Goal: Task Accomplishment & Management: Complete application form

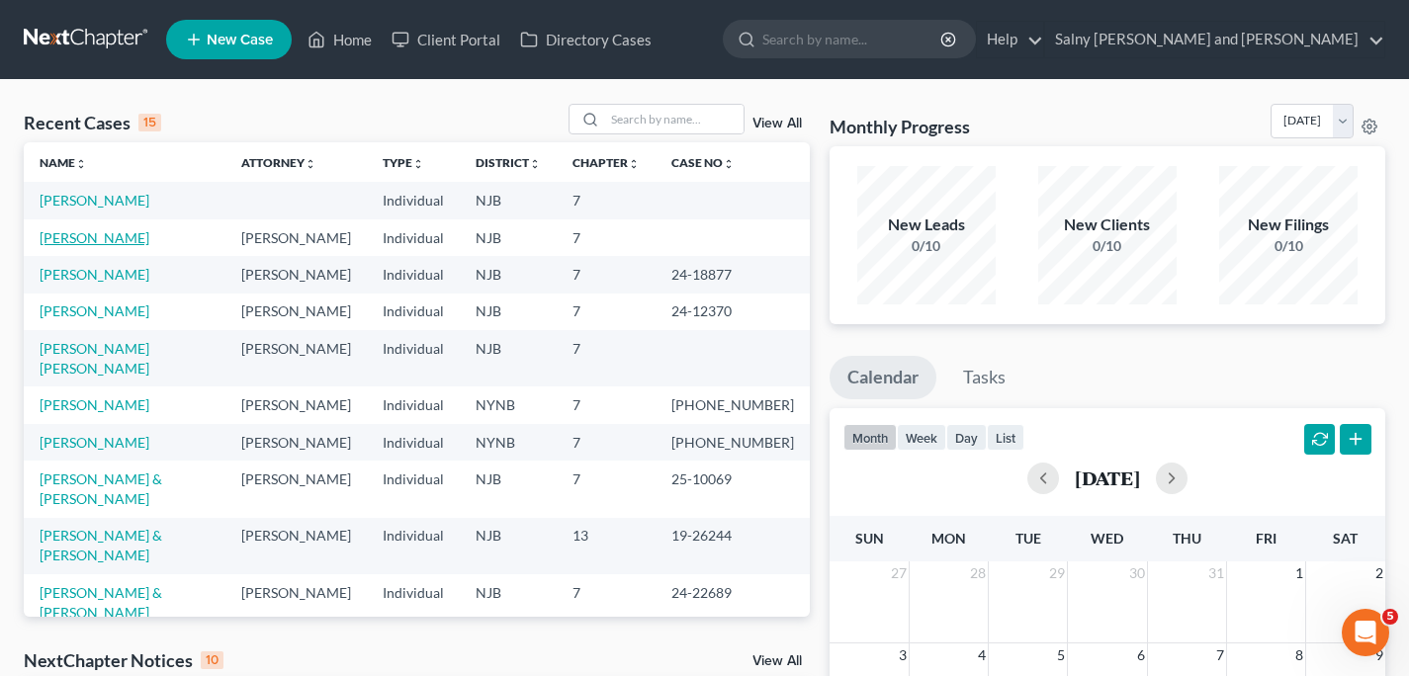
click at [107, 239] on link "[PERSON_NAME]" at bounding box center [95, 237] width 110 height 17
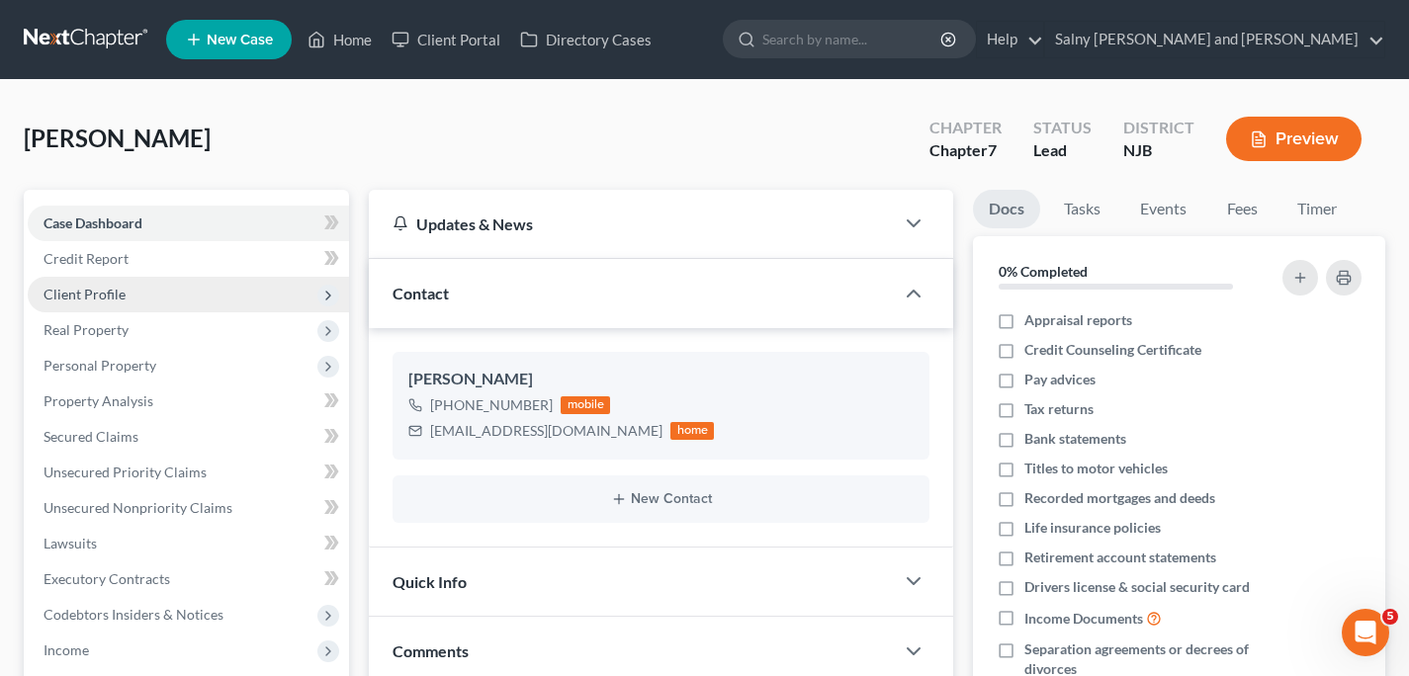
click at [198, 299] on span "Client Profile" at bounding box center [188, 295] width 321 height 36
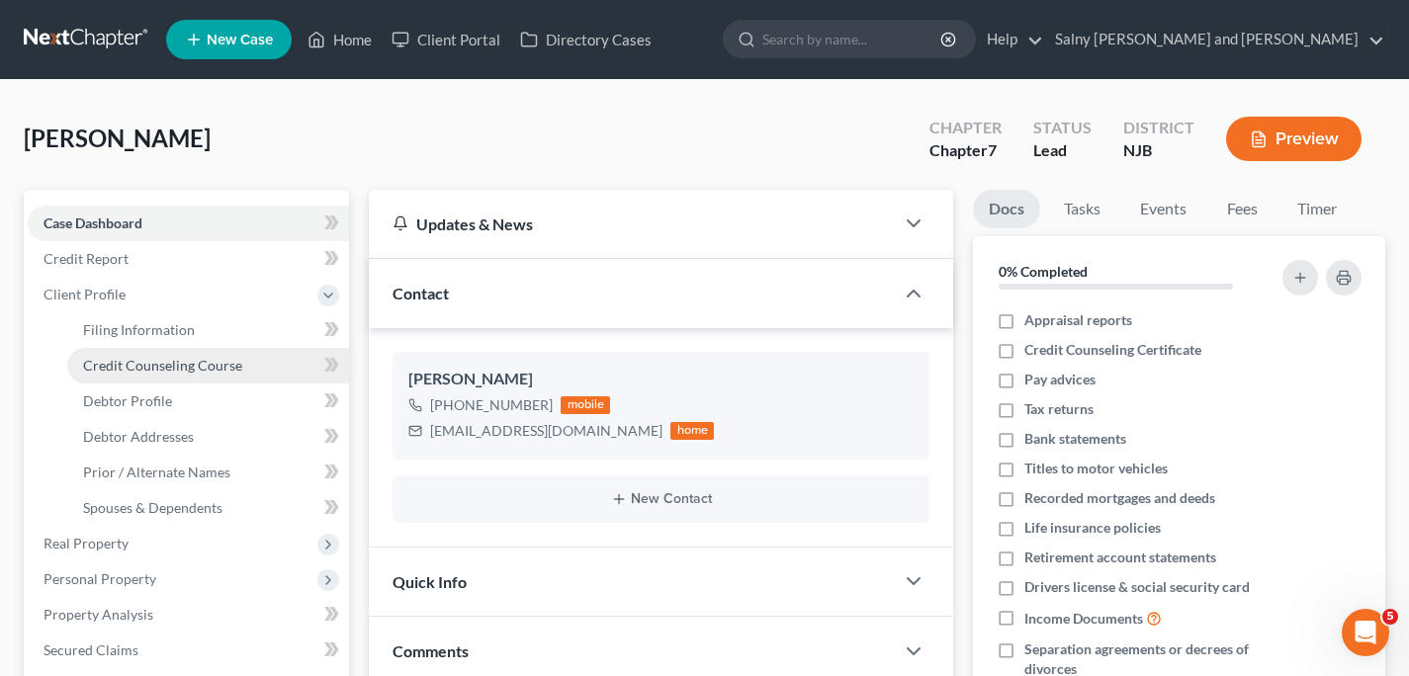
click at [194, 359] on span "Credit Counseling Course" at bounding box center [162, 365] width 159 height 17
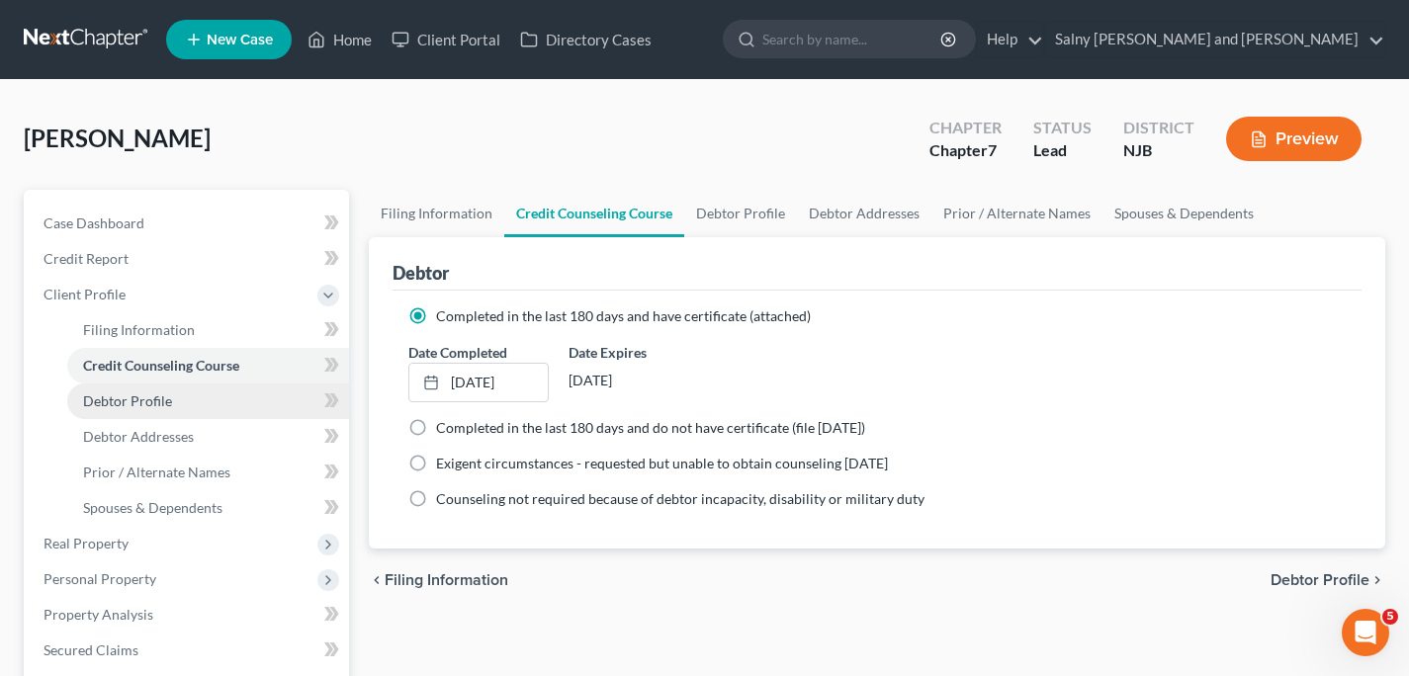
click at [178, 398] on link "Debtor Profile" at bounding box center [208, 402] width 282 height 36
select select "0"
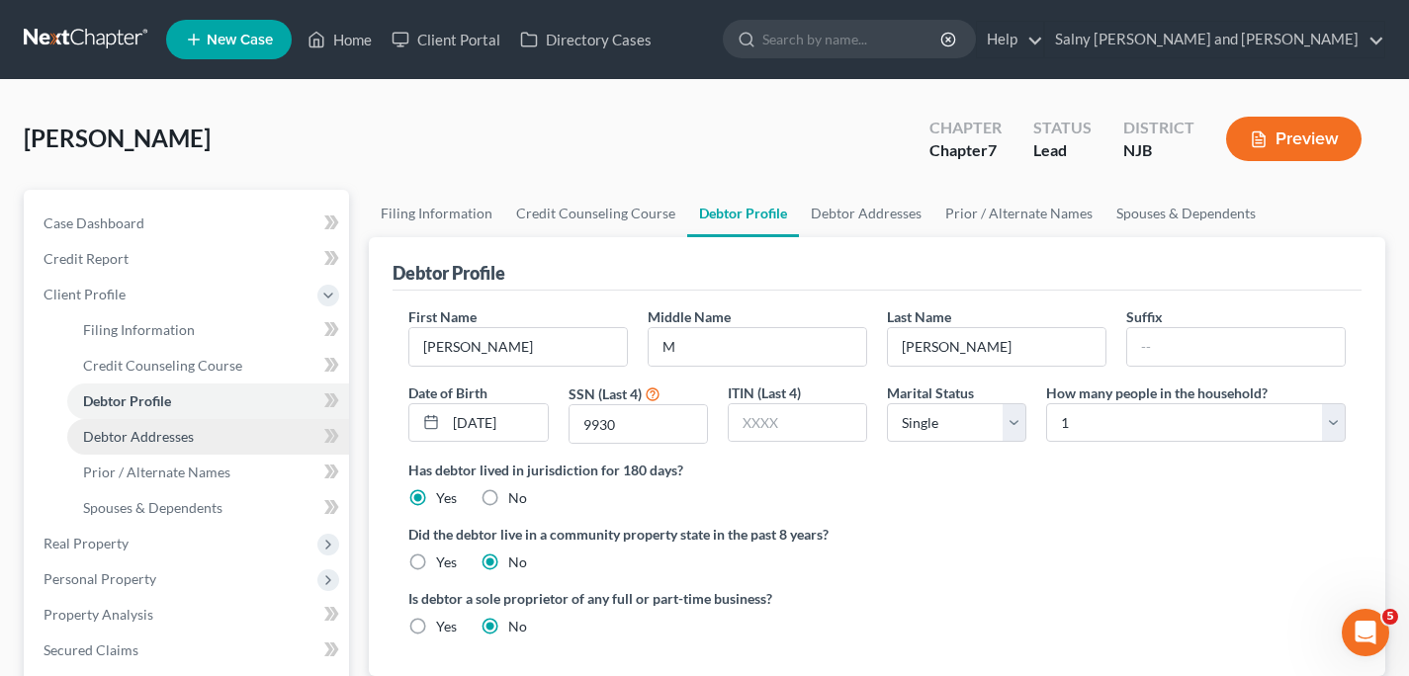
click at [176, 428] on span "Debtor Addresses" at bounding box center [138, 436] width 111 height 17
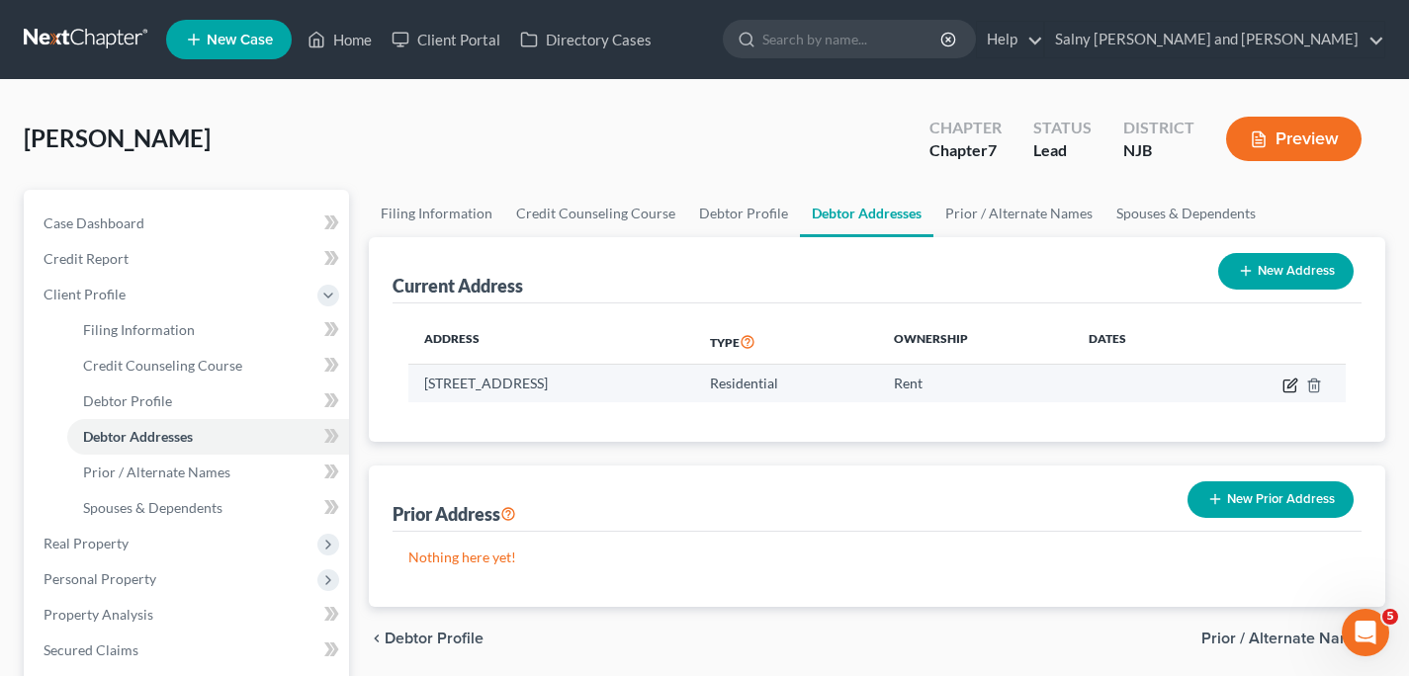
click at [1287, 387] on icon "button" at bounding box center [1291, 383] width 9 height 9
select select "33"
select select "0"
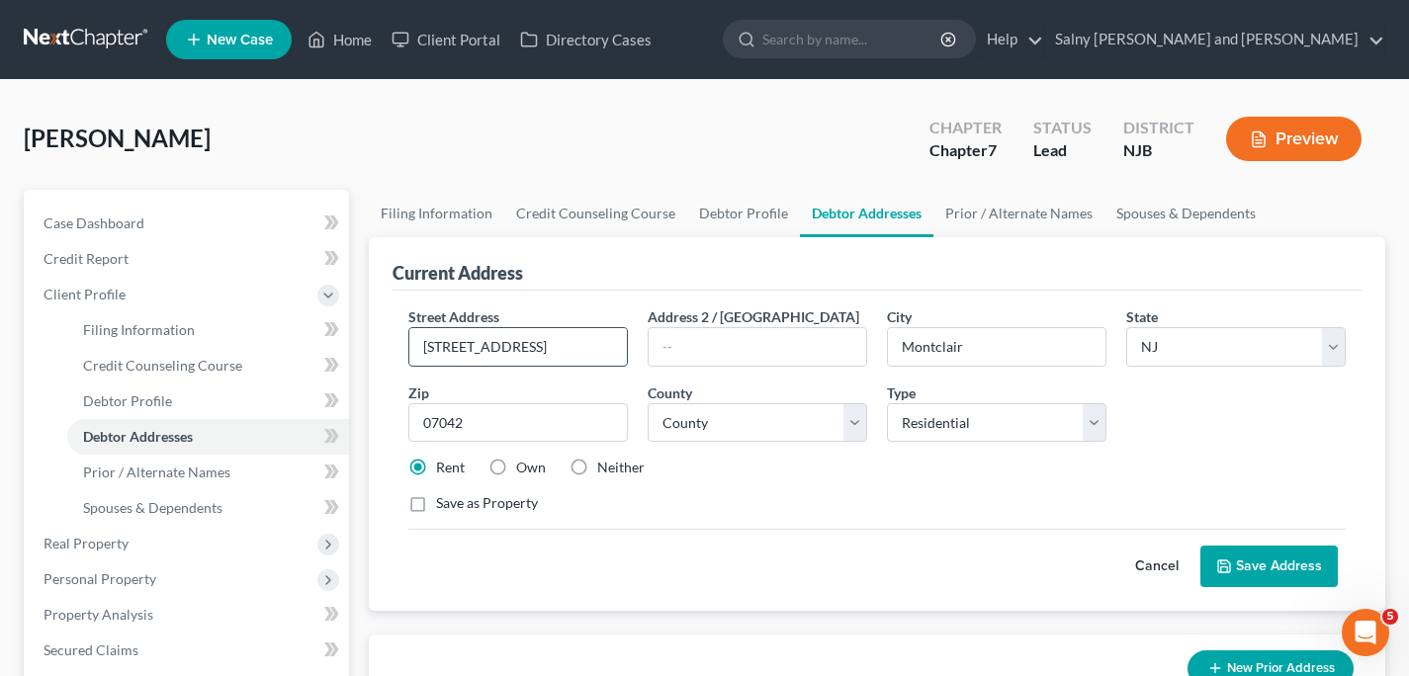
click at [563, 353] on input "52 North Willow" at bounding box center [518, 347] width 218 height 38
type input "5"
type input "69 Northwood Rd"
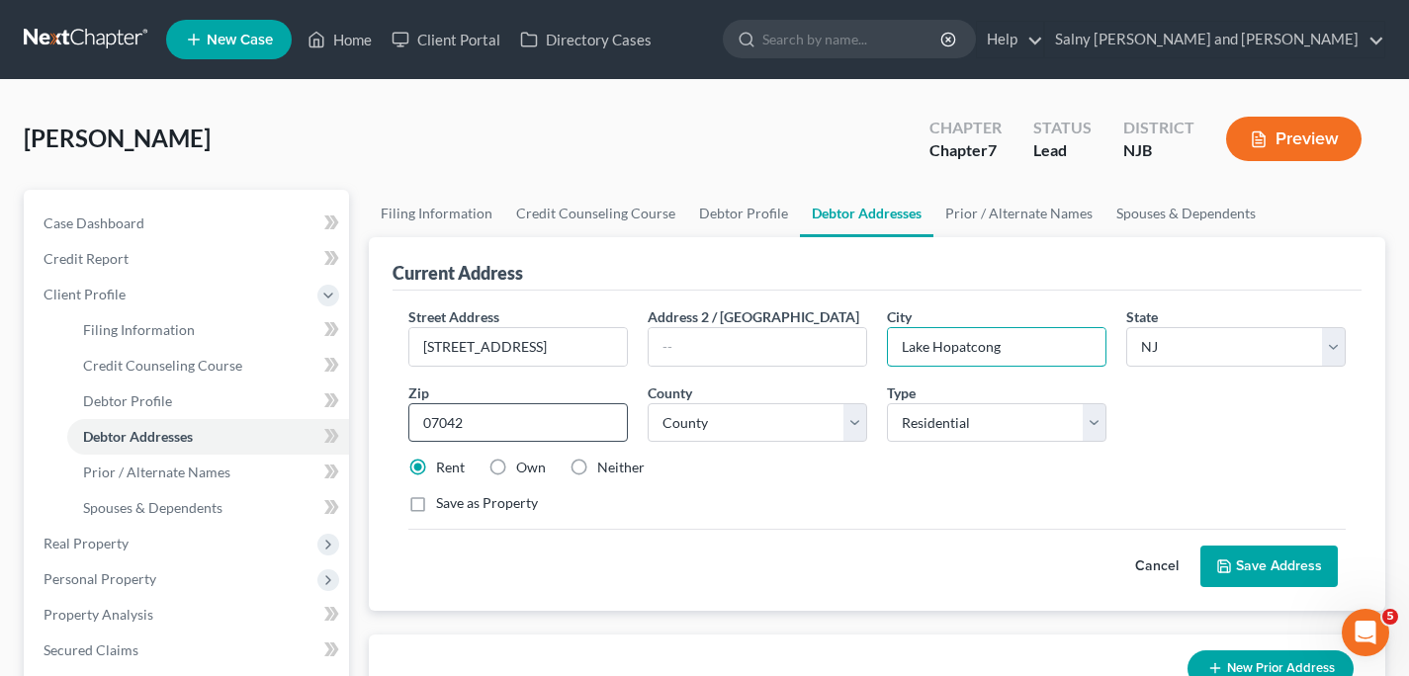
type input "Lake Hopatcong"
click at [502, 414] on input "07042" at bounding box center [518, 423] width 220 height 40
type input "07849"
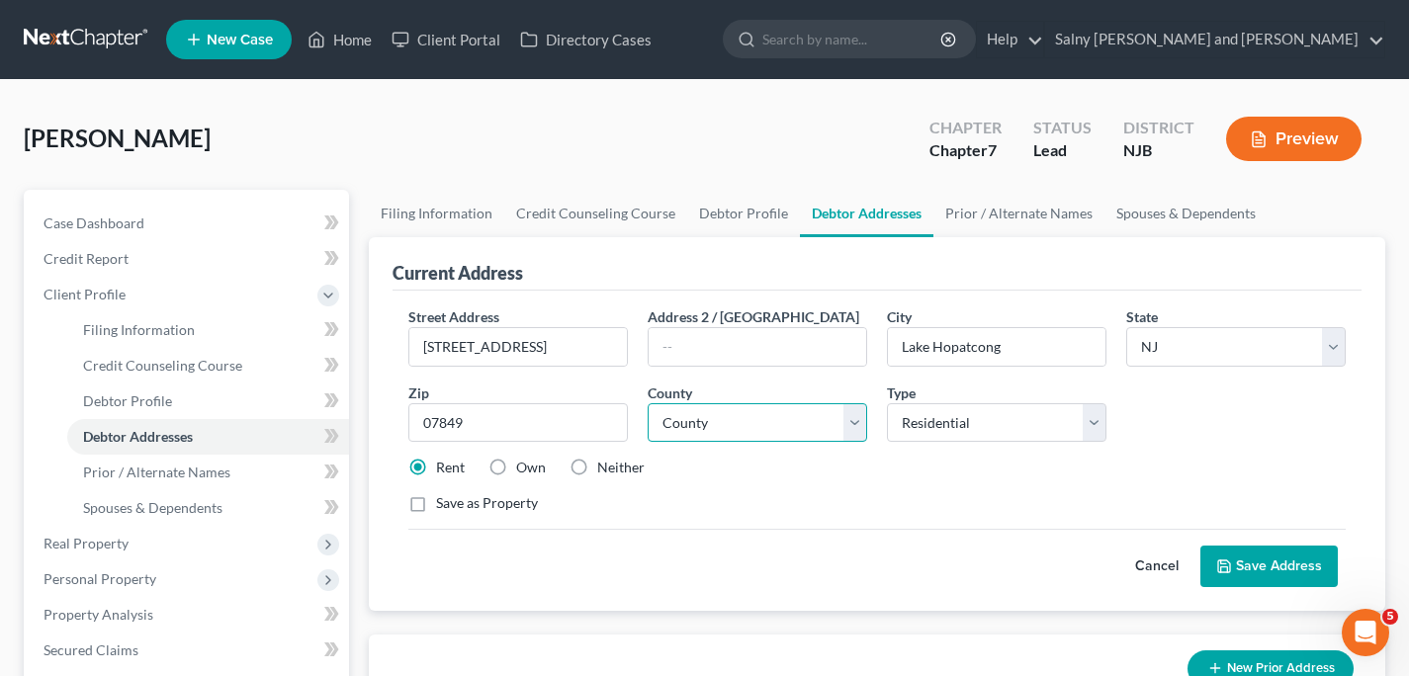
click at [858, 425] on select "County Atlantic County Bergen County Burlington County Camden County Cape May C…" at bounding box center [758, 423] width 220 height 40
select select "13"
click option "Morris County" at bounding box center [0, 0] width 0 height 0
click at [1290, 573] on button "Save Address" at bounding box center [1268, 567] width 137 height 42
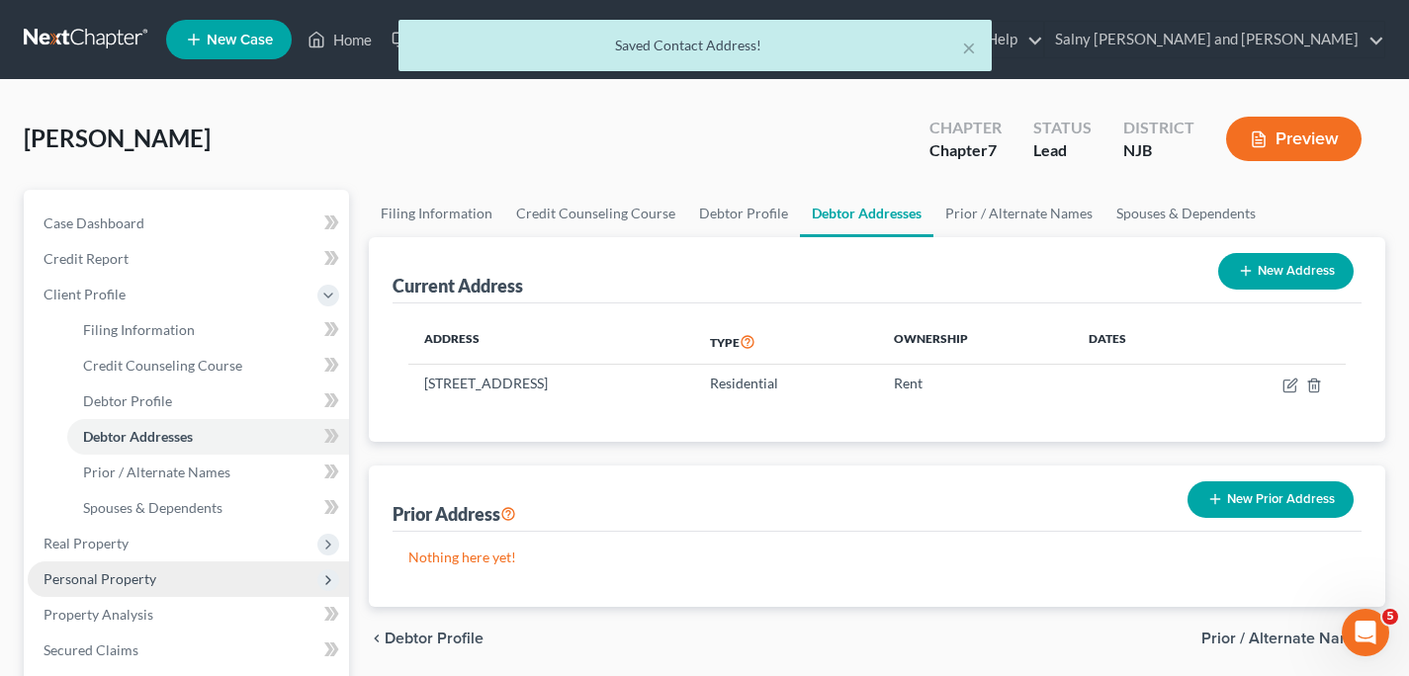
click at [169, 576] on span "Personal Property" at bounding box center [188, 580] width 321 height 36
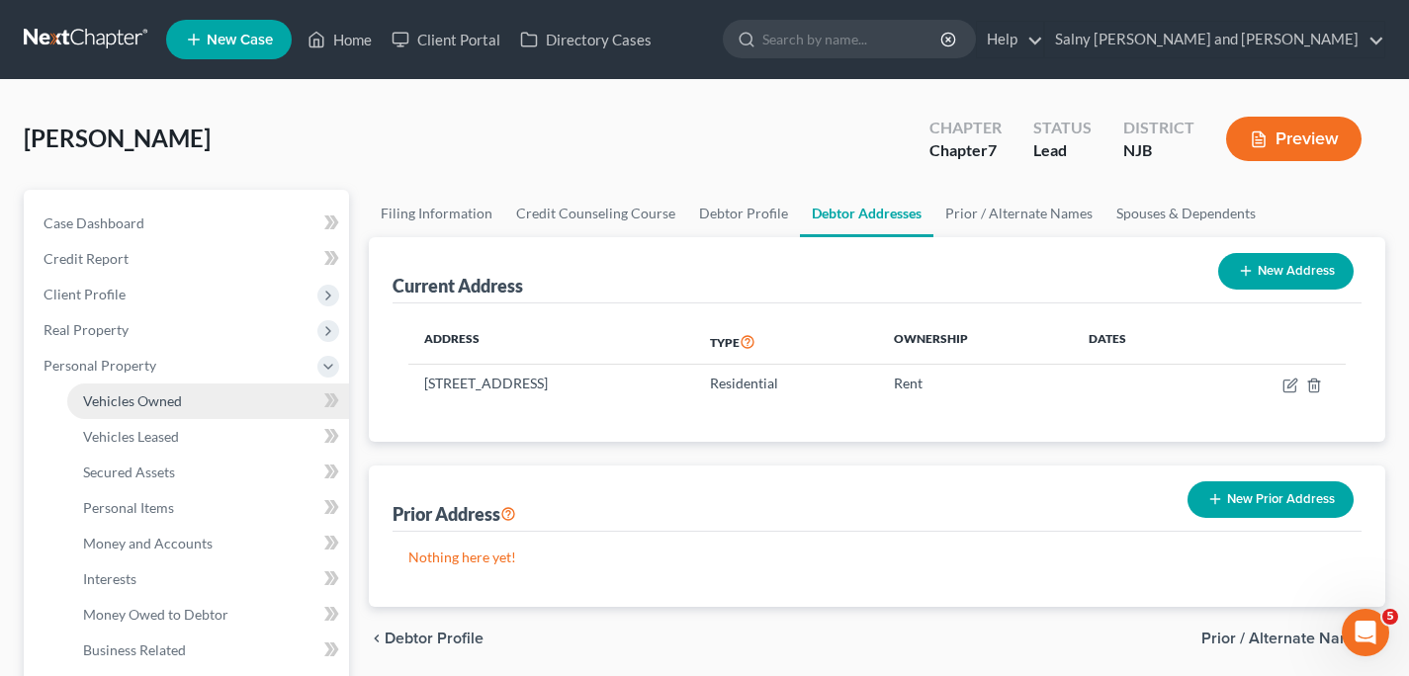
click at [187, 402] on link "Vehicles Owned" at bounding box center [208, 402] width 282 height 36
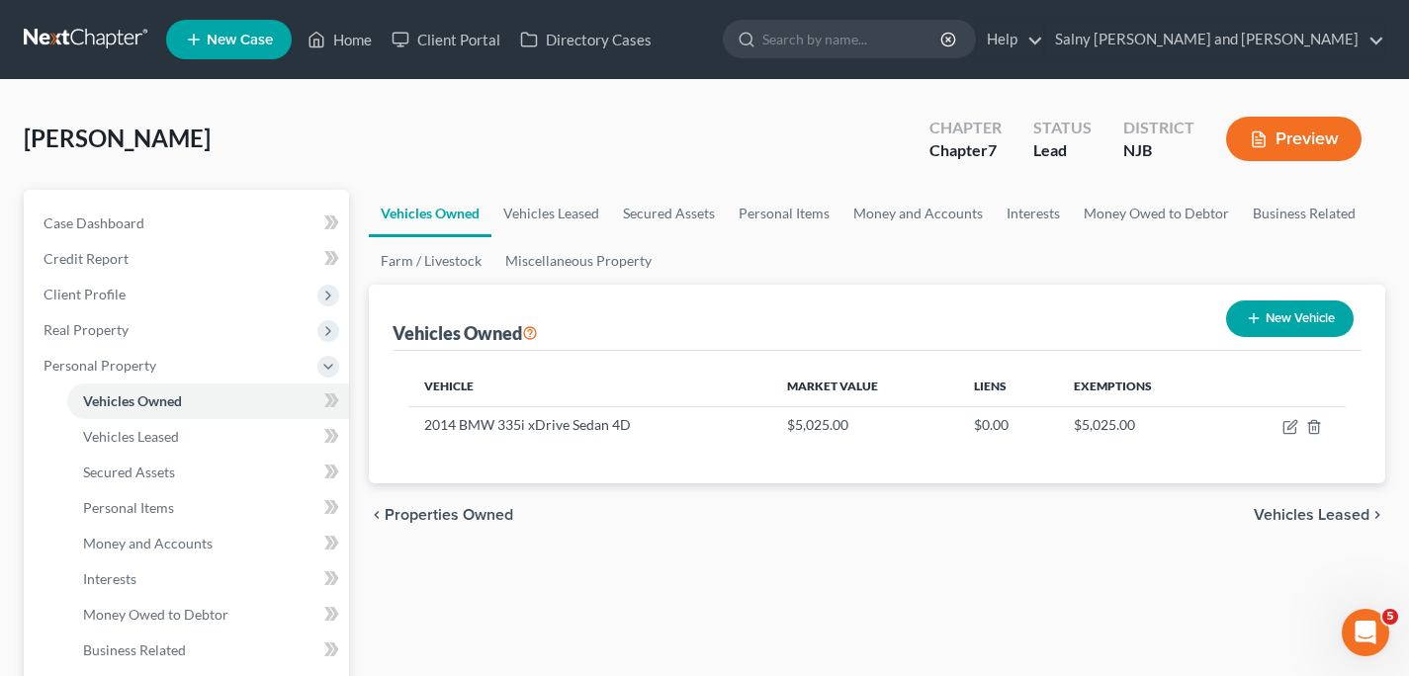
click at [1260, 310] on button "New Vehicle" at bounding box center [1290, 319] width 128 height 37
select select "0"
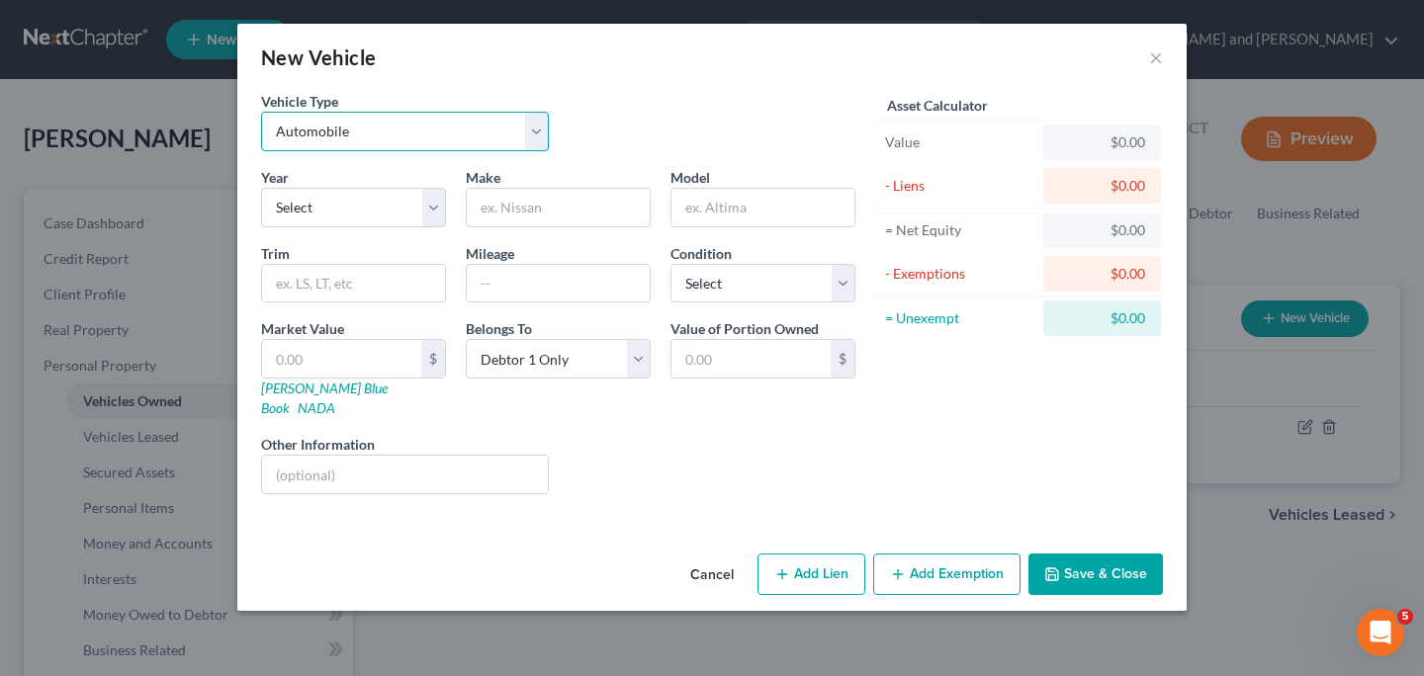
click at [536, 142] on select "Select Automobile Truck Trailer Watercraft Aircraft Motor Home Atv Other Vehicle" at bounding box center [405, 132] width 288 height 40
select select "1"
click option "Truck" at bounding box center [0, 0] width 0 height 0
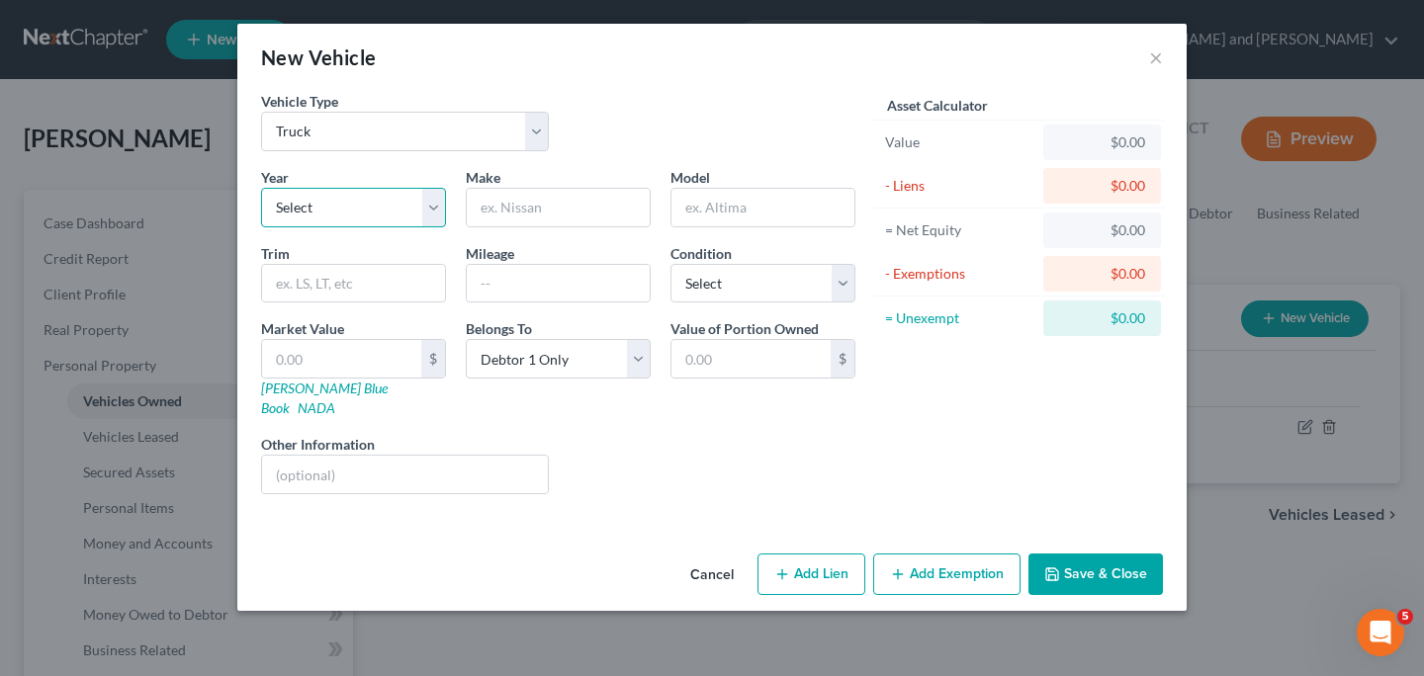
click at [433, 206] on select "Select 2026 2025 2024 2023 2022 2021 2020 2019 2018 2017 2016 2015 2014 2013 20…" at bounding box center [353, 208] width 185 height 40
select select "16"
click option "2010" at bounding box center [0, 0] width 0 height 0
click at [534, 213] on input "text" at bounding box center [558, 208] width 183 height 38
type input "Toyota"
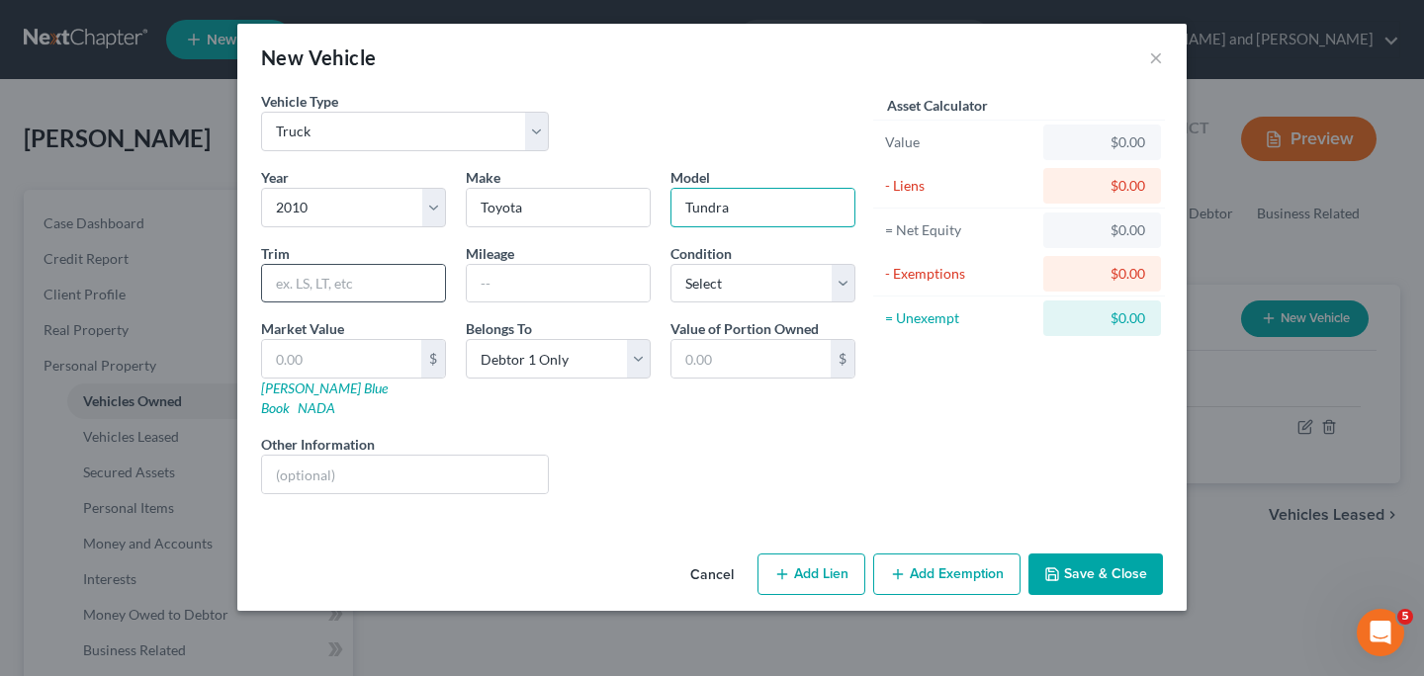
type input "Tundra"
click at [393, 283] on input "text" at bounding box center [353, 284] width 183 height 38
type input "Crewmax"
click at [513, 275] on input "text" at bounding box center [558, 284] width 183 height 38
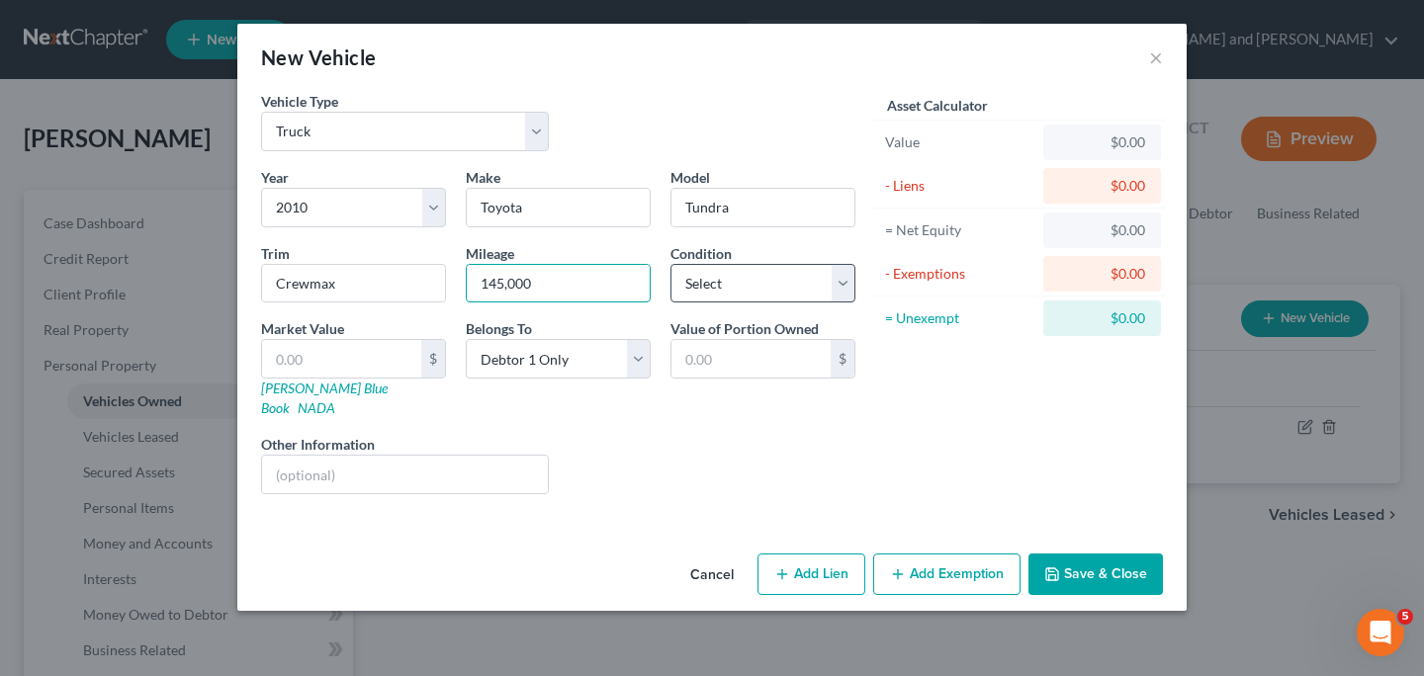
type input "145,000"
click at [845, 284] on select "Select Excellent Very Good Good Fair Poor" at bounding box center [762, 284] width 185 height 40
select select "4"
click option "Poor" at bounding box center [0, 0] width 0 height 0
click at [396, 357] on input "text" at bounding box center [341, 359] width 159 height 38
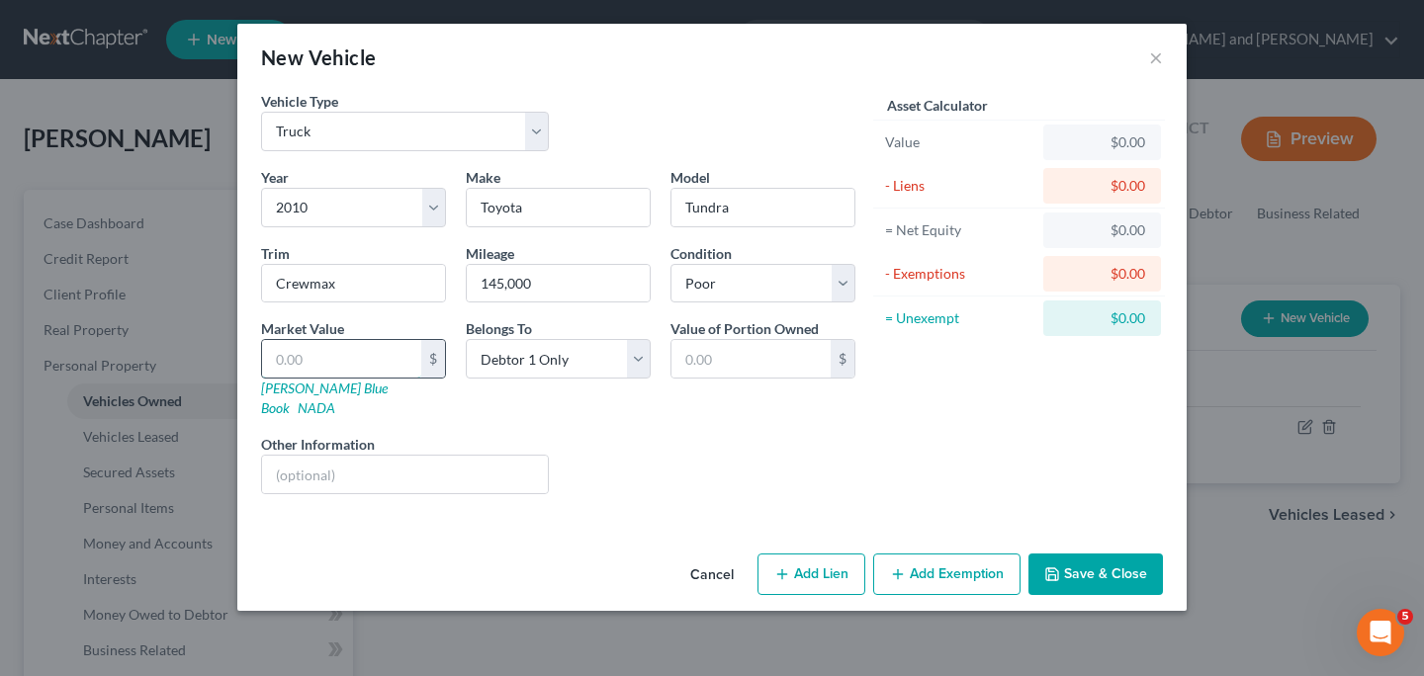
type input "4"
type input "4.00"
type input "40"
type input "40.00"
type input "400"
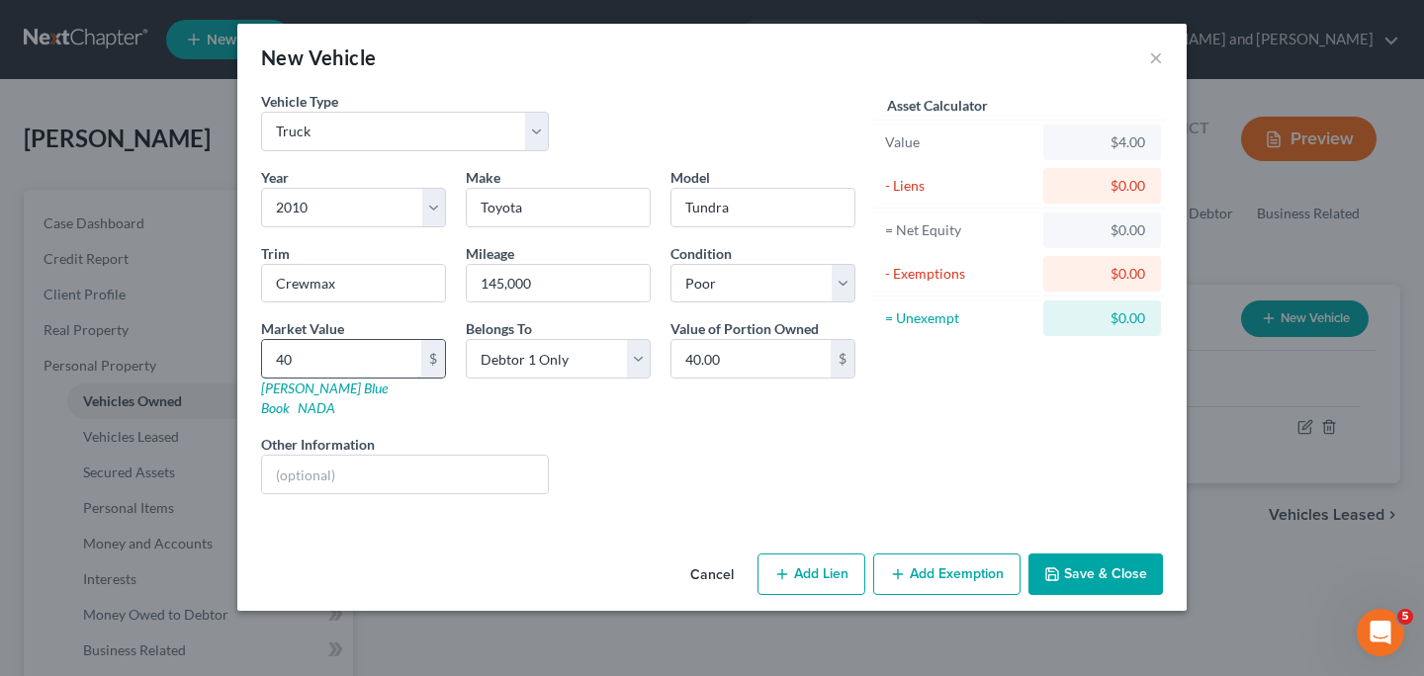
type input "400.00"
type input "4000"
type input "4,000.00"
click at [909, 563] on button "Add Exemption" at bounding box center [946, 575] width 147 height 42
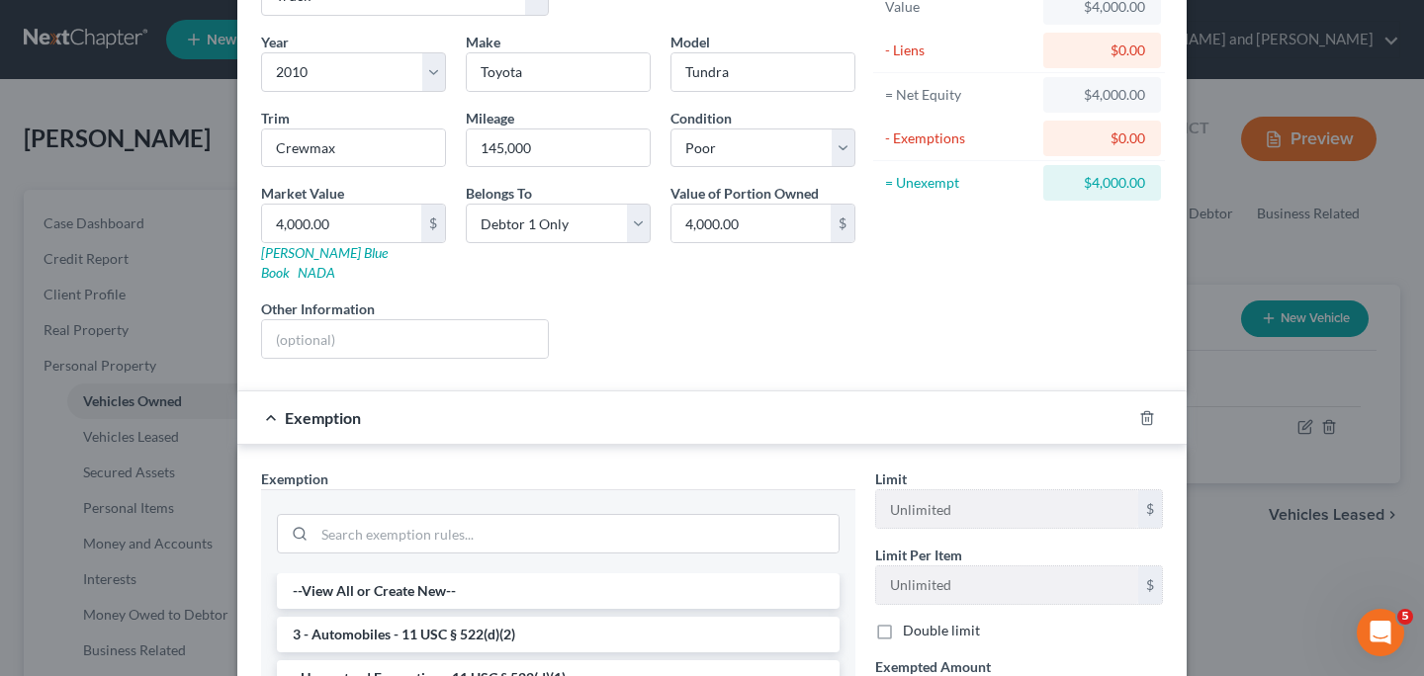
scroll to position [178, 0]
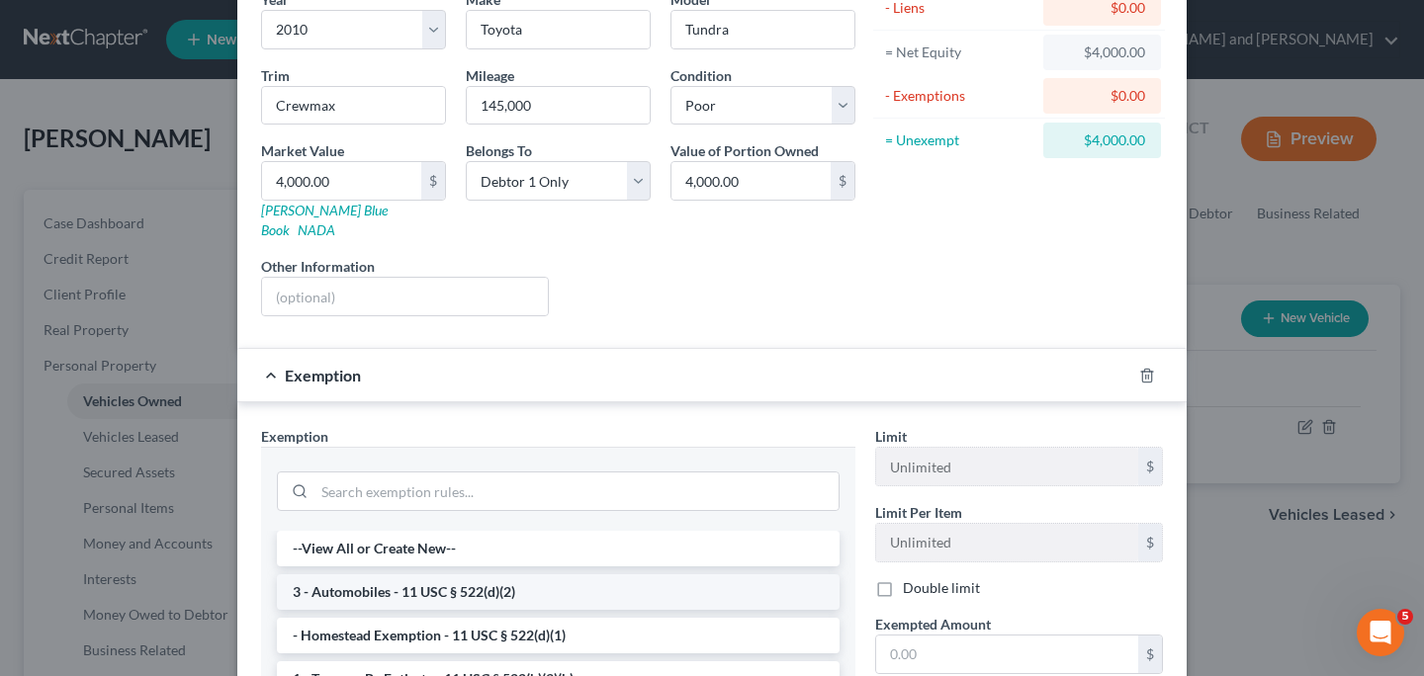
click at [591, 575] on li "3 - Automobiles - 11 USC § 522(d)(2)" at bounding box center [558, 593] width 563 height 36
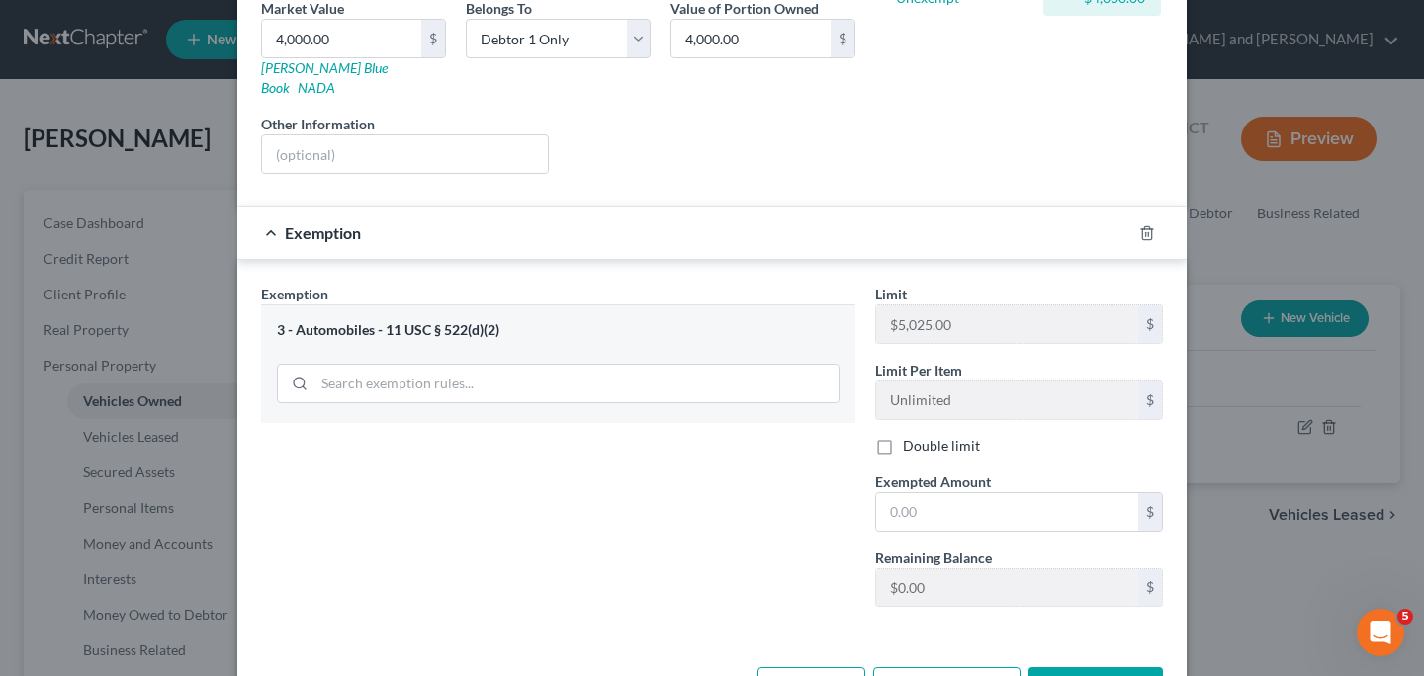
scroll to position [329, 0]
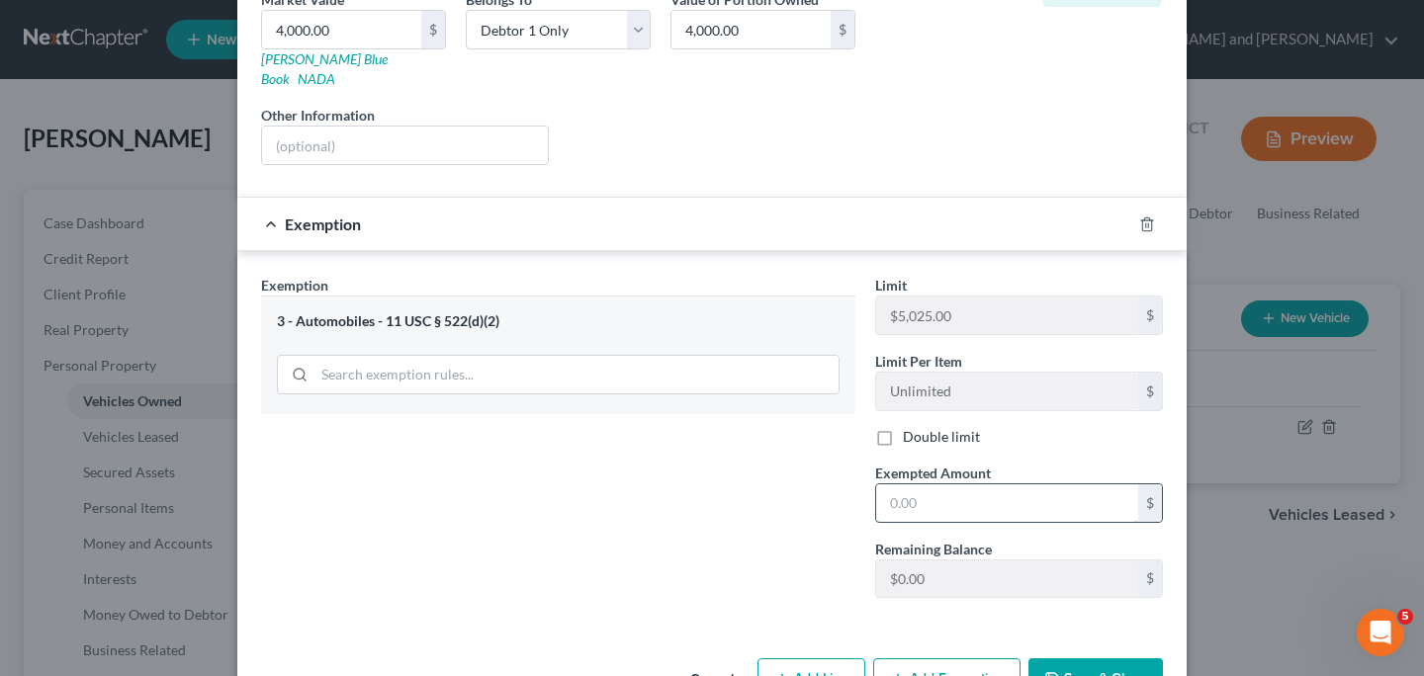
click at [972, 491] on input "text" at bounding box center [1007, 504] width 262 height 38
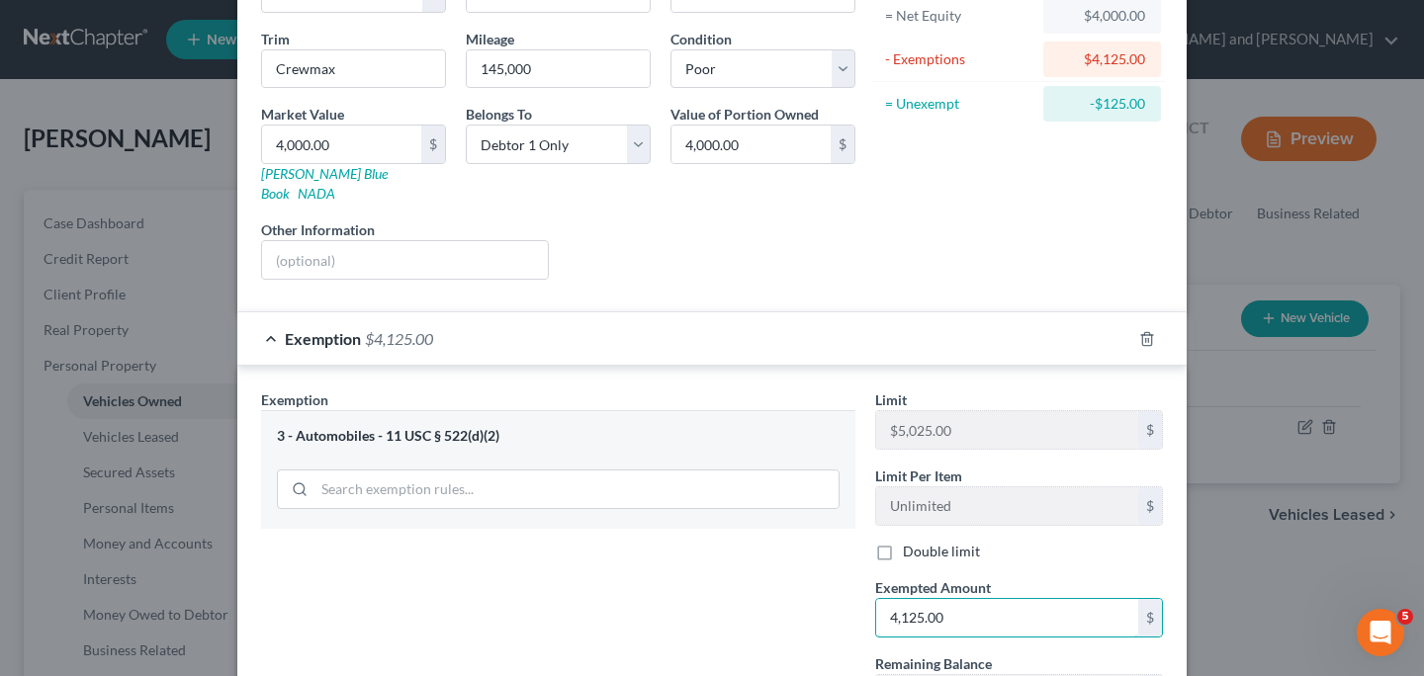
scroll to position [133, 0]
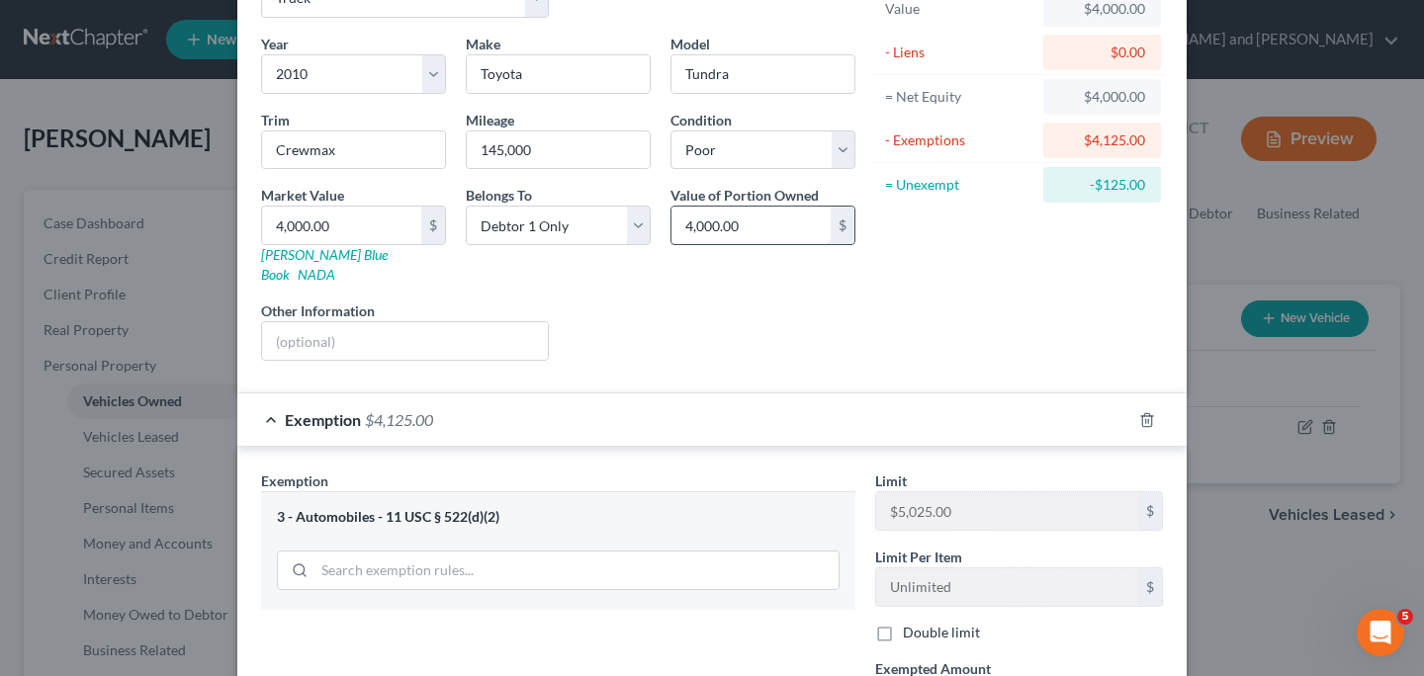
type input "4,125.00"
click at [789, 219] on input "4,000.00" at bounding box center [750, 226] width 159 height 38
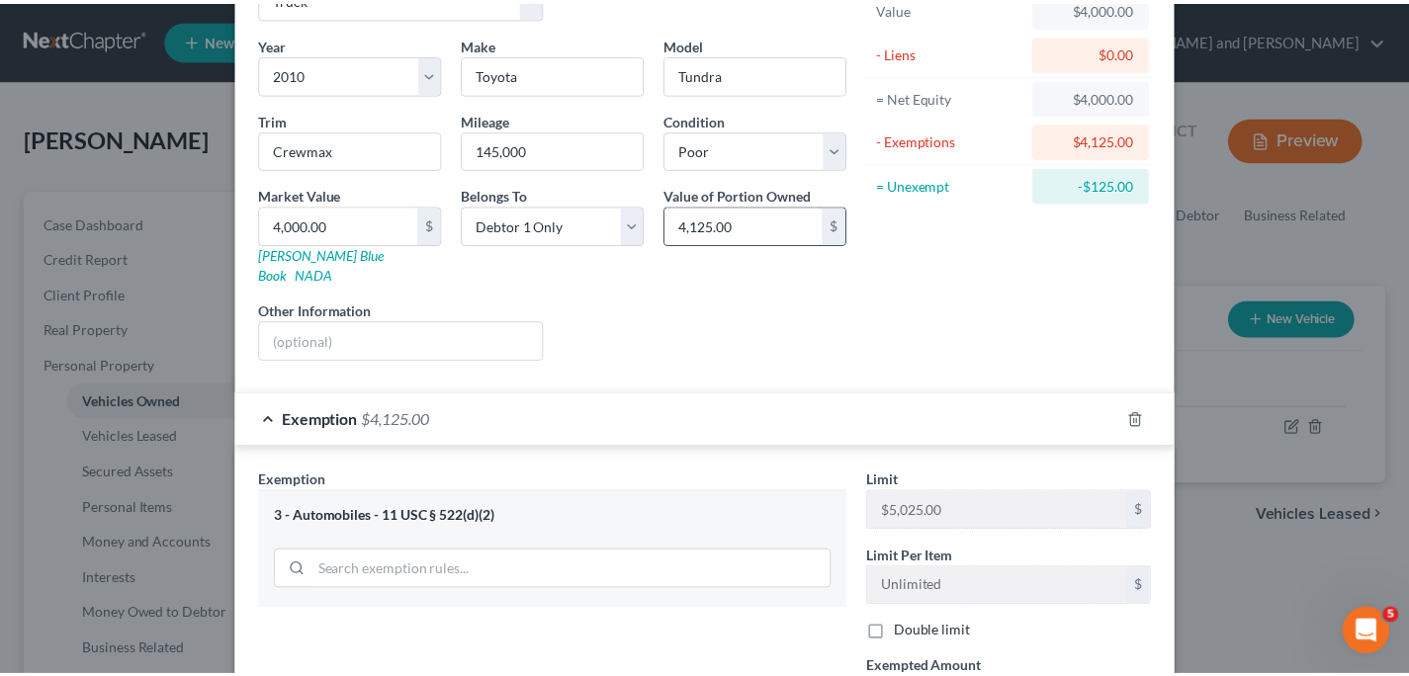
scroll to position [373, 0]
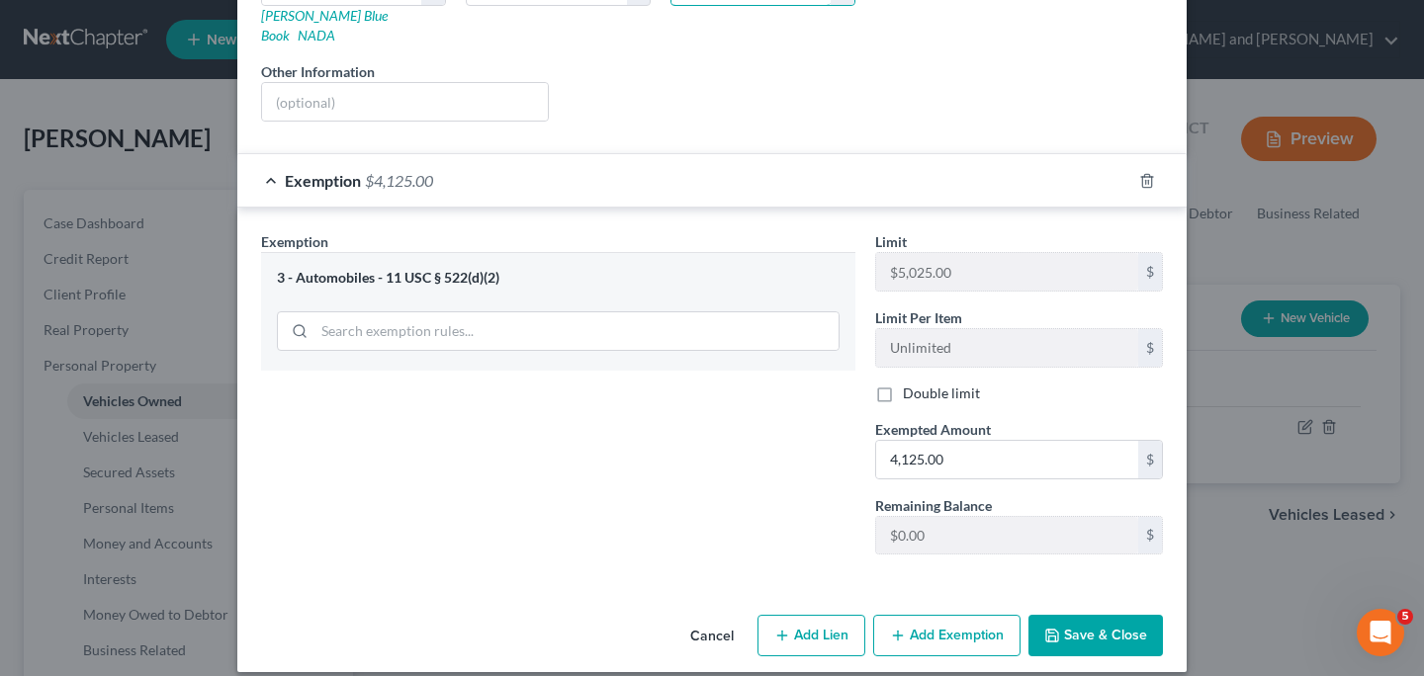
type input "4,125.00"
click at [1065, 619] on button "Save & Close" at bounding box center [1095, 636] width 134 height 42
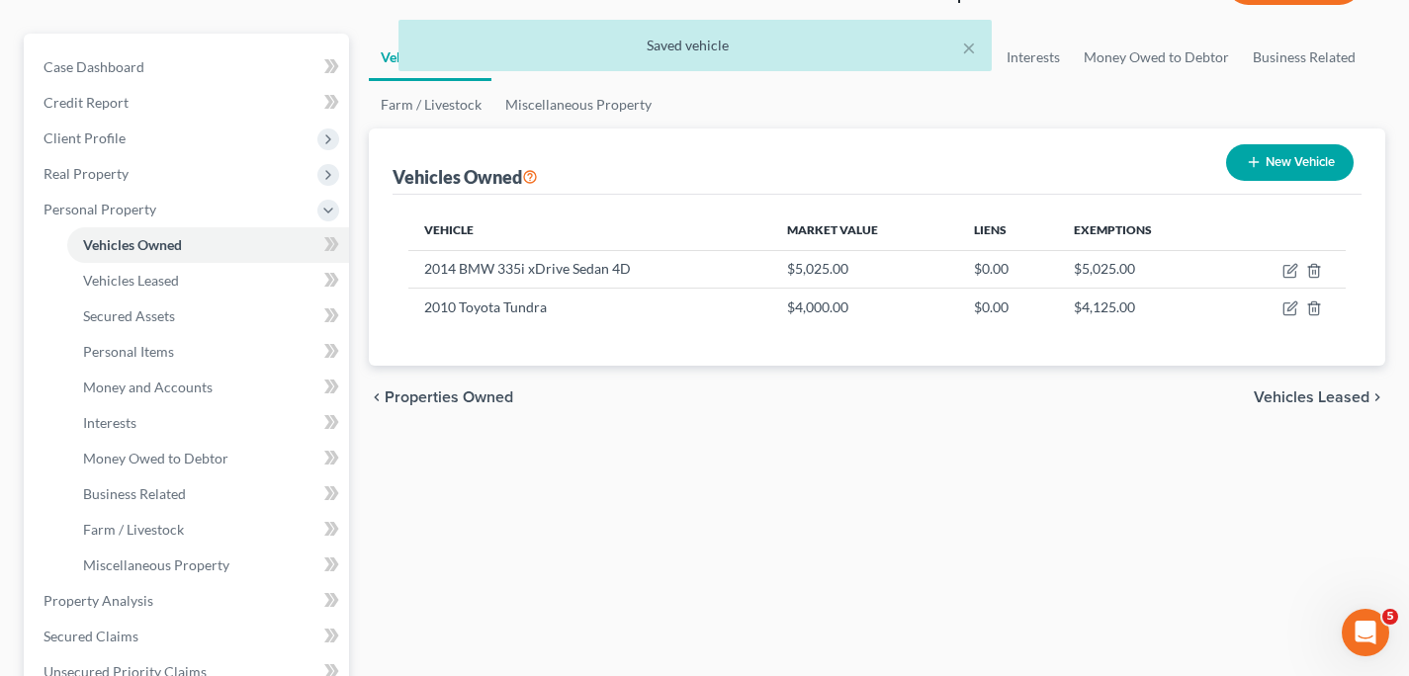
scroll to position [170, 0]
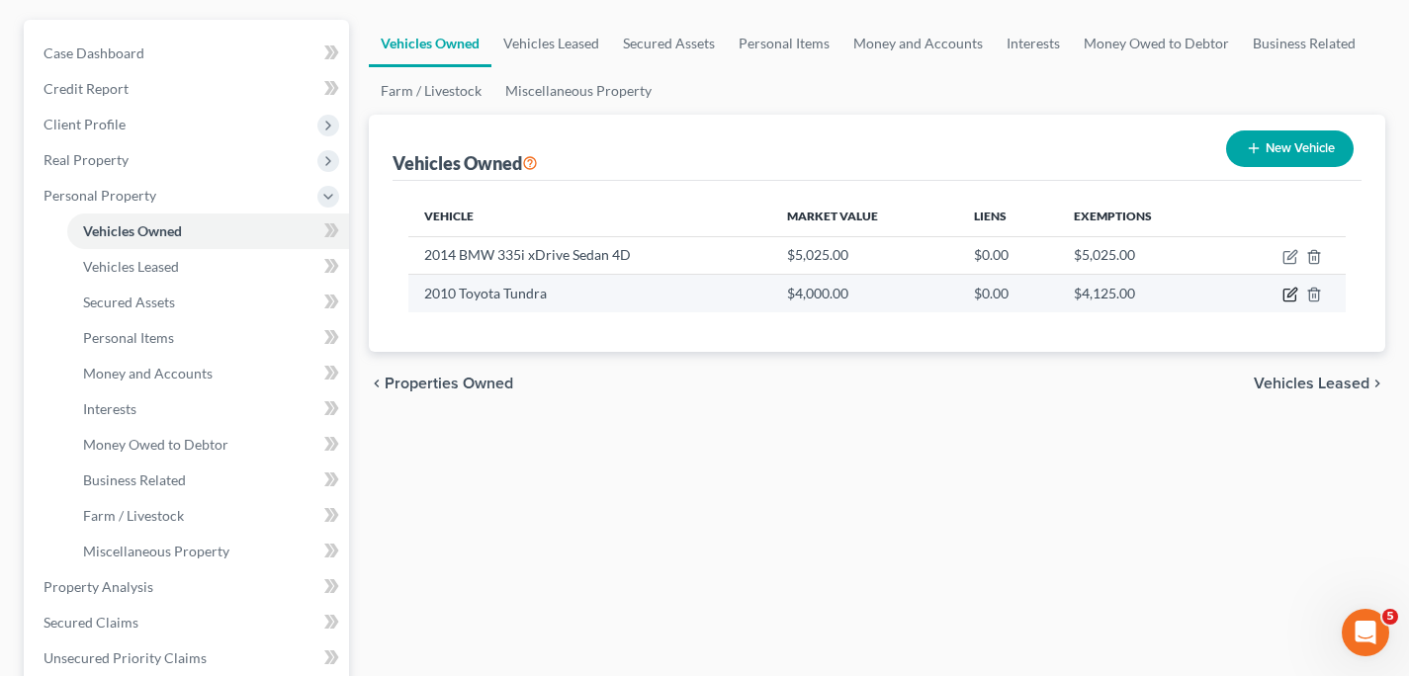
click at [1285, 294] on icon "button" at bounding box center [1291, 295] width 16 height 16
select select "1"
select select "16"
select select "4"
select select "0"
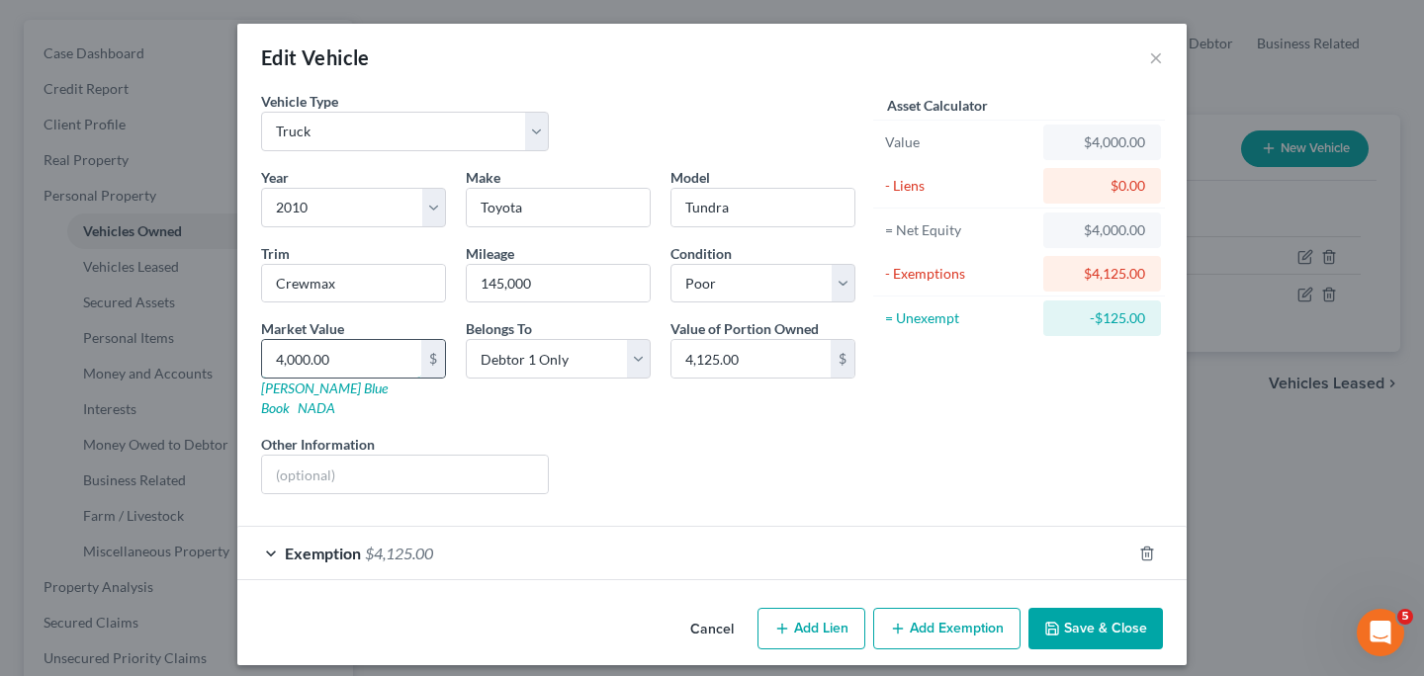
click at [355, 361] on input "4,000.00" at bounding box center [341, 359] width 159 height 38
type input "4"
type input "4.00"
type input "41"
type input "41.00"
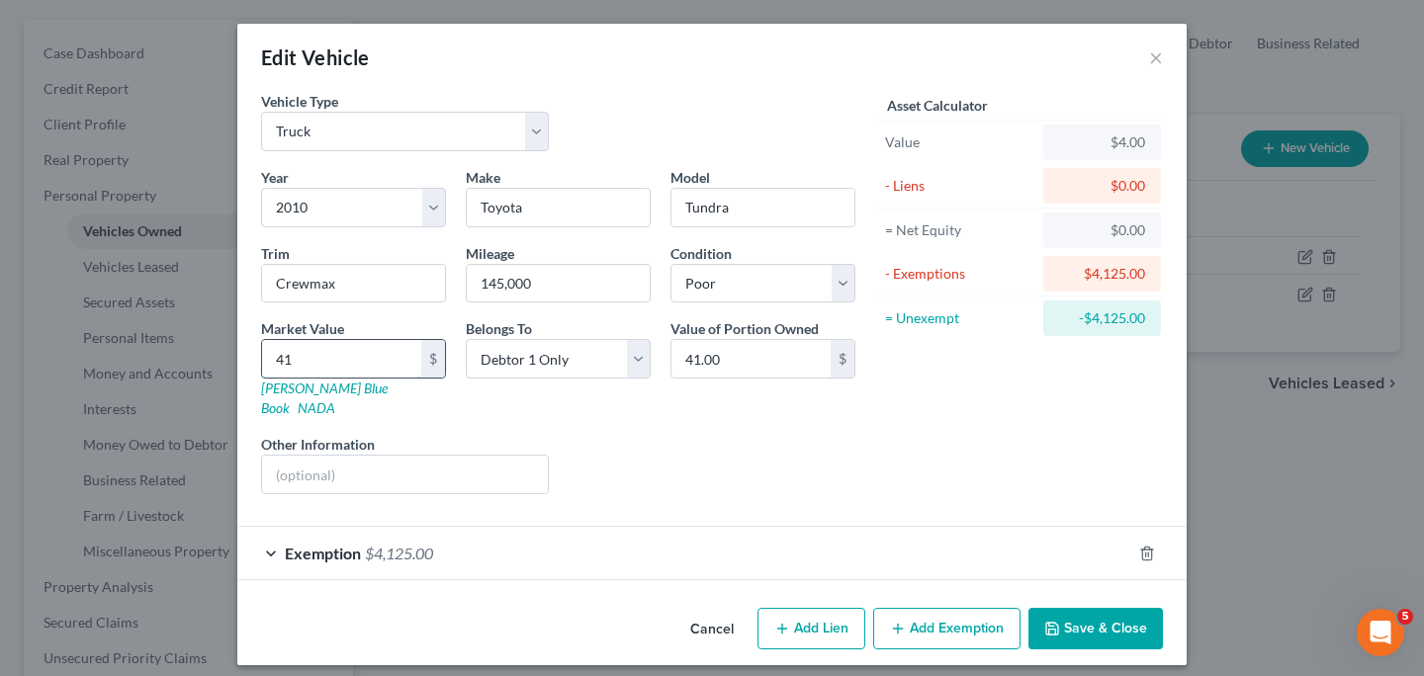
type input "412"
type input "412.00"
type input "4125"
type input "4,125.00"
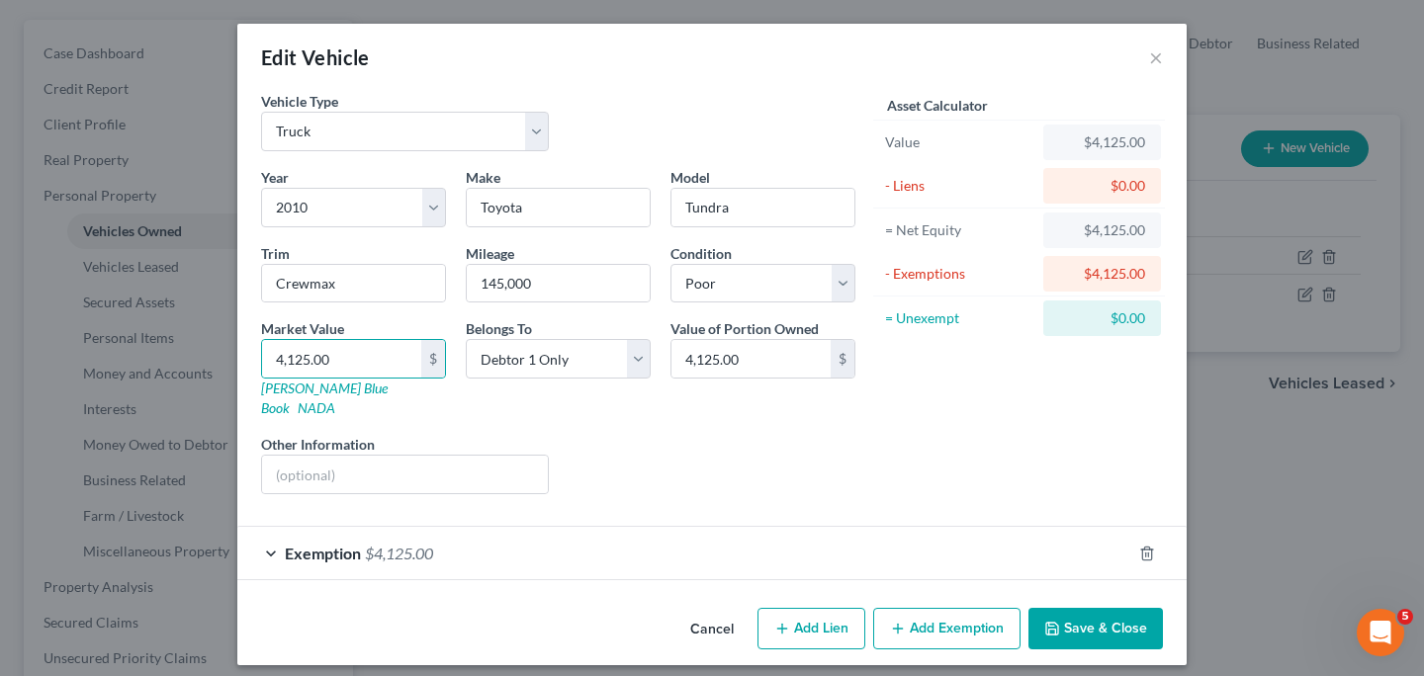
click at [1074, 608] on button "Save & Close" at bounding box center [1095, 629] width 134 height 42
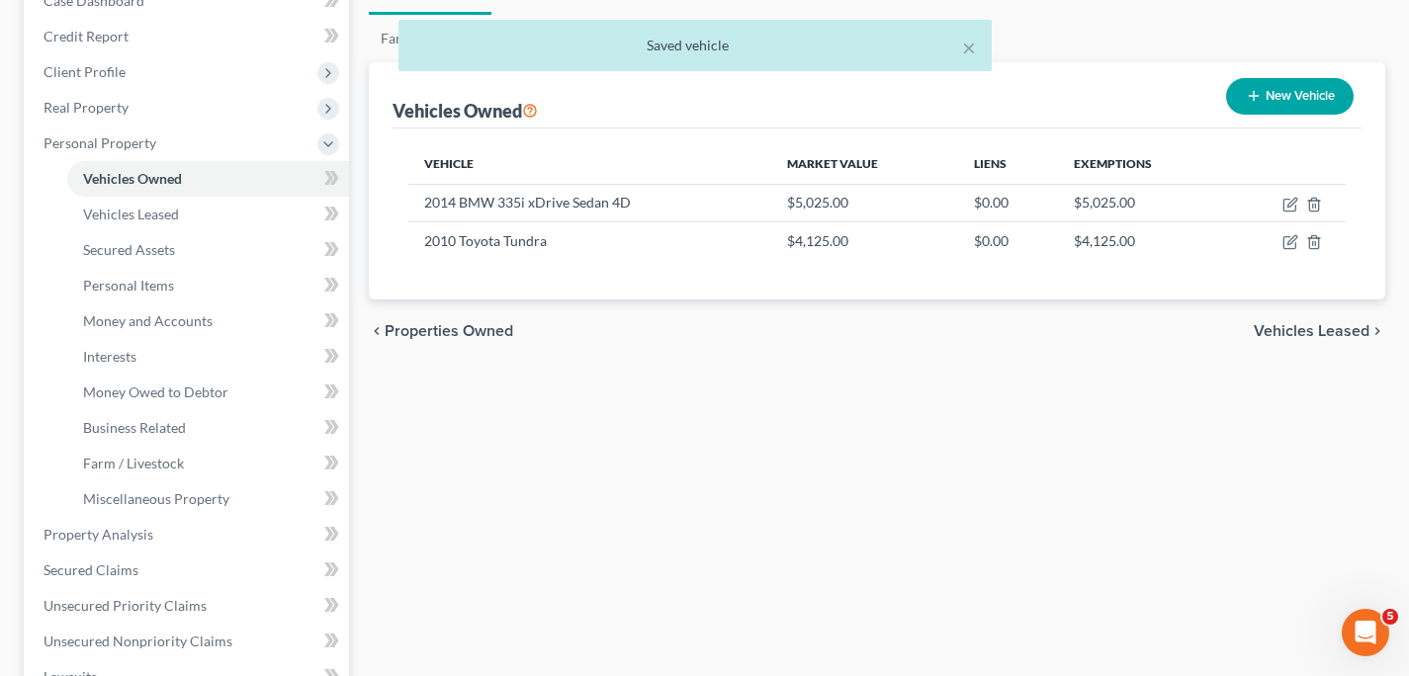
scroll to position [233, 0]
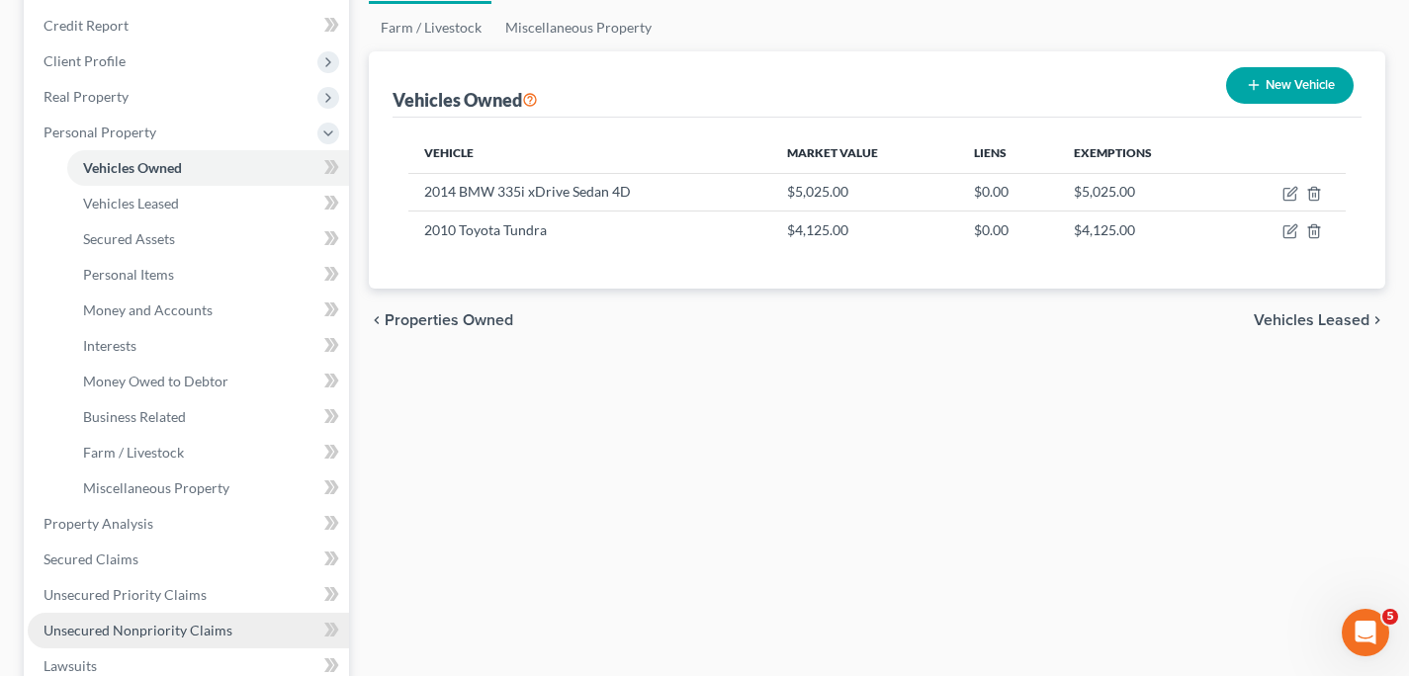
click at [181, 625] on span "Unsecured Nonpriority Claims" at bounding box center [138, 630] width 189 height 17
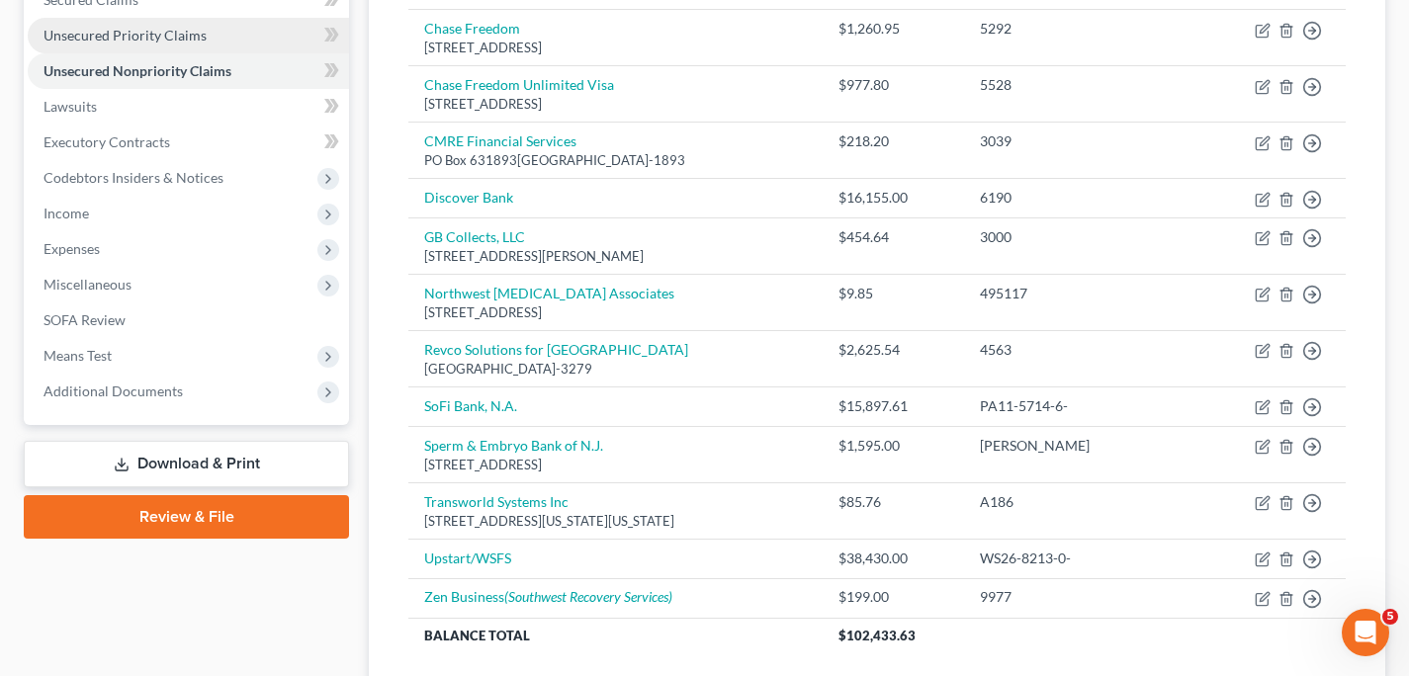
scroll to position [347, 0]
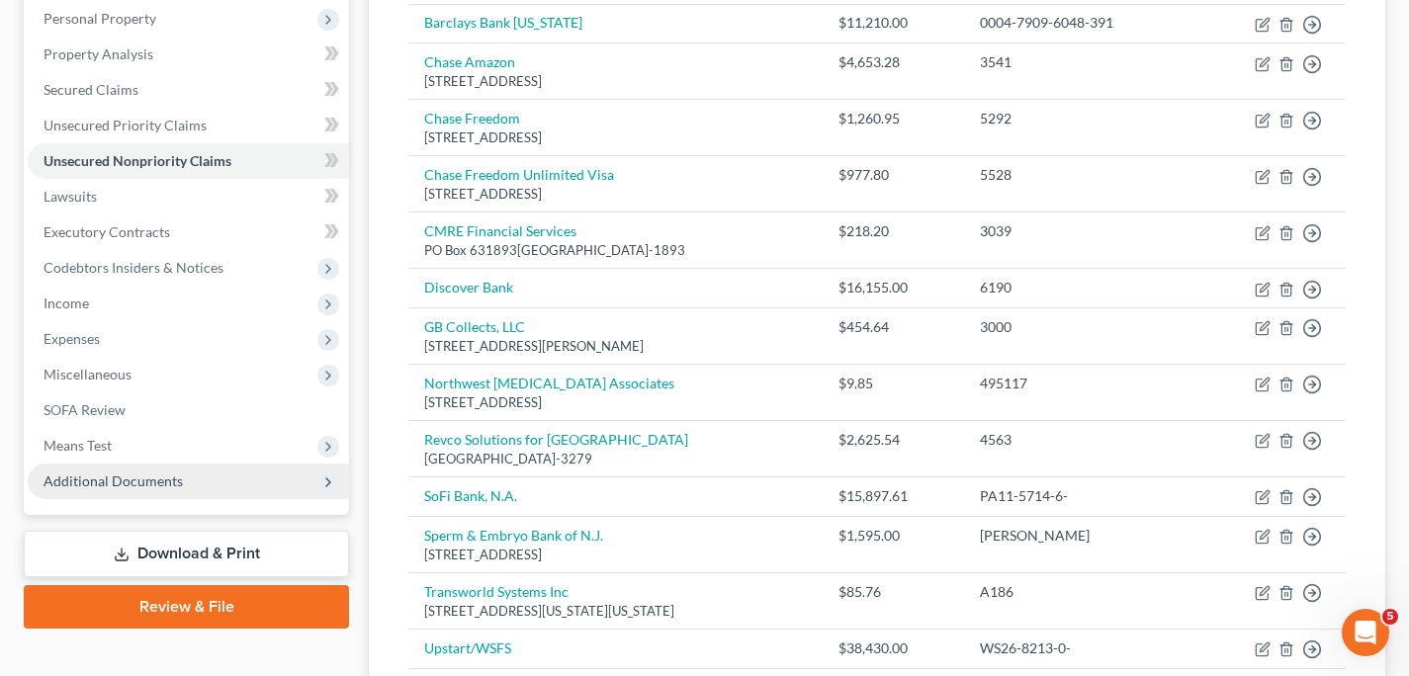
click at [75, 473] on span "Additional Documents" at bounding box center [113, 481] width 139 height 17
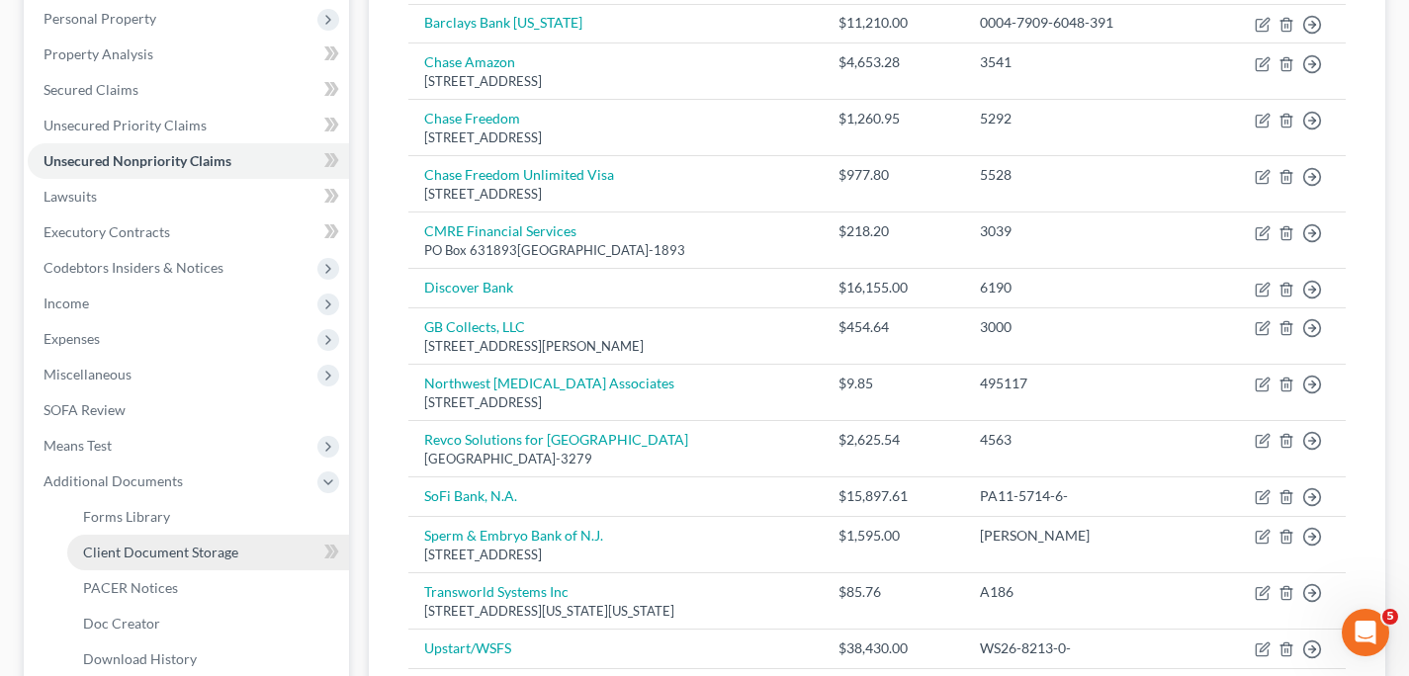
click at [102, 546] on span "Client Document Storage" at bounding box center [160, 552] width 155 height 17
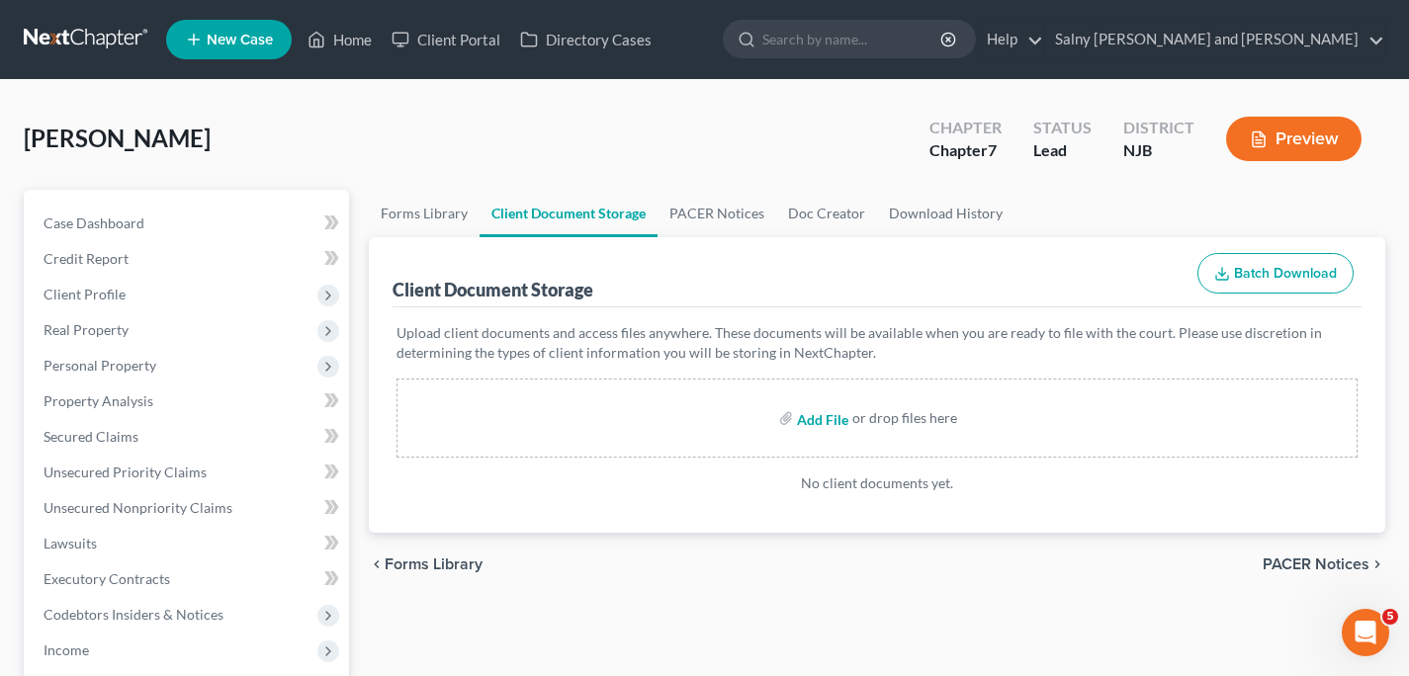
click at [810, 420] on input "file" at bounding box center [820, 418] width 47 height 36
click at [828, 422] on input "file" at bounding box center [820, 418] width 47 height 36
type input "C:\fakepath\Masey, Christopher M 17572-NJ-CC-039767644 2.pdf"
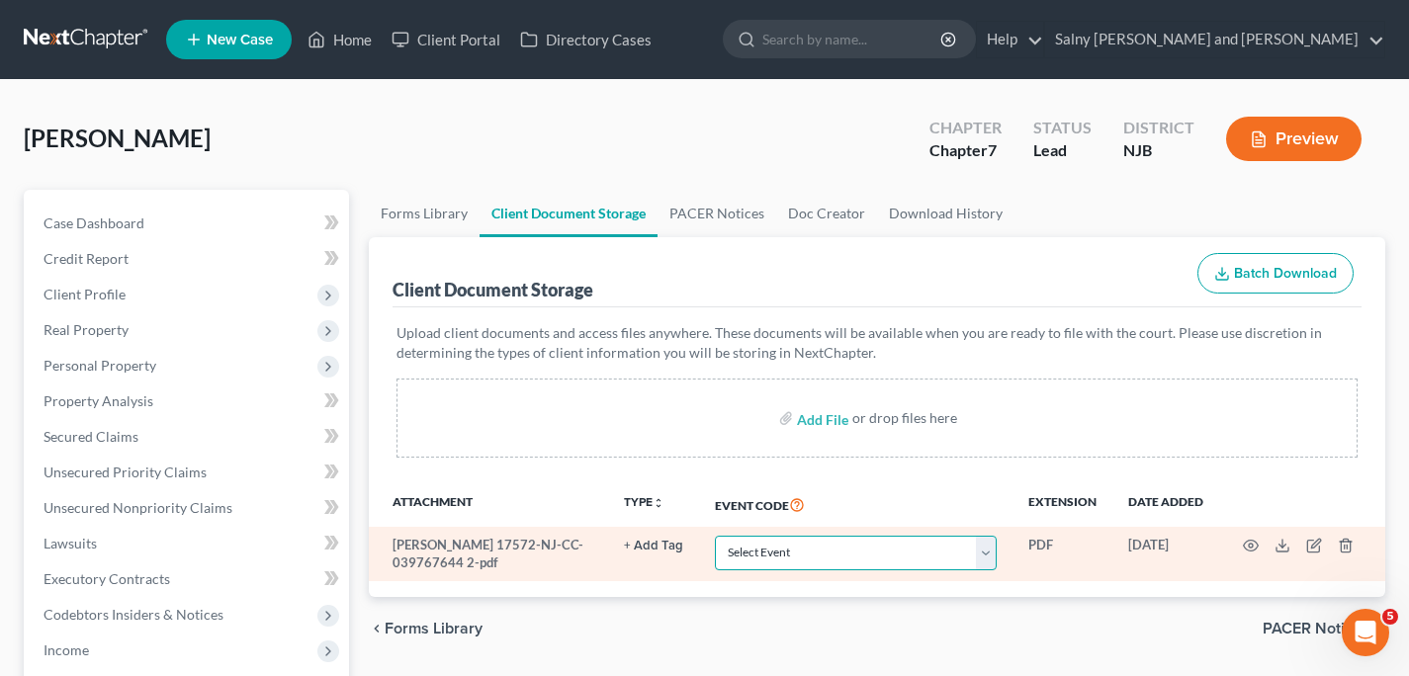
click at [991, 549] on select "Select Event 20 Largest Unsecured Creditors Amended Attorney Compensation State…" at bounding box center [856, 553] width 282 height 35
select select "9"
click option "Certificate of Credit Counseling" at bounding box center [0, 0] width 0 height 0
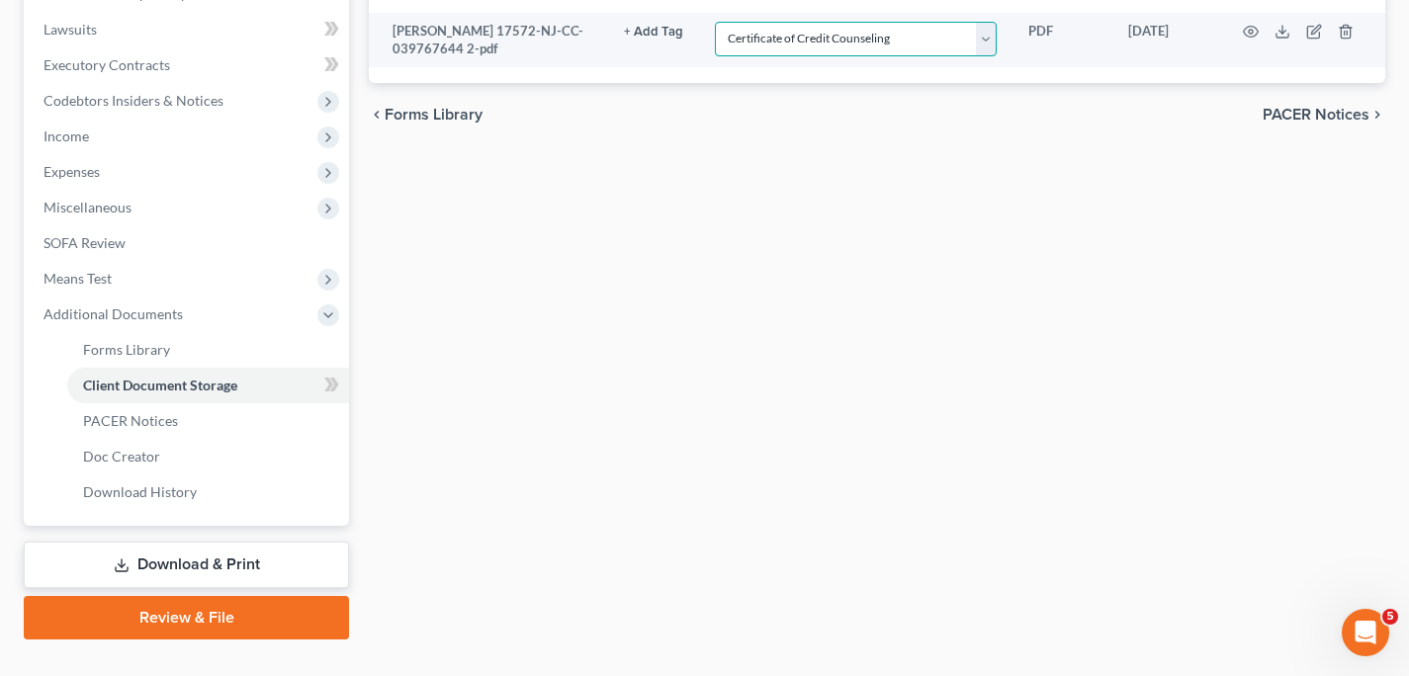
scroll to position [551, 0]
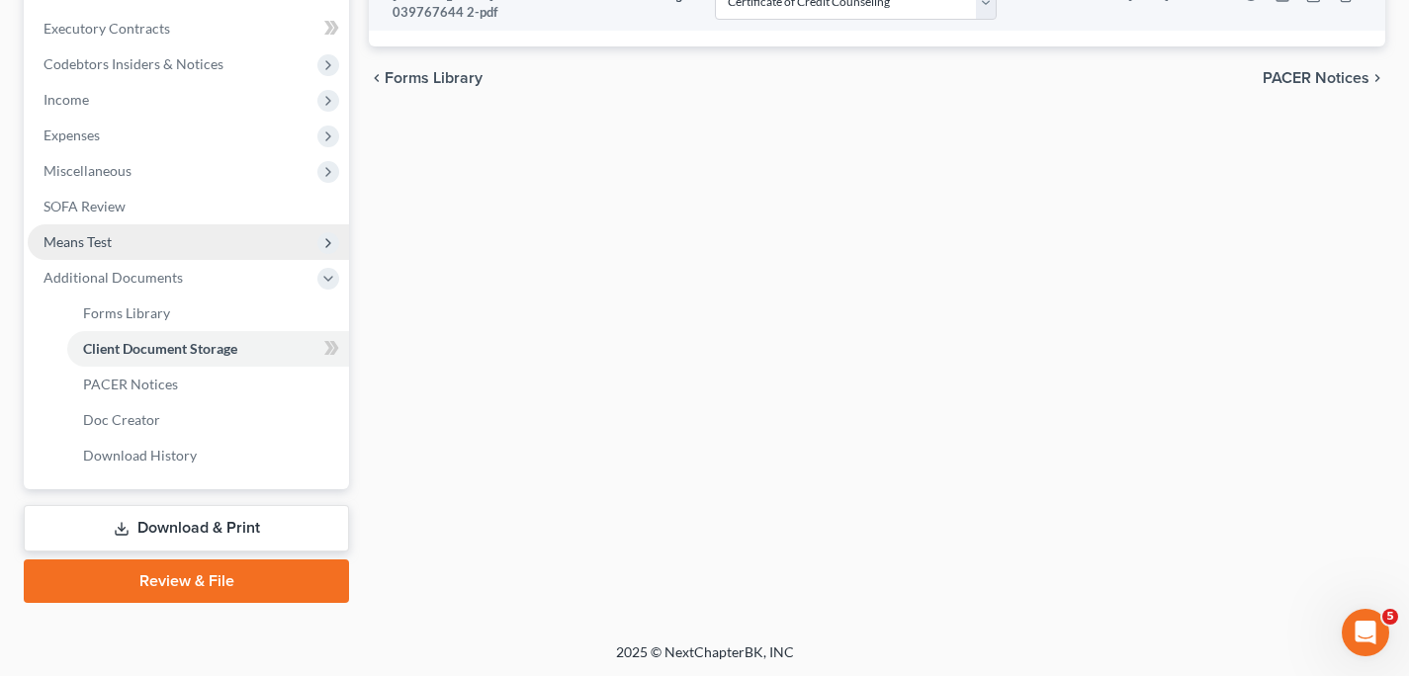
click at [192, 241] on span "Means Test" at bounding box center [188, 242] width 321 height 36
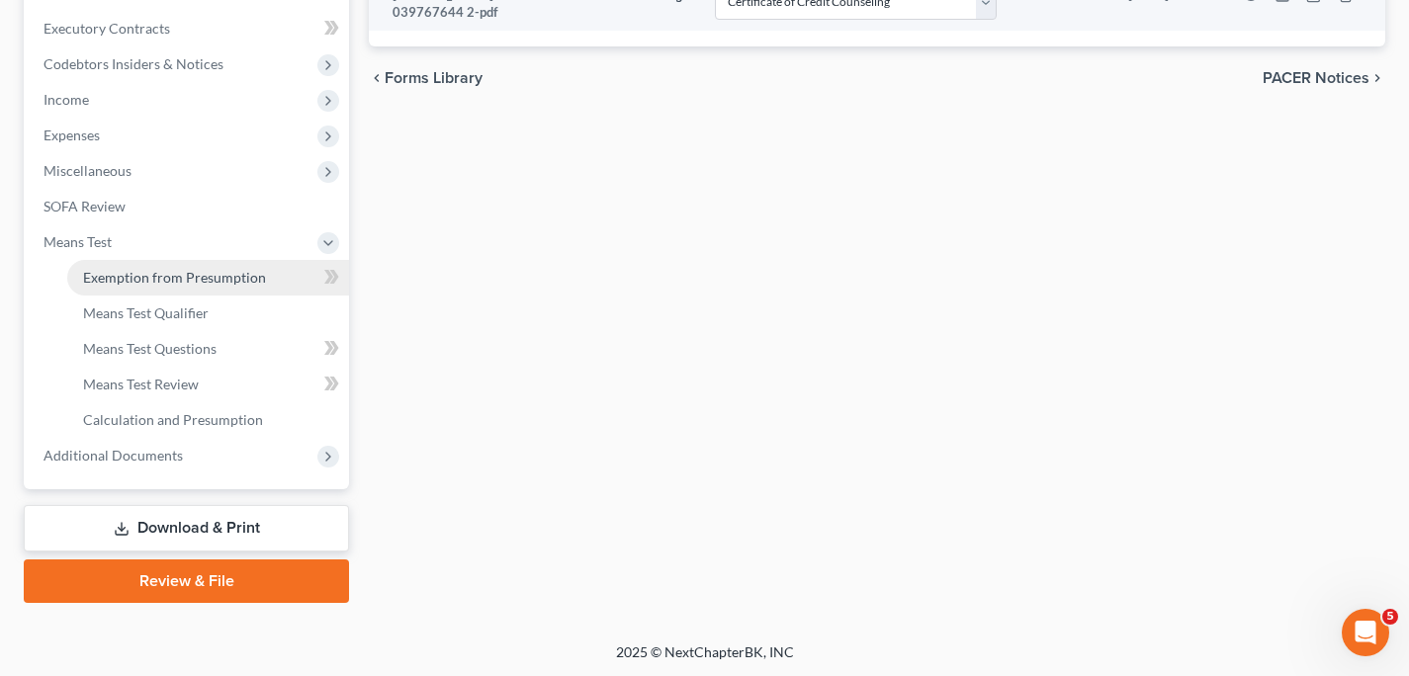
click at [197, 270] on span "Exemption from Presumption" at bounding box center [174, 277] width 183 height 17
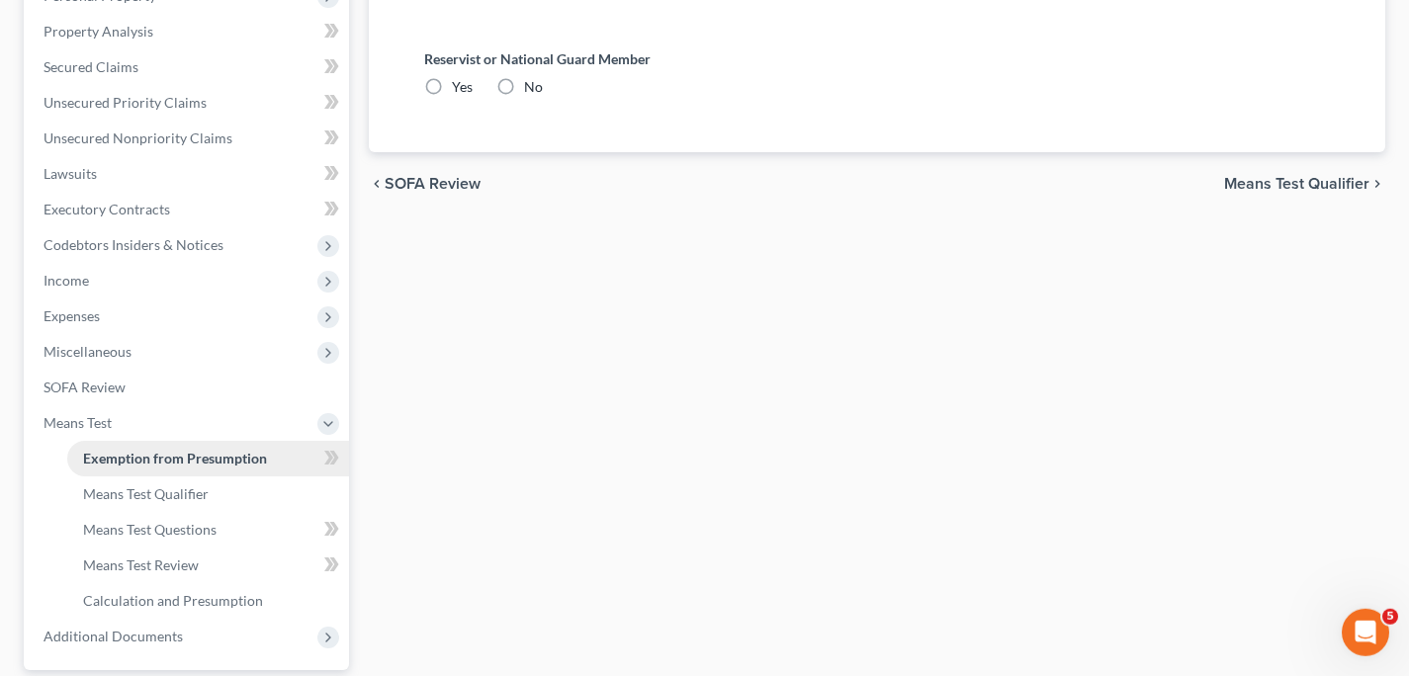
radio input "true"
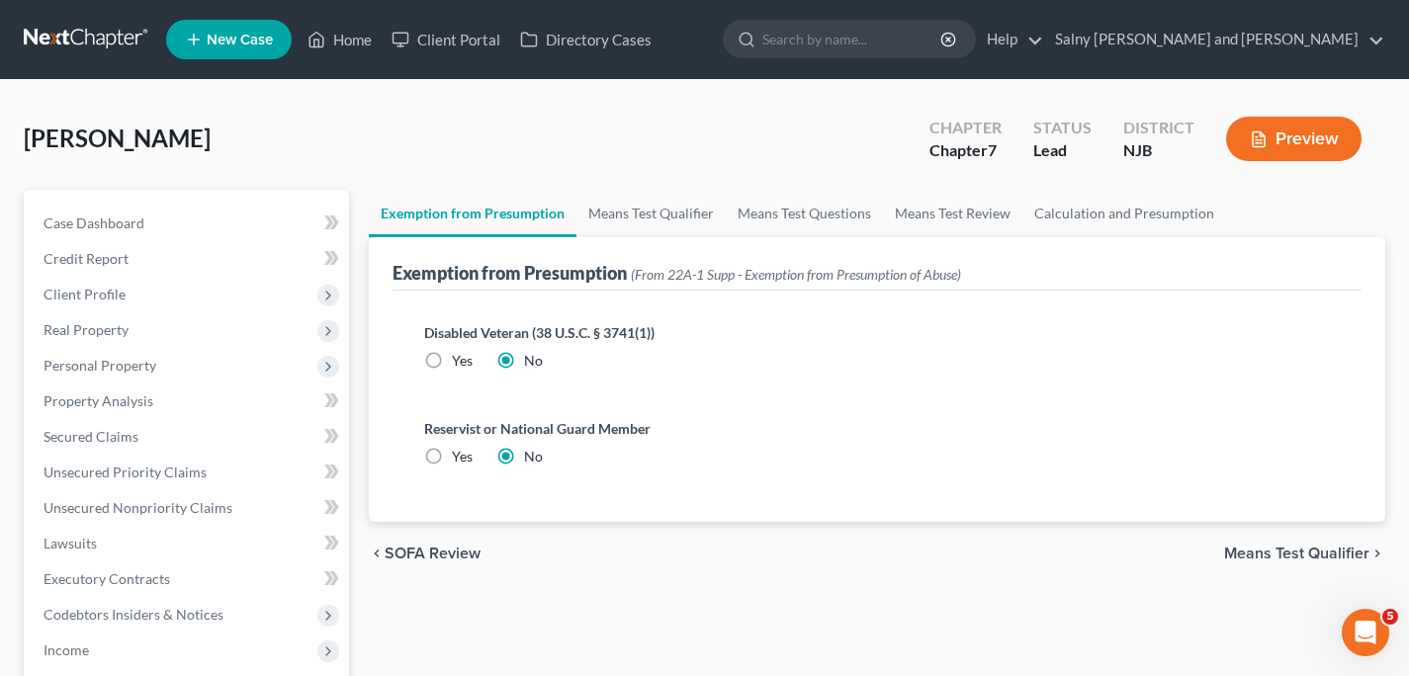
click at [1242, 552] on span "Means Test Qualifier" at bounding box center [1296, 554] width 145 height 16
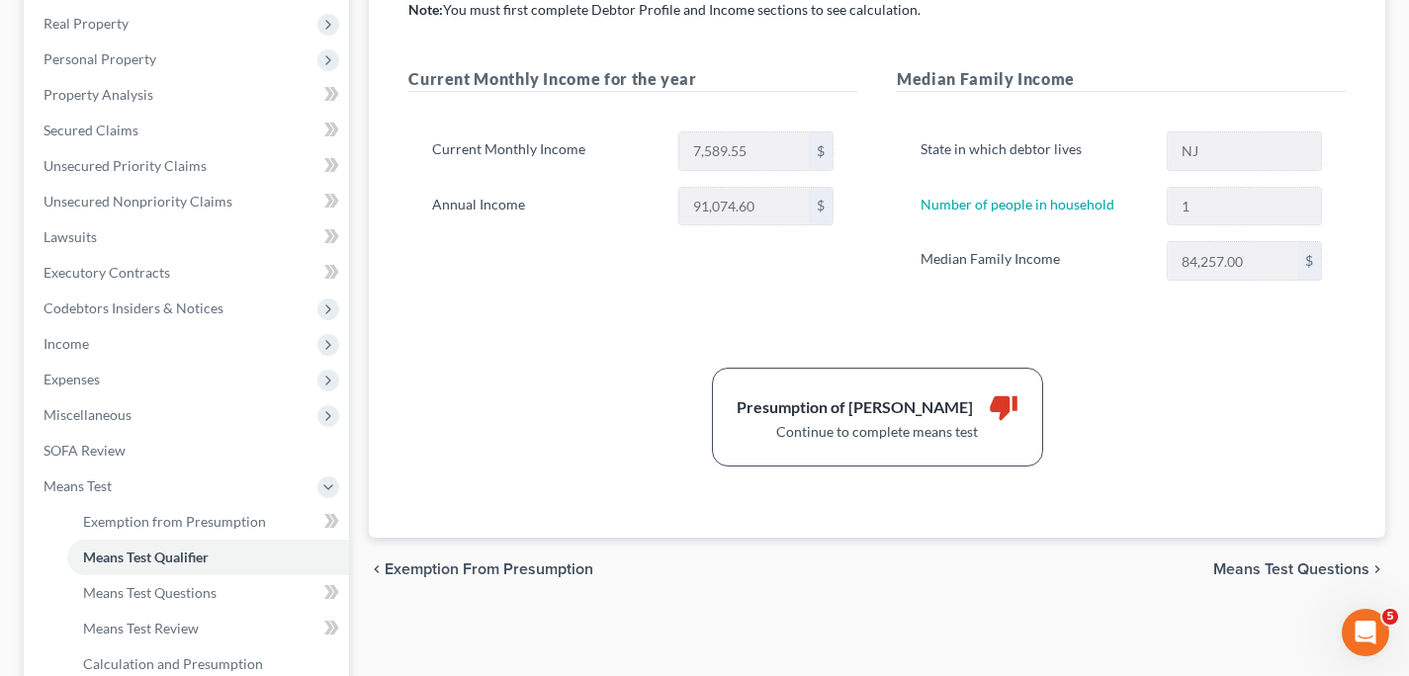
scroll to position [359, 0]
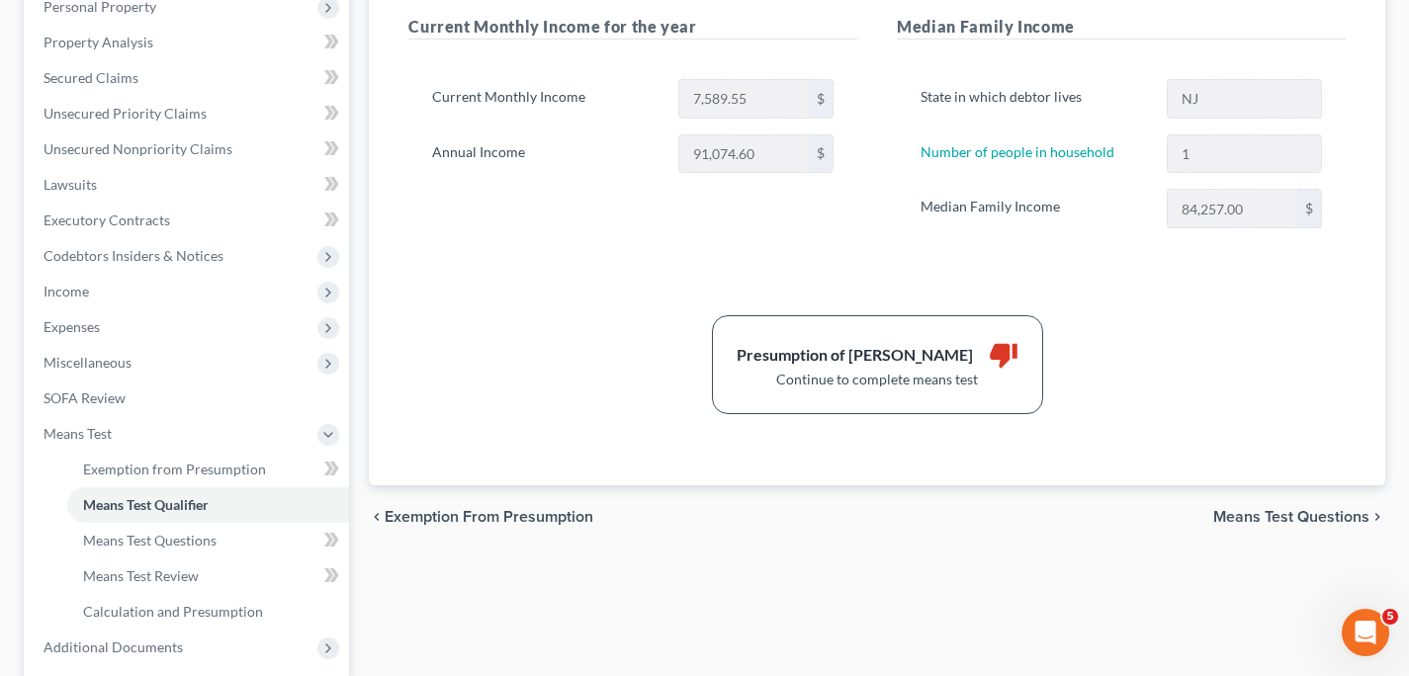
click at [1285, 513] on span "Means Test Questions" at bounding box center [1291, 517] width 156 height 16
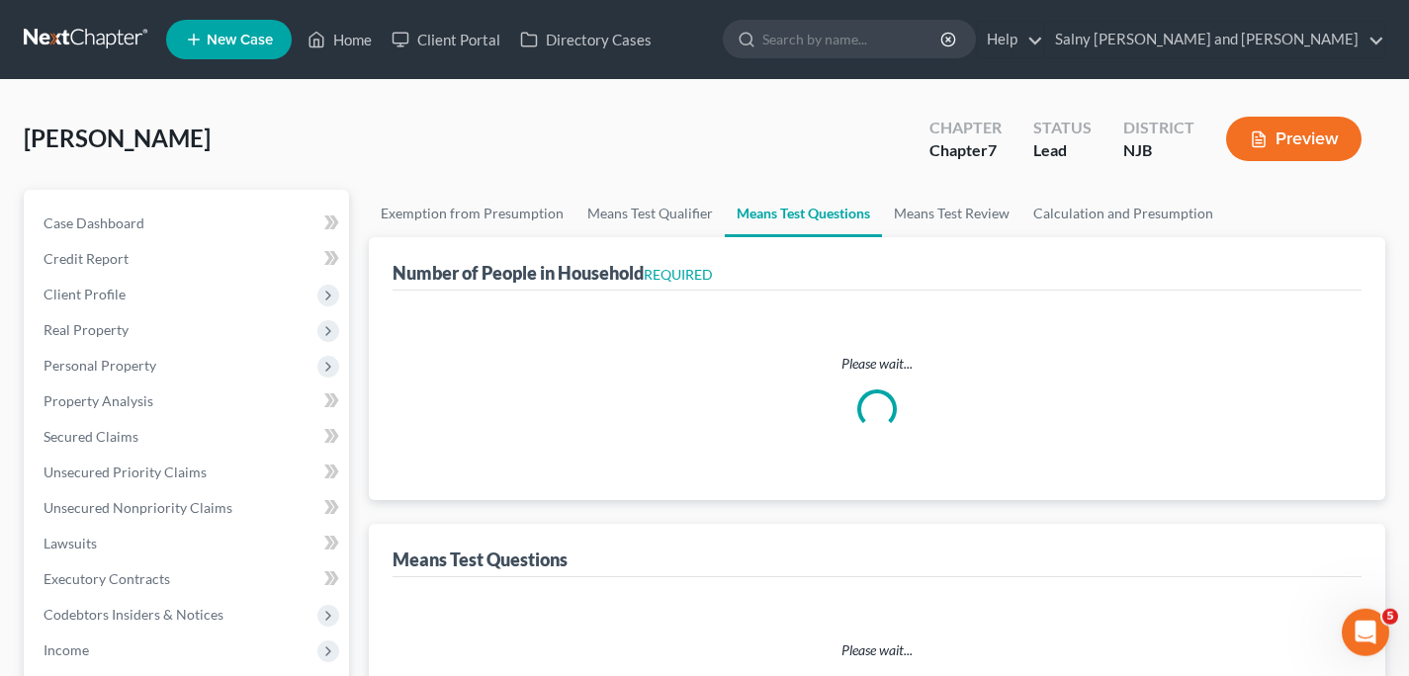
select select "2"
select select "60"
select select "1"
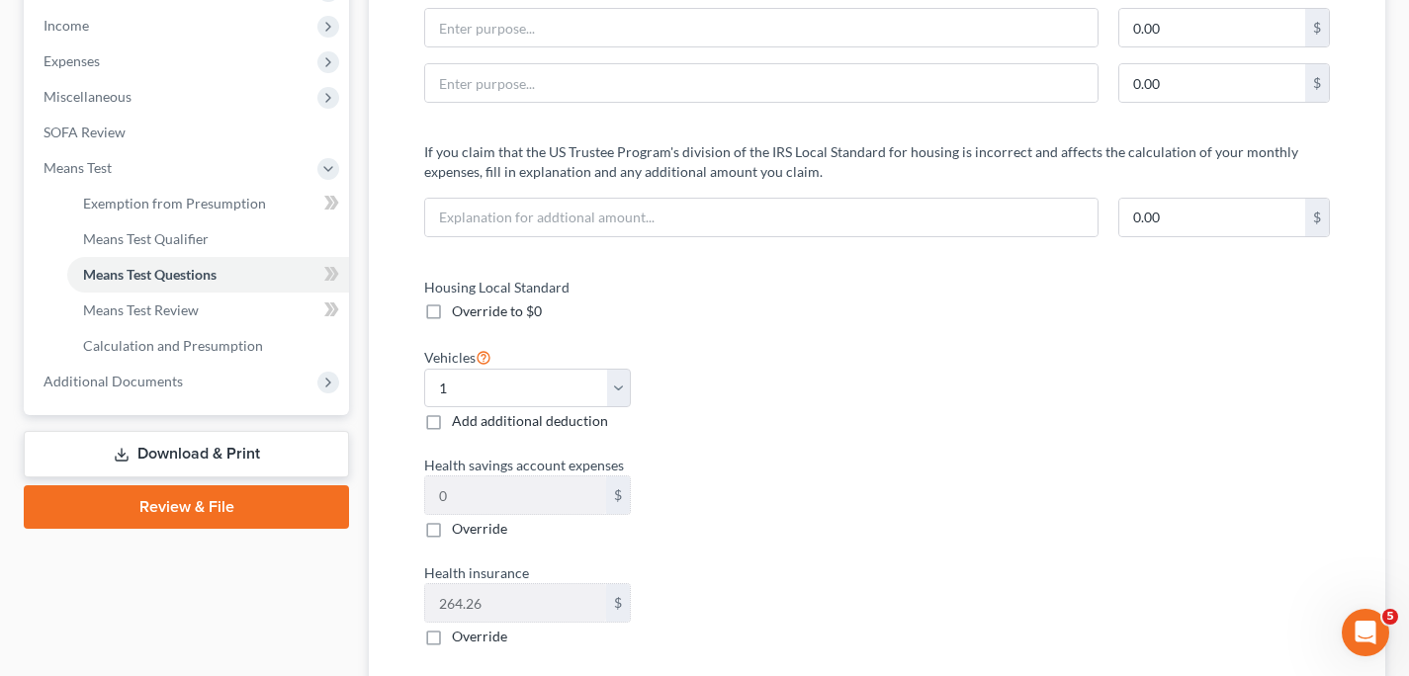
scroll to position [629, 0]
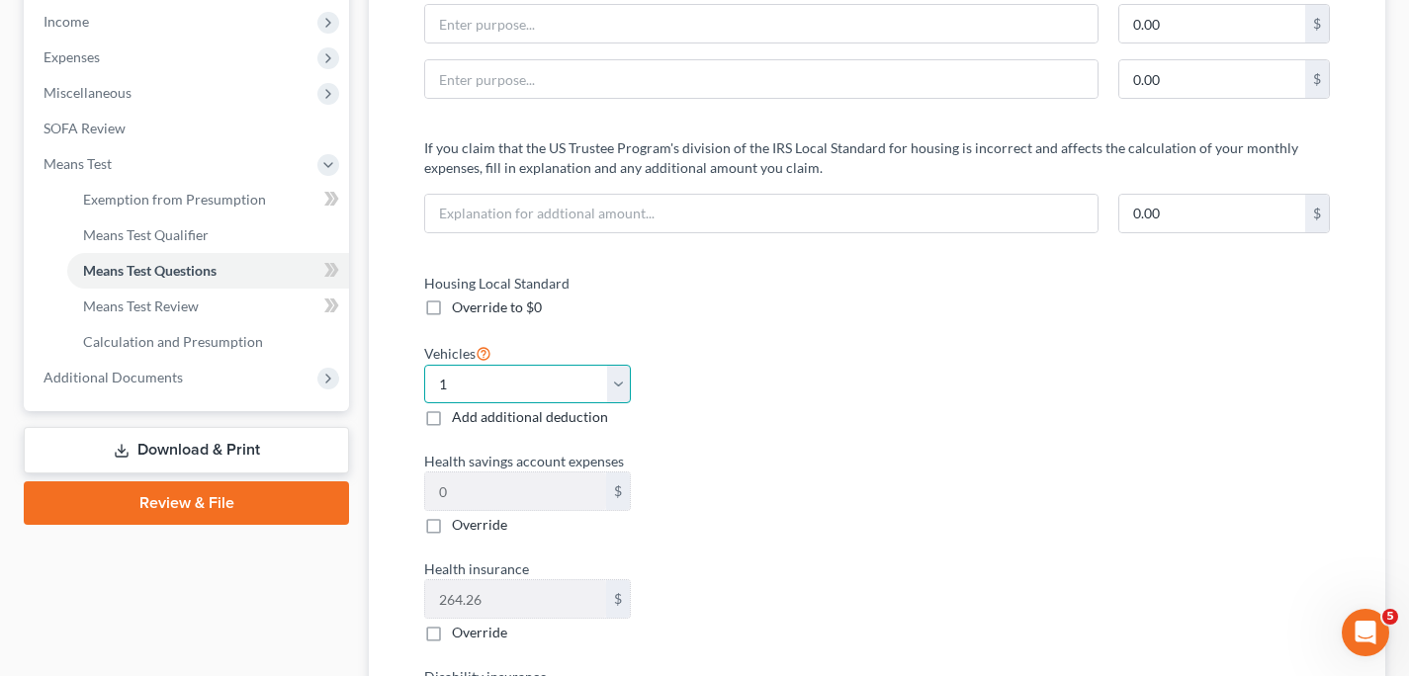
click at [618, 394] on select "Select 0 1 2 3 4 5" at bounding box center [527, 385] width 207 height 40
select select "2"
click option "2" at bounding box center [0, 0] width 0 height 0
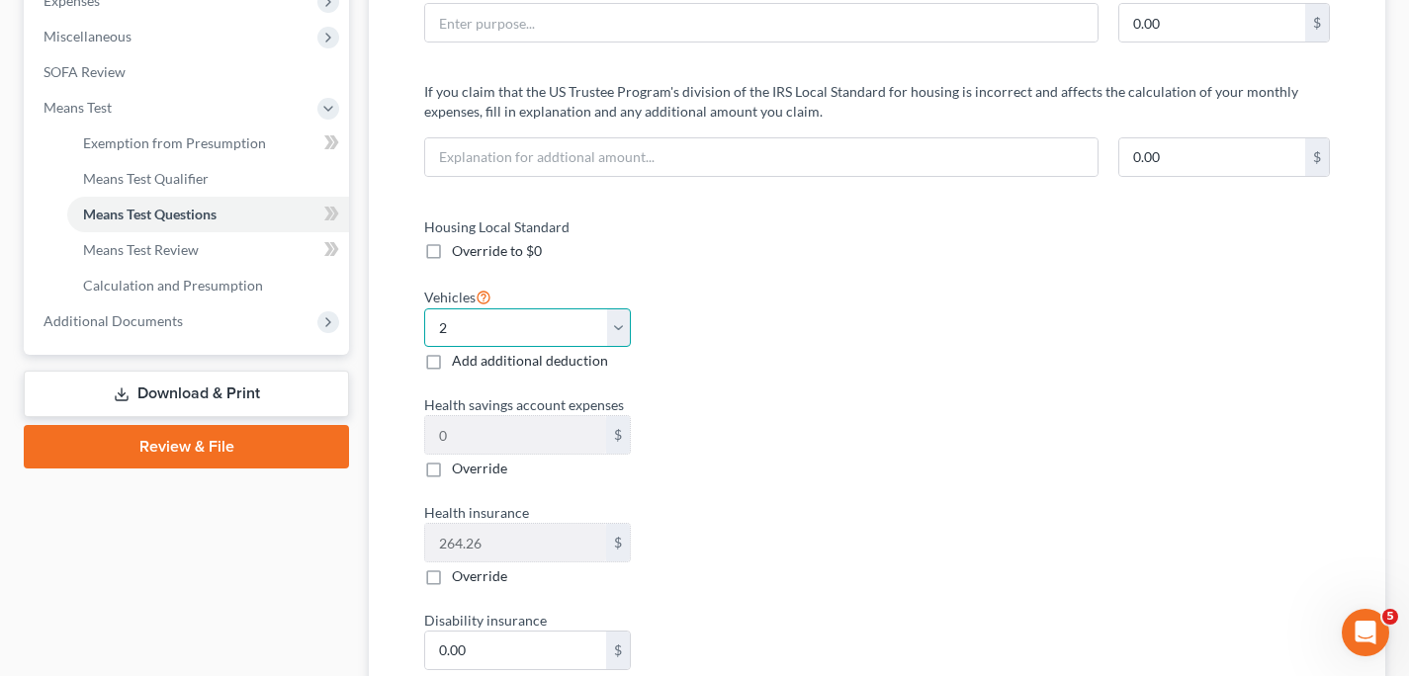
scroll to position [686, 0]
click at [452, 356] on label "Add additional deduction" at bounding box center [530, 360] width 156 height 20
click at [460, 356] on input "Add additional deduction" at bounding box center [466, 356] width 13 height 13
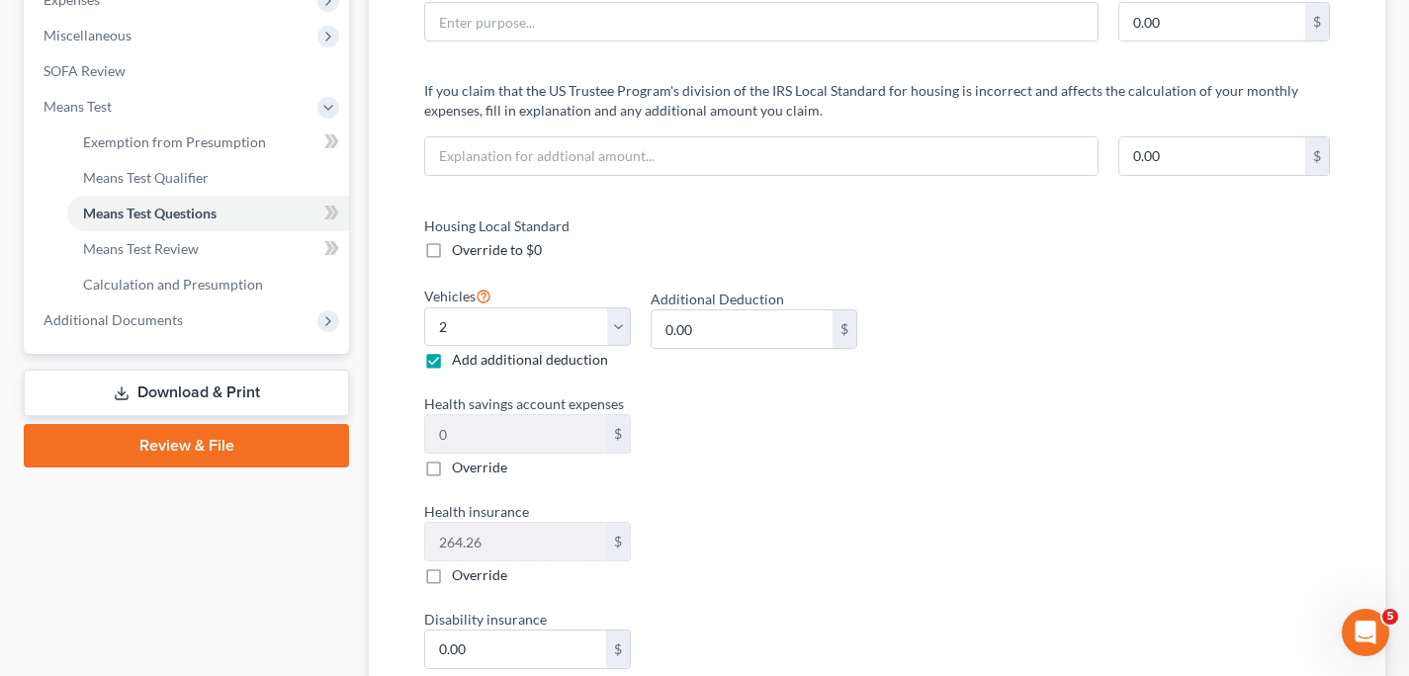
click at [452, 356] on label "Add additional deduction" at bounding box center [530, 360] width 156 height 20
click at [460, 356] on input "Add additional deduction" at bounding box center [466, 356] width 13 height 13
click at [452, 361] on label "Add additional deduction" at bounding box center [530, 360] width 156 height 20
click at [460, 361] on input "Add additional deduction" at bounding box center [466, 356] width 13 height 13
checkbox input "true"
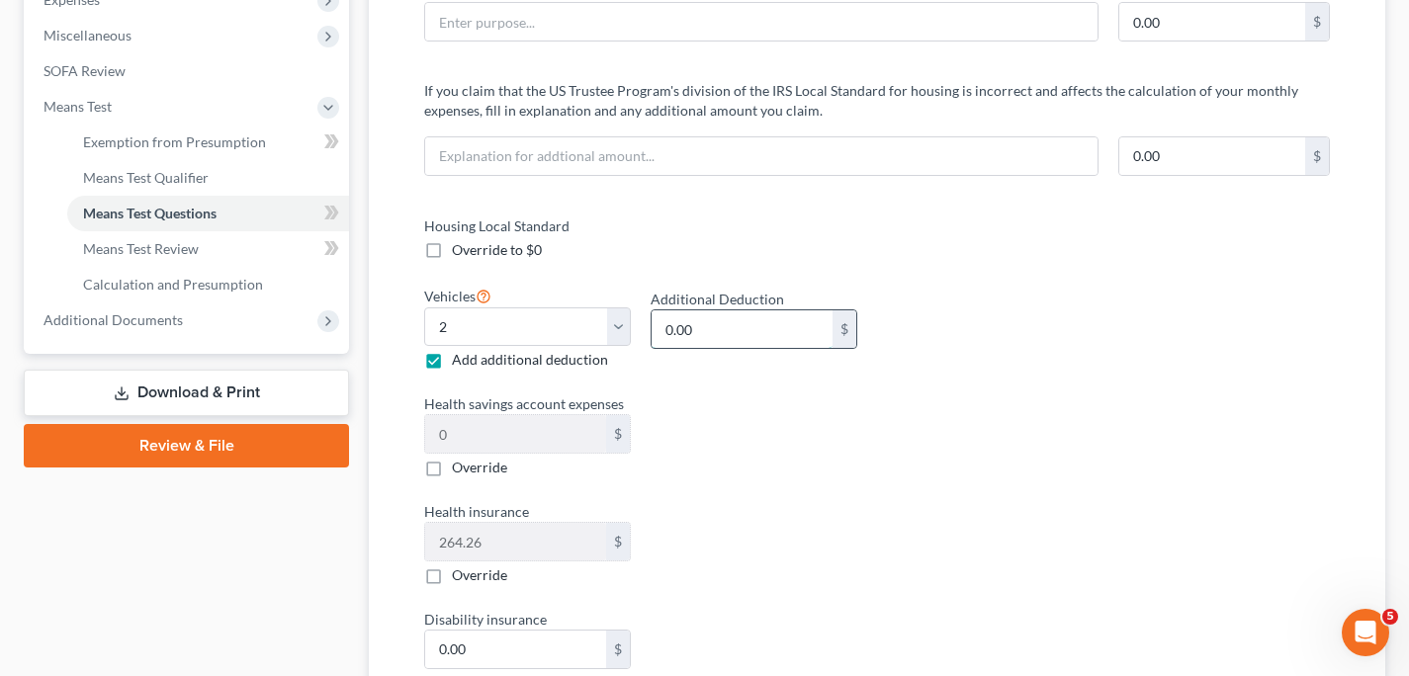
click at [765, 328] on input "0.00" at bounding box center [742, 329] width 181 height 38
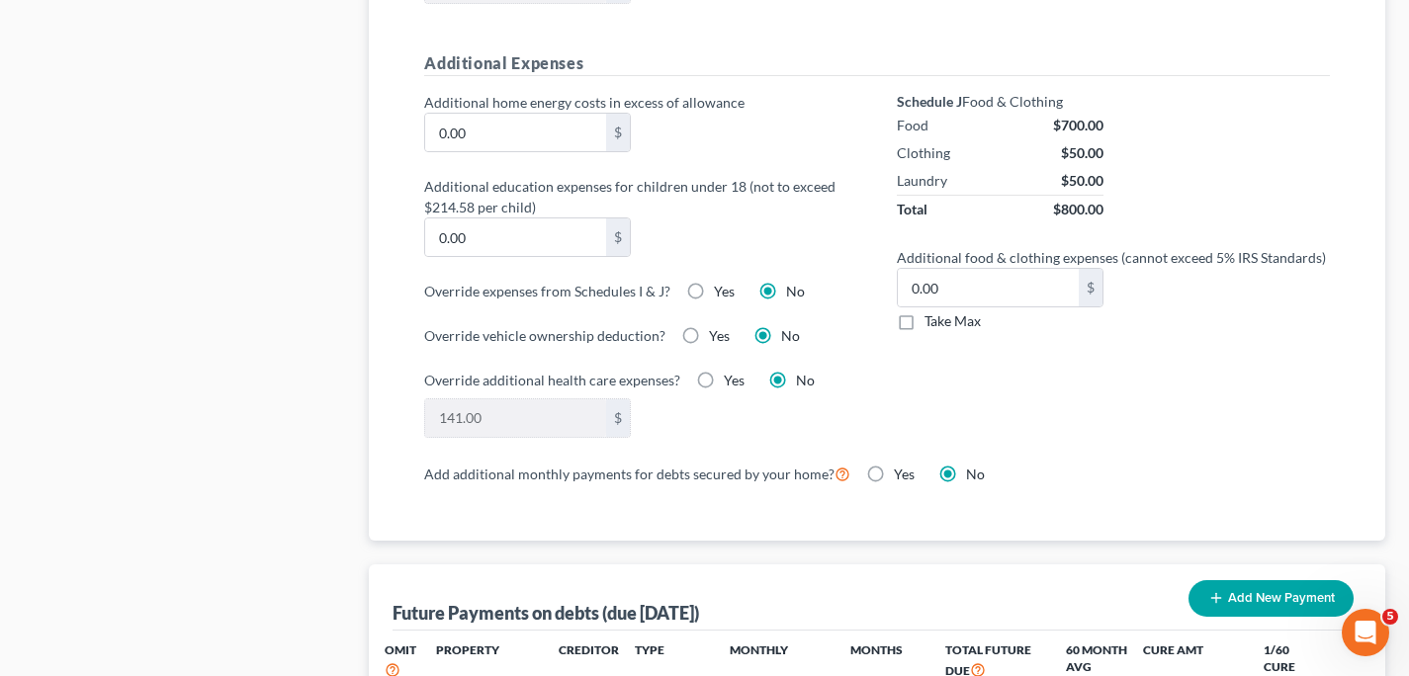
scroll to position [1448, 0]
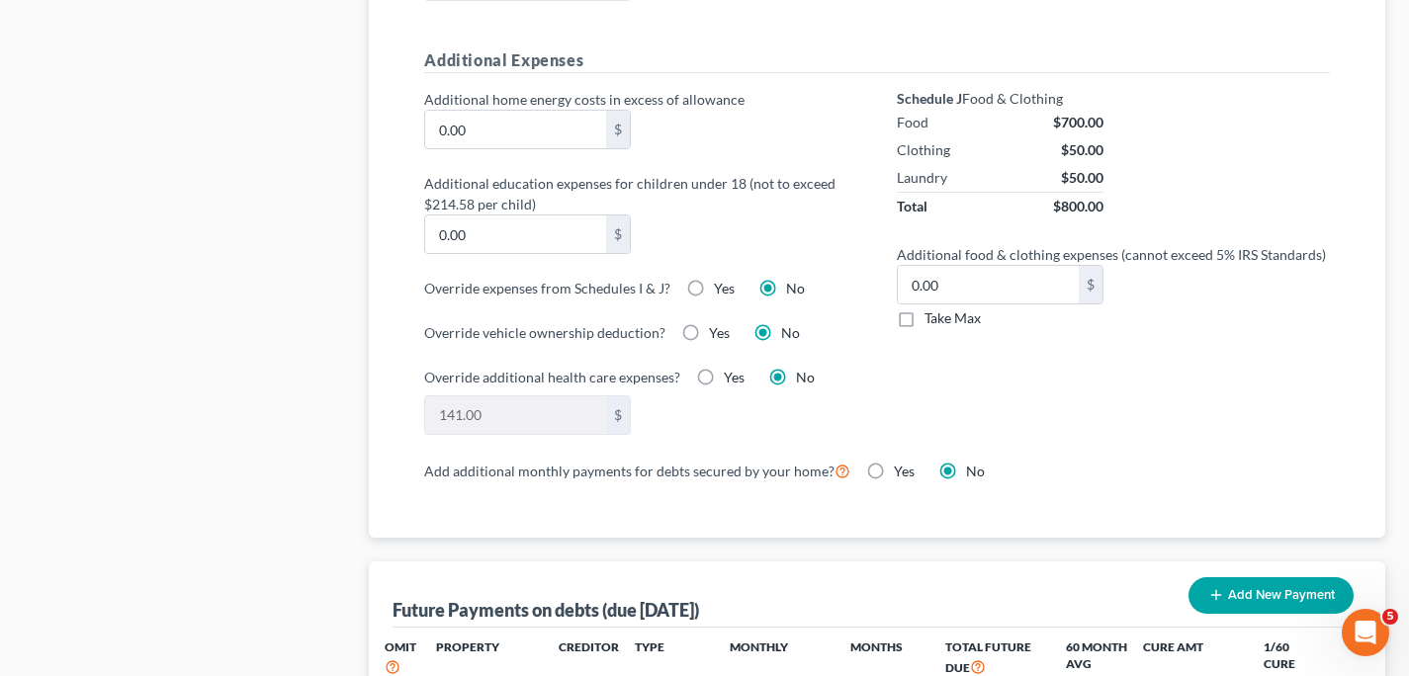
type input "400.00"
click at [925, 317] on label "Take Max" at bounding box center [953, 319] width 56 height 20
click at [932, 317] on input "Take Max" at bounding box center [938, 315] width 13 height 13
checkbox input "true"
type input "30.00"
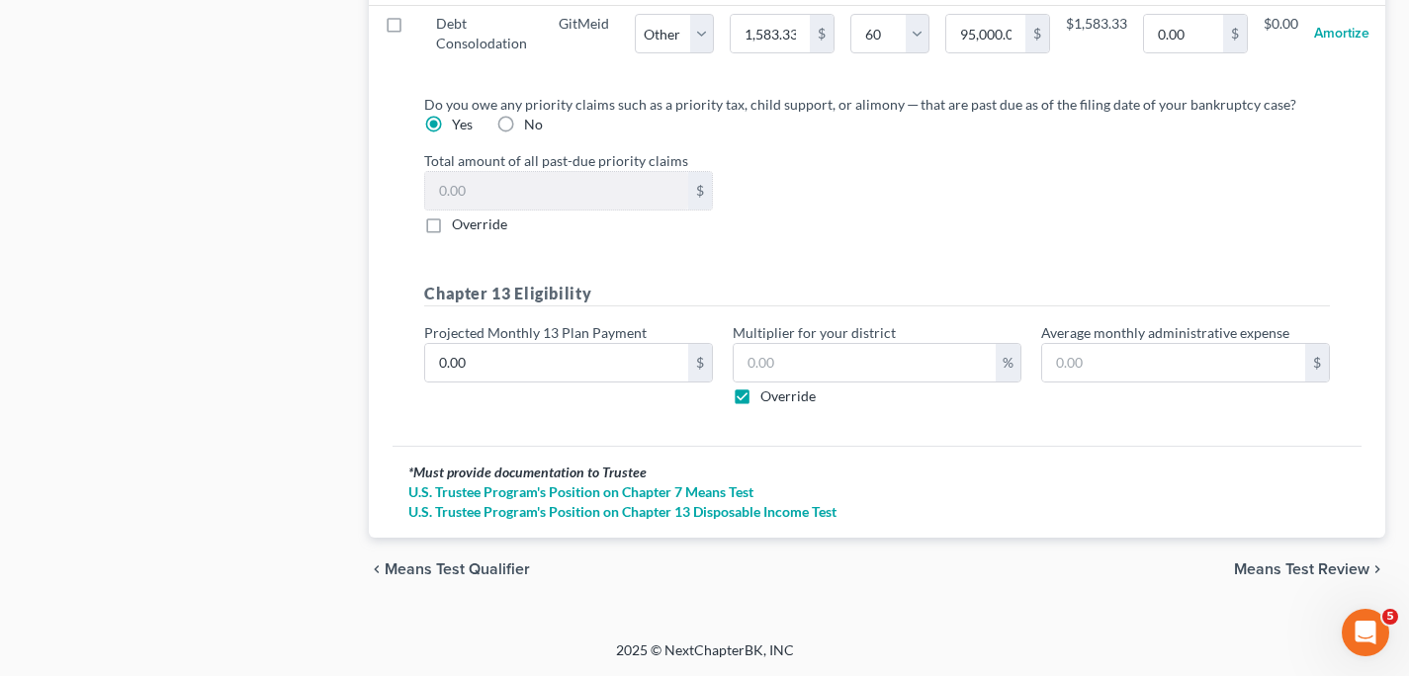
scroll to position [2146, 0]
click at [1280, 571] on span "Means Test Review" at bounding box center [1301, 570] width 135 height 16
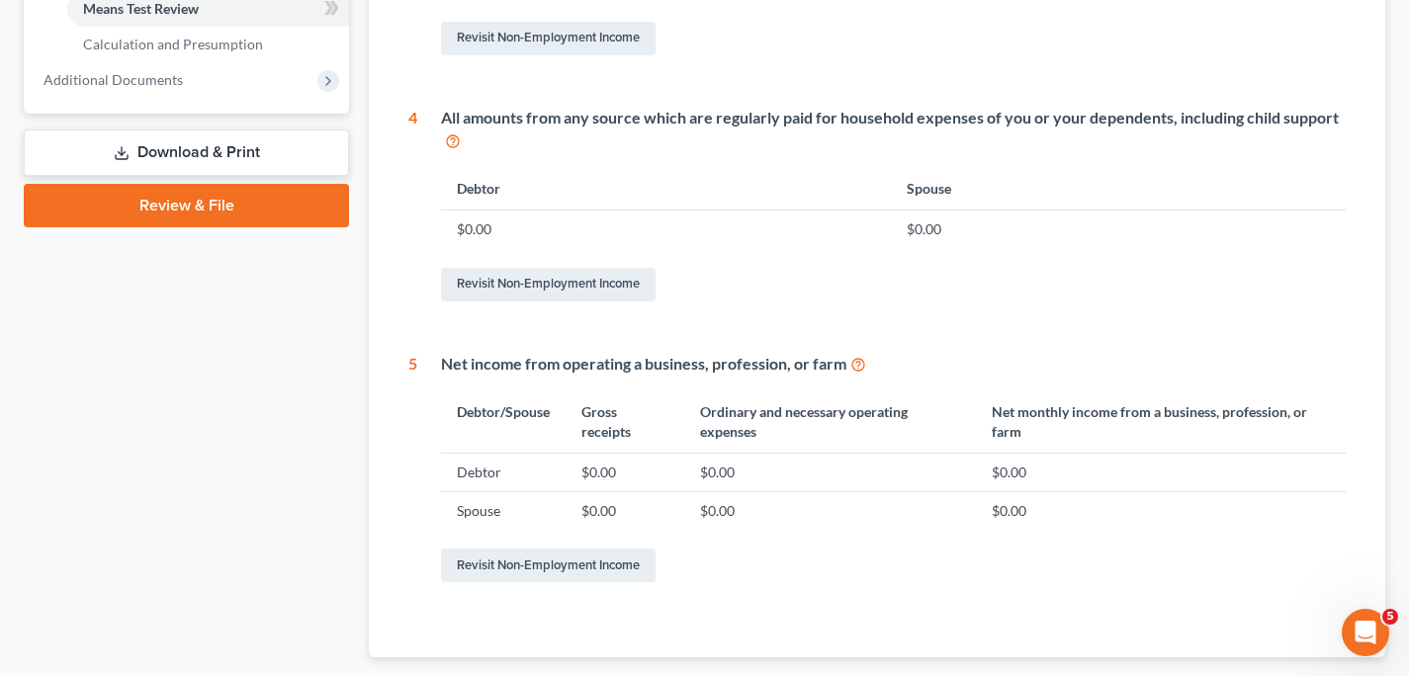
scroll to position [1045, 0]
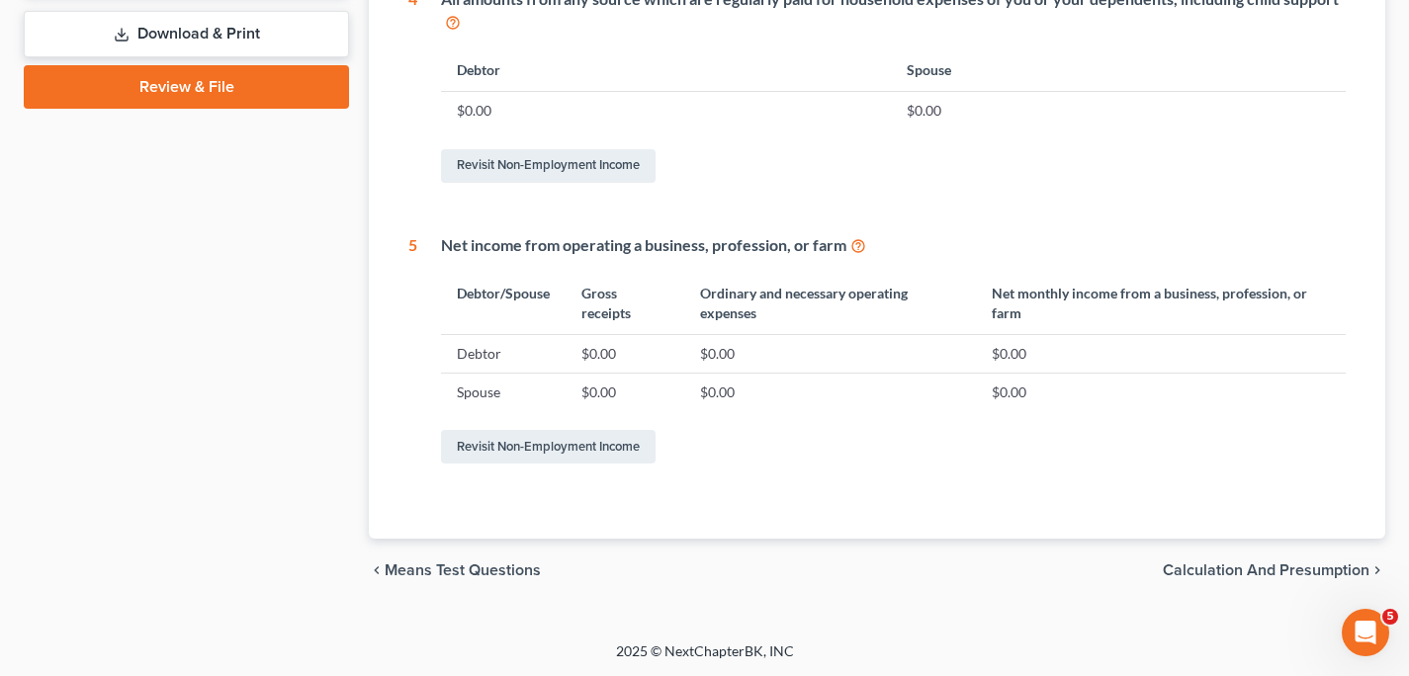
click at [1281, 571] on span "Calculation and Presumption" at bounding box center [1266, 571] width 207 height 16
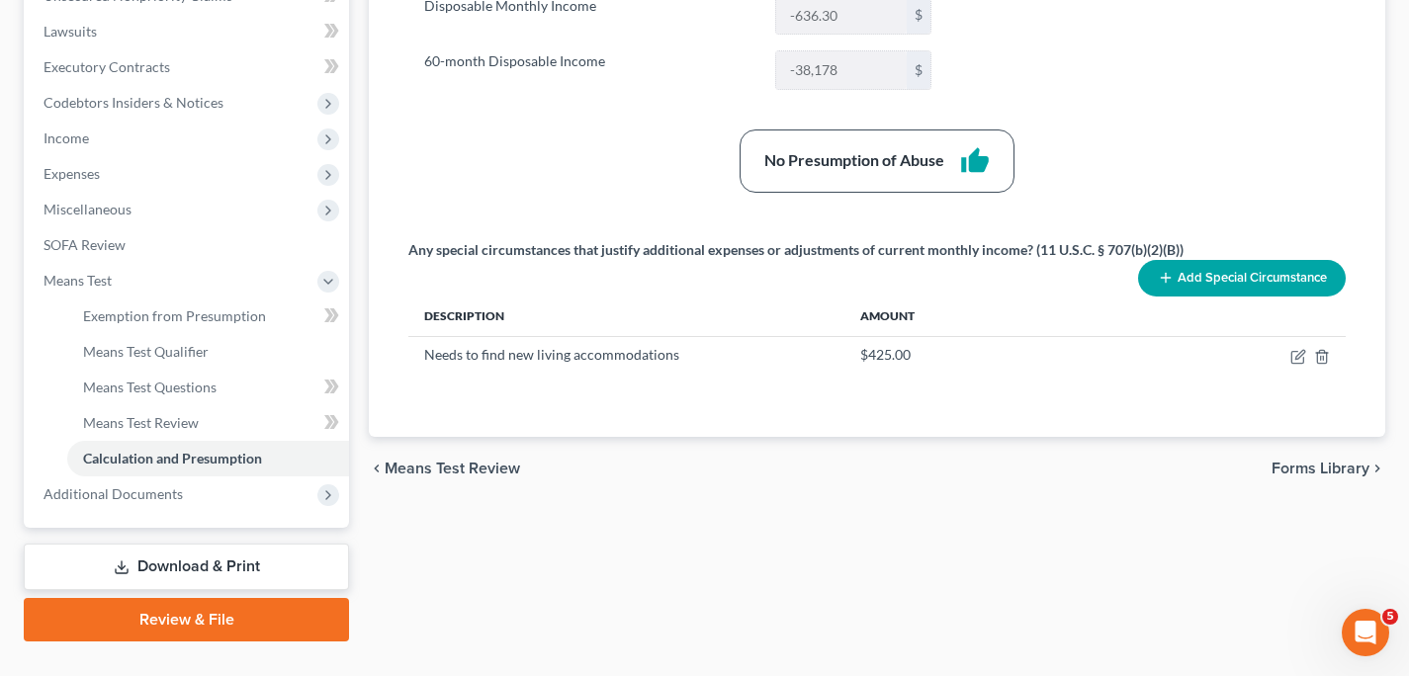
scroll to position [516, 0]
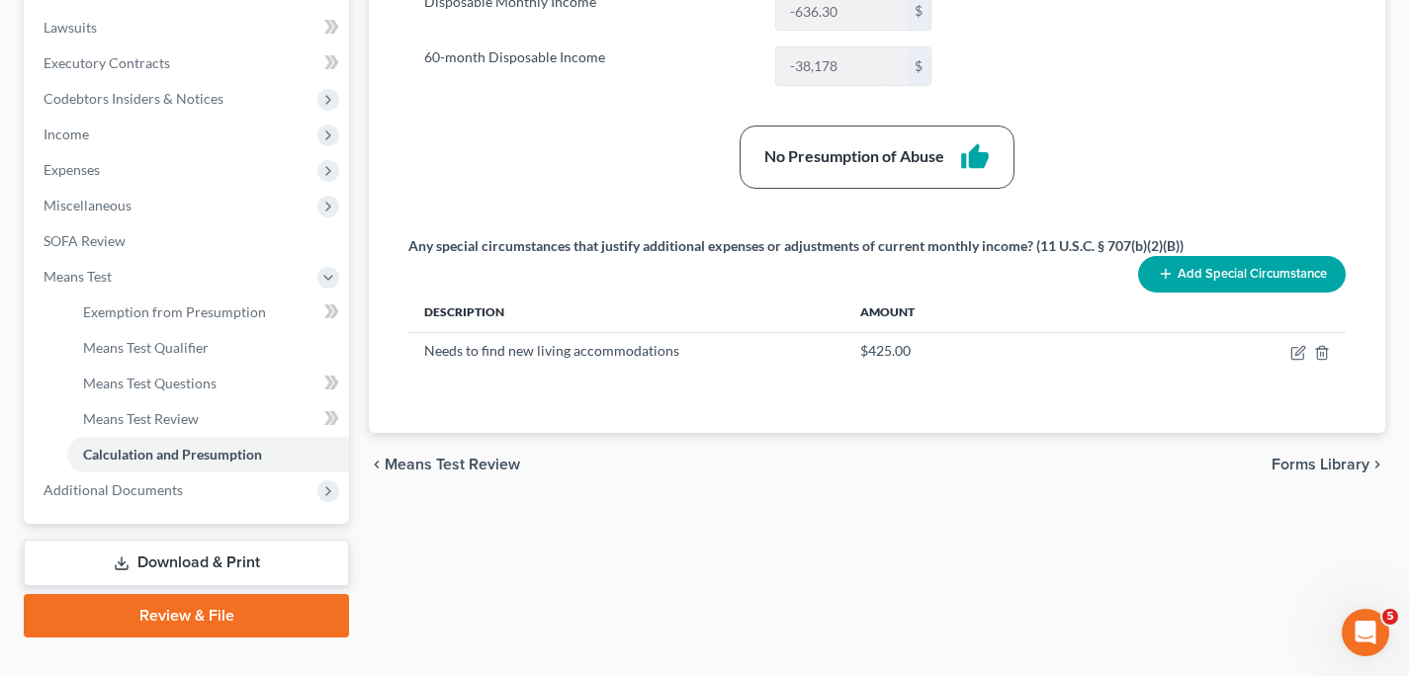
click at [1313, 464] on span "Forms Library" at bounding box center [1321, 465] width 98 height 16
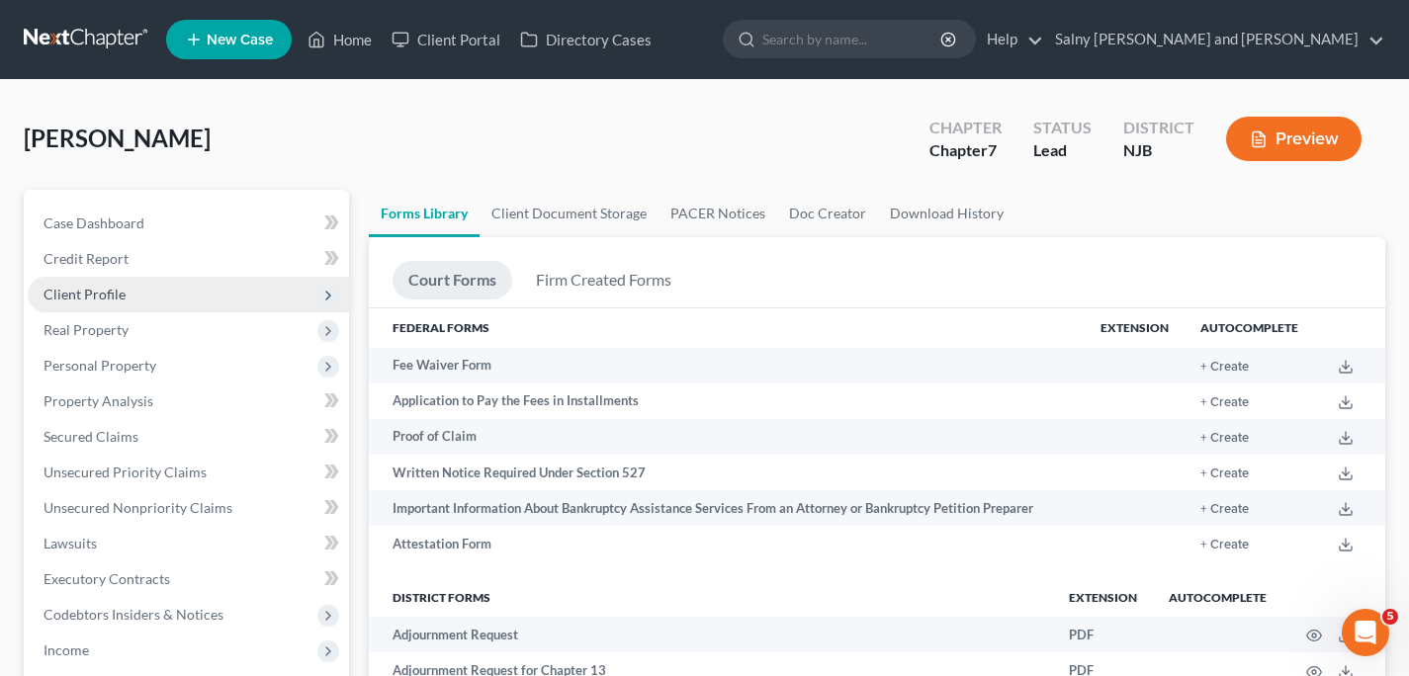
click at [117, 294] on span "Client Profile" at bounding box center [85, 294] width 82 height 17
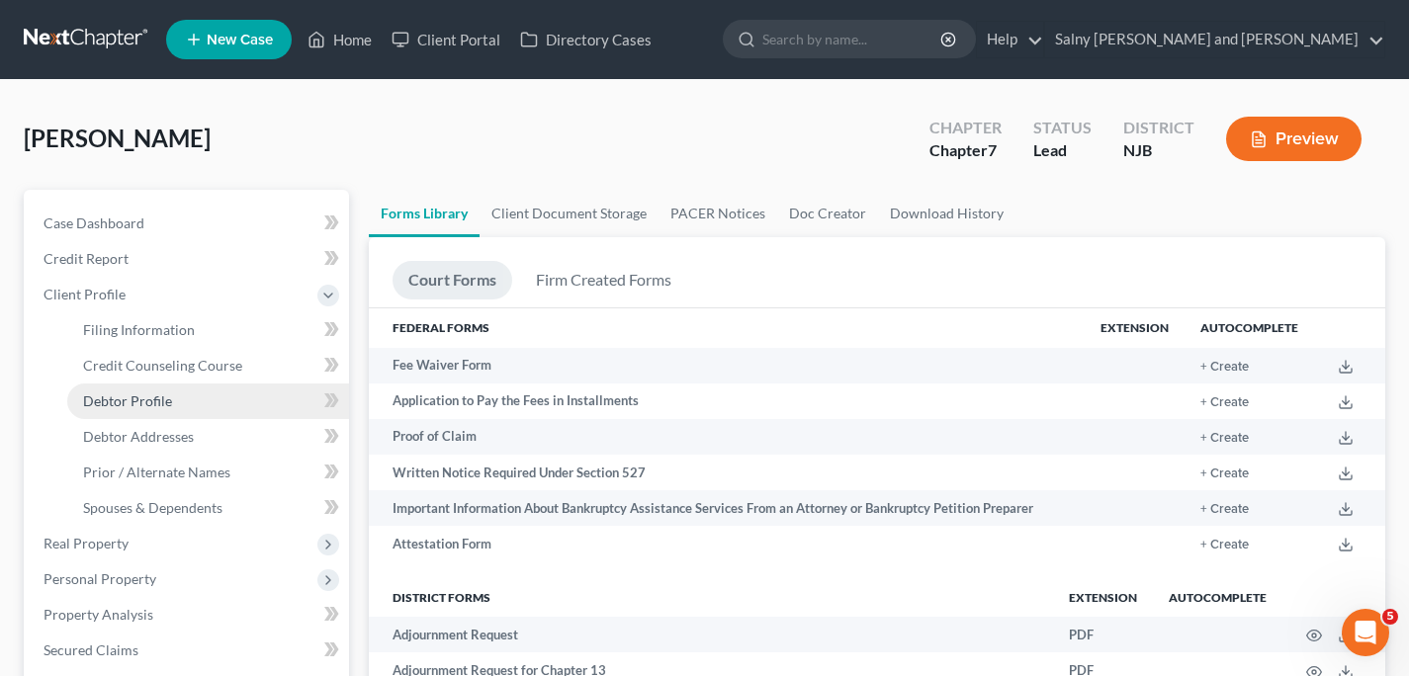
click at [137, 397] on span "Debtor Profile" at bounding box center [127, 401] width 89 height 17
select select "0"
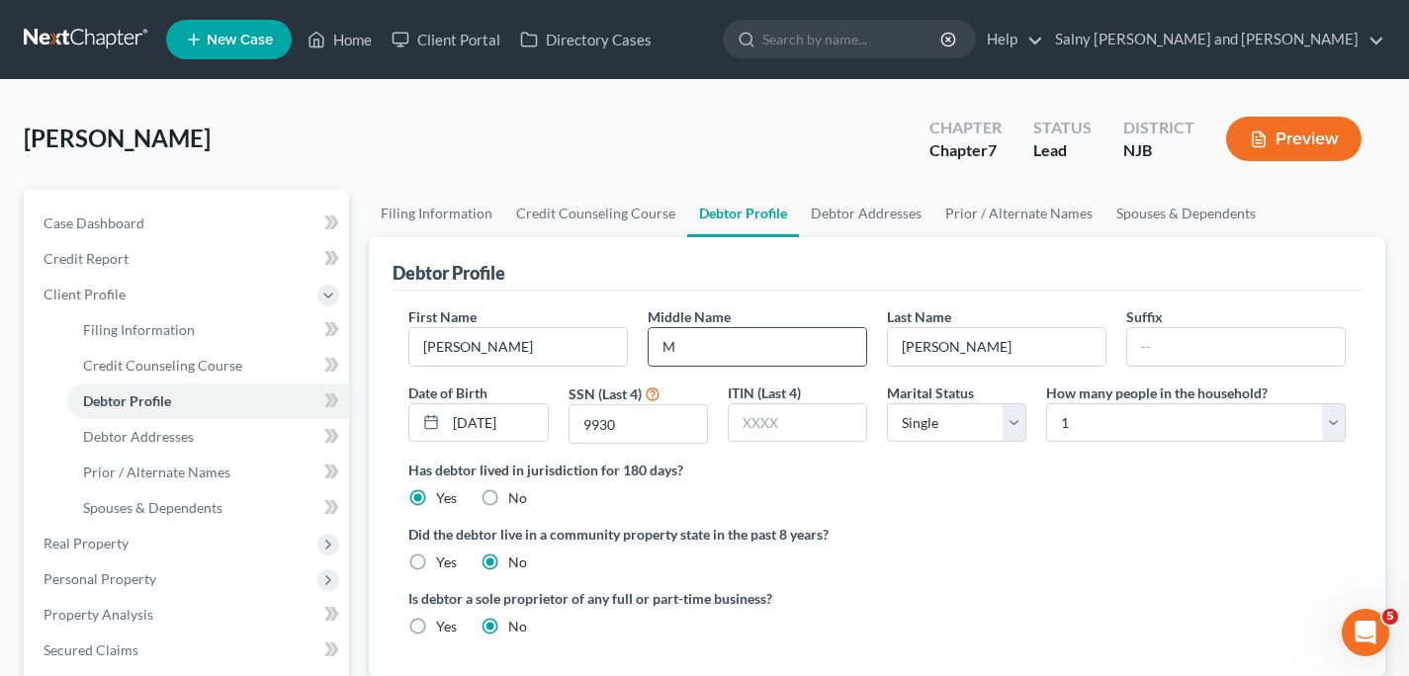
click at [751, 345] on input "M" at bounding box center [758, 347] width 218 height 38
type input "Matthew"
click at [1025, 348] on input "Masey" at bounding box center [997, 347] width 218 height 38
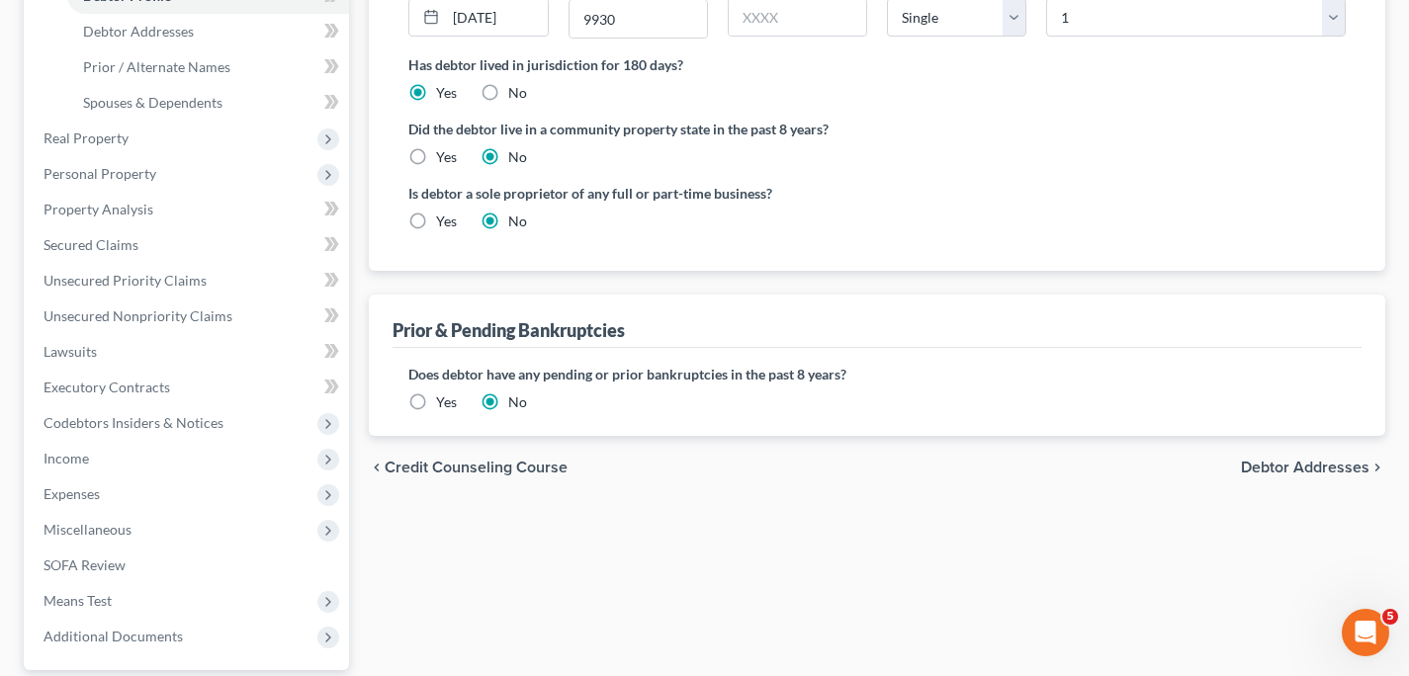
scroll to position [586, 0]
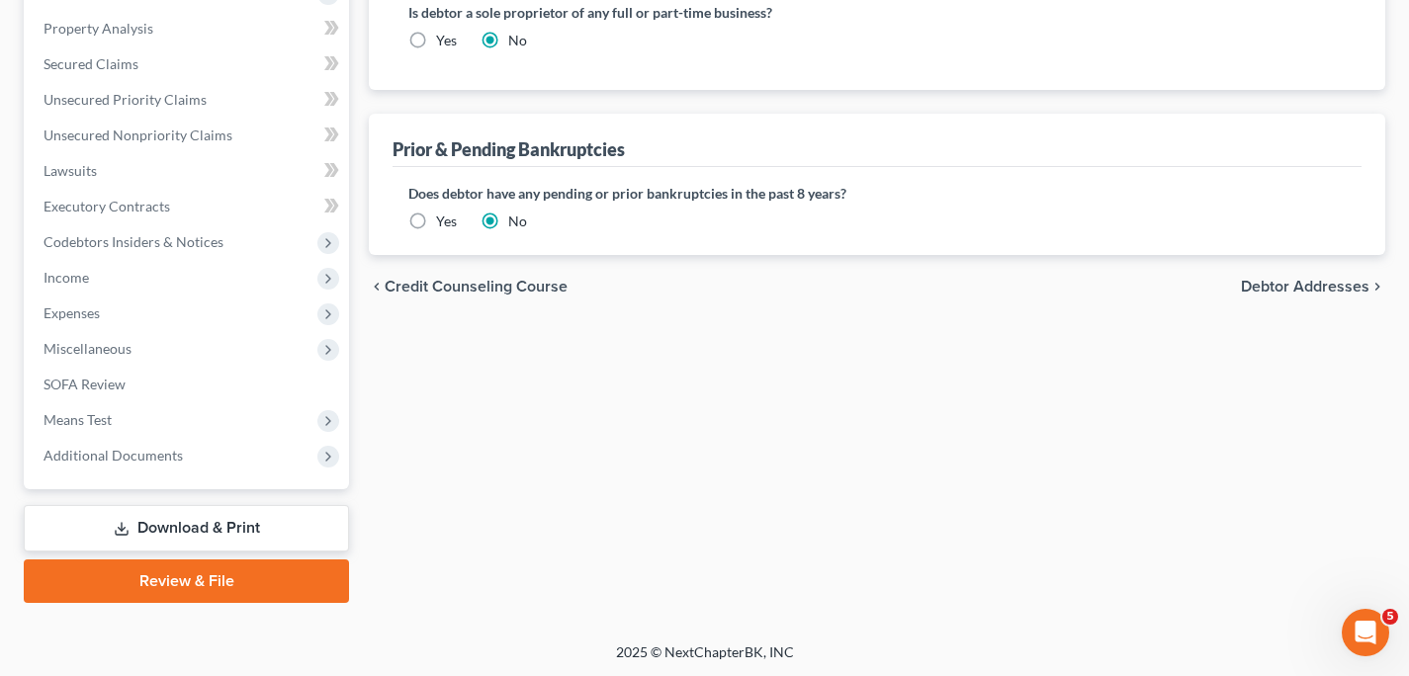
click at [1358, 284] on span "Debtor Addresses" at bounding box center [1305, 287] width 129 height 16
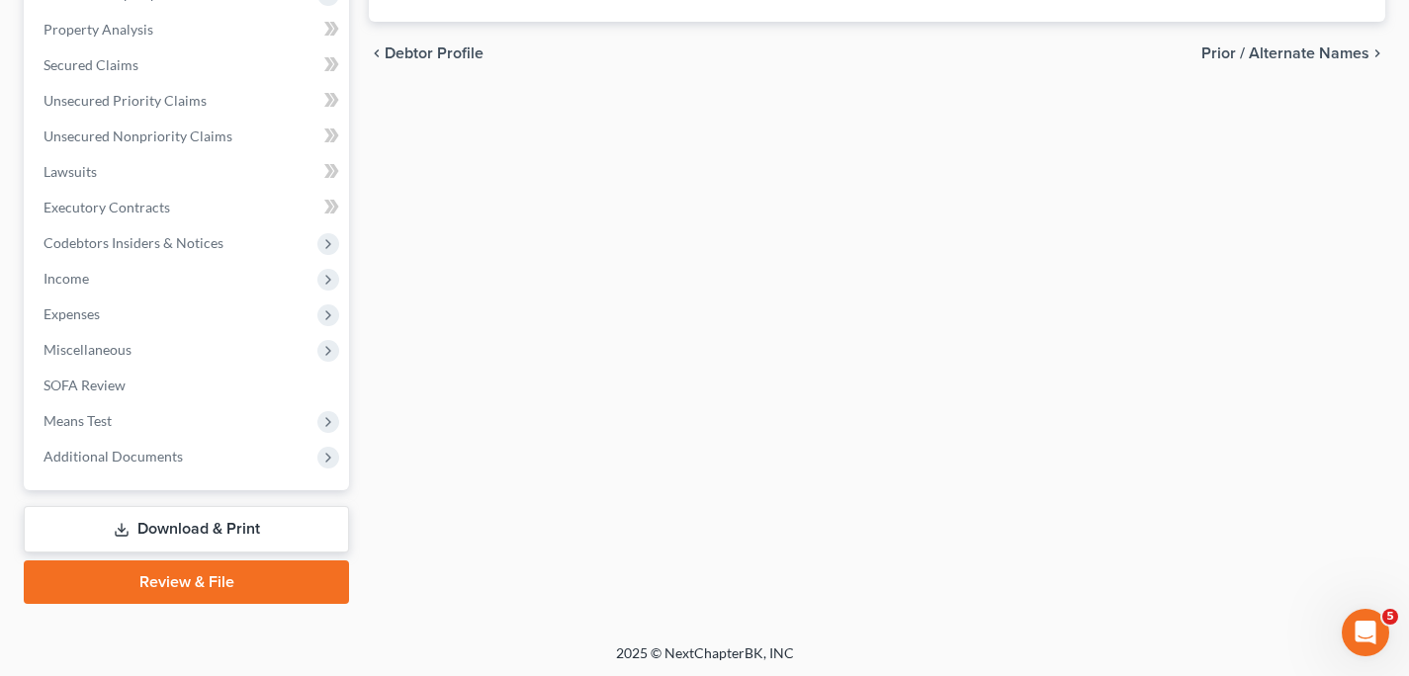
scroll to position [586, 0]
click at [299, 580] on link "Review & File" at bounding box center [186, 582] width 325 height 44
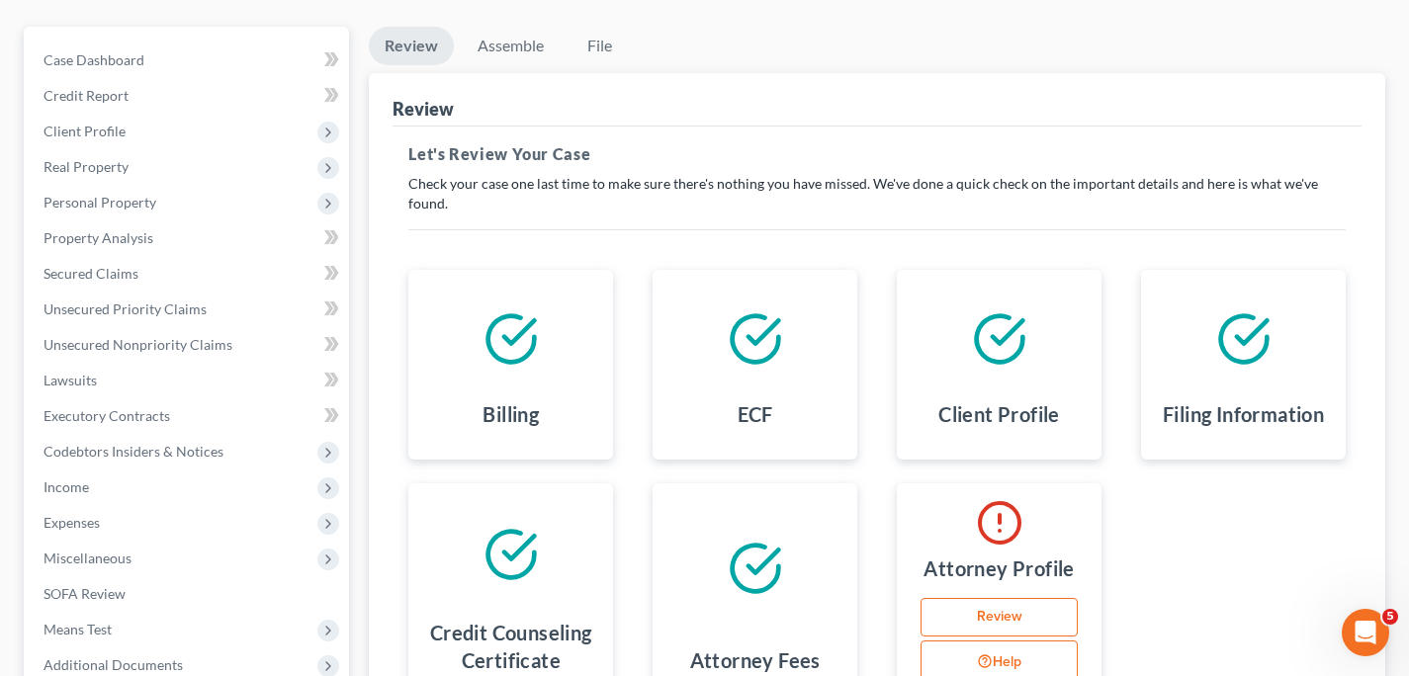
scroll to position [377, 0]
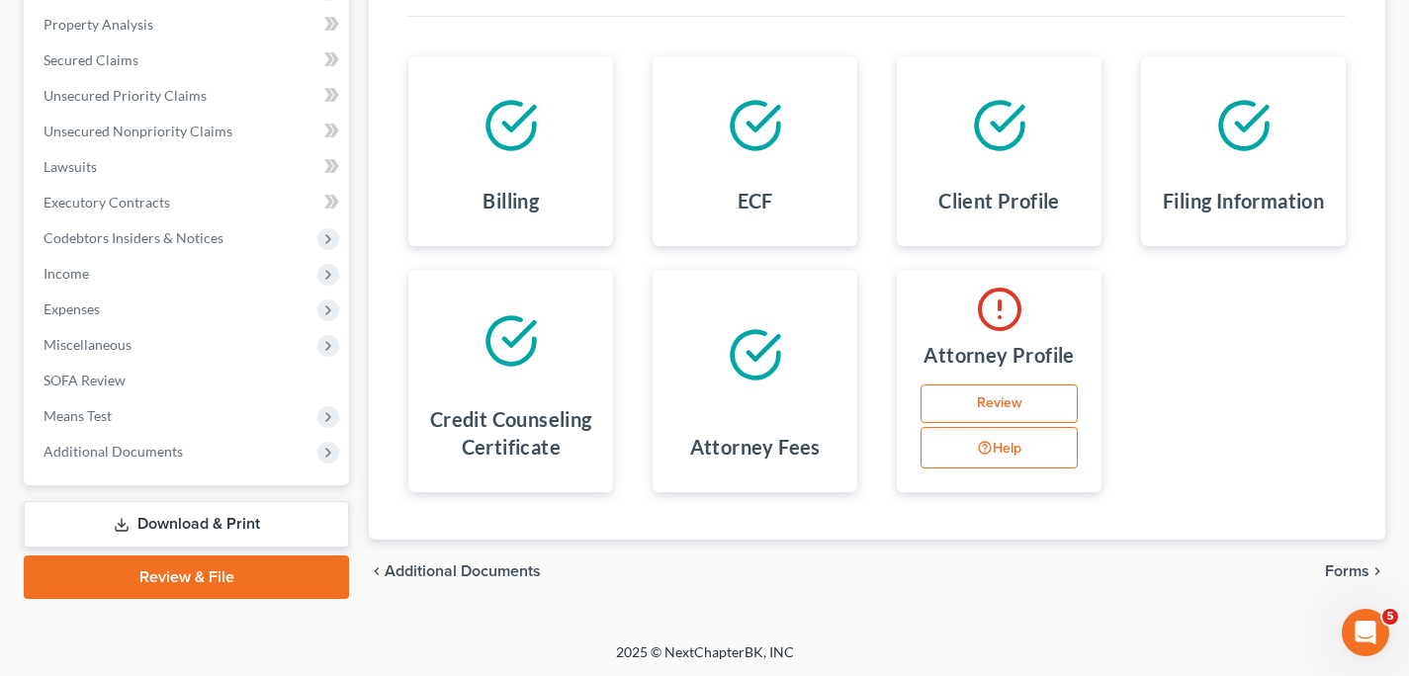
click at [961, 405] on link "Review" at bounding box center [999, 405] width 157 height 40
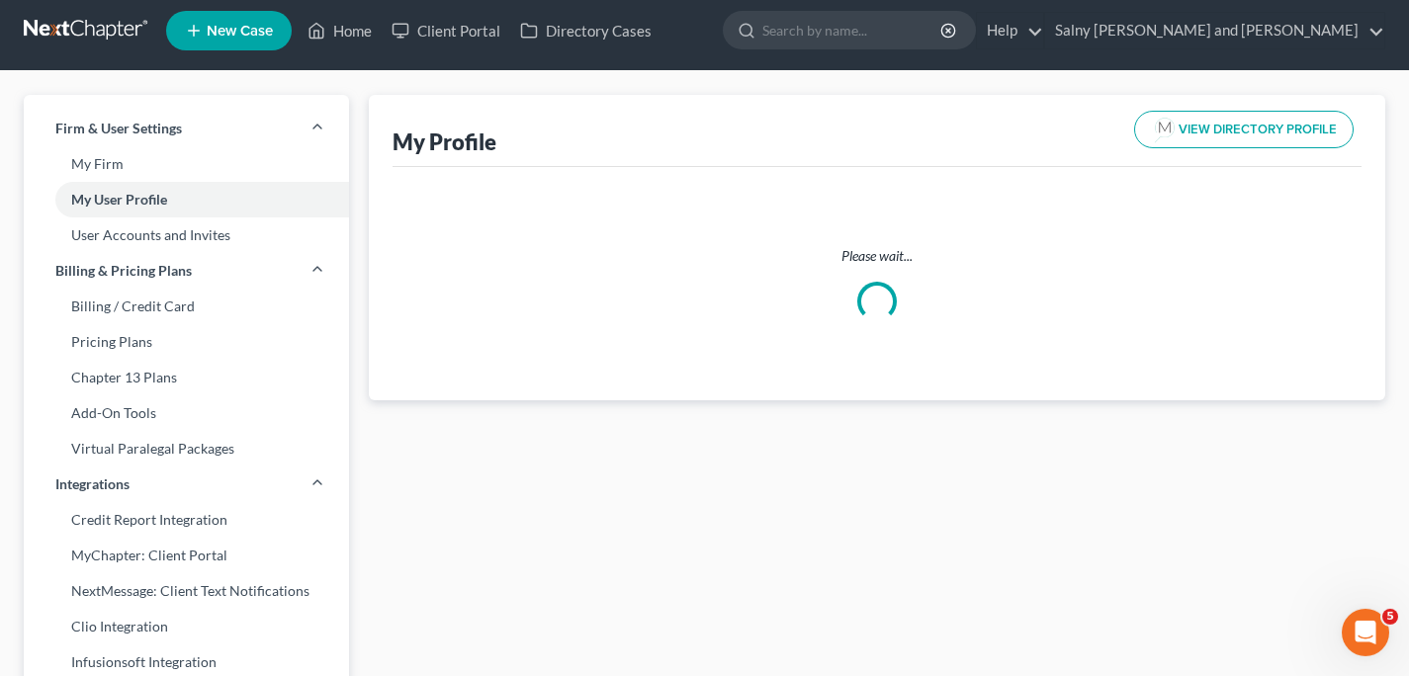
scroll to position [2, 0]
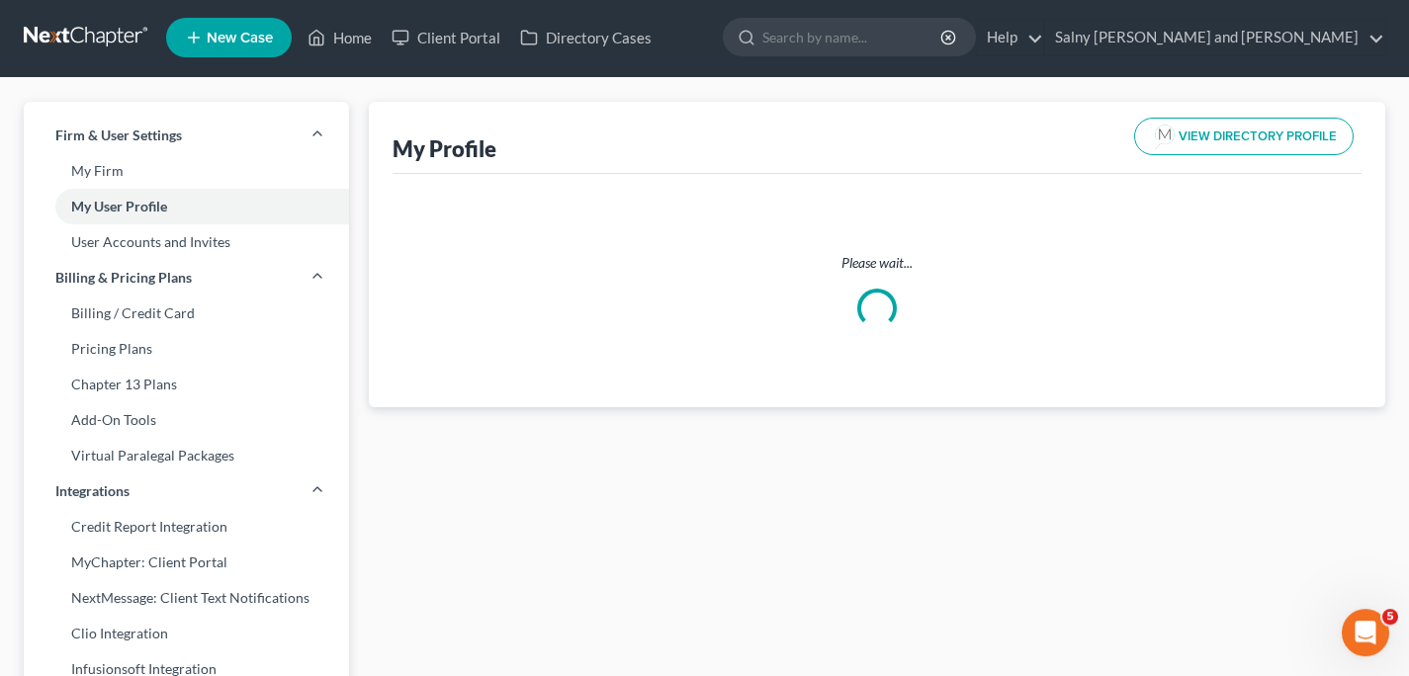
select select "35"
select select "attorney"
select select "1"
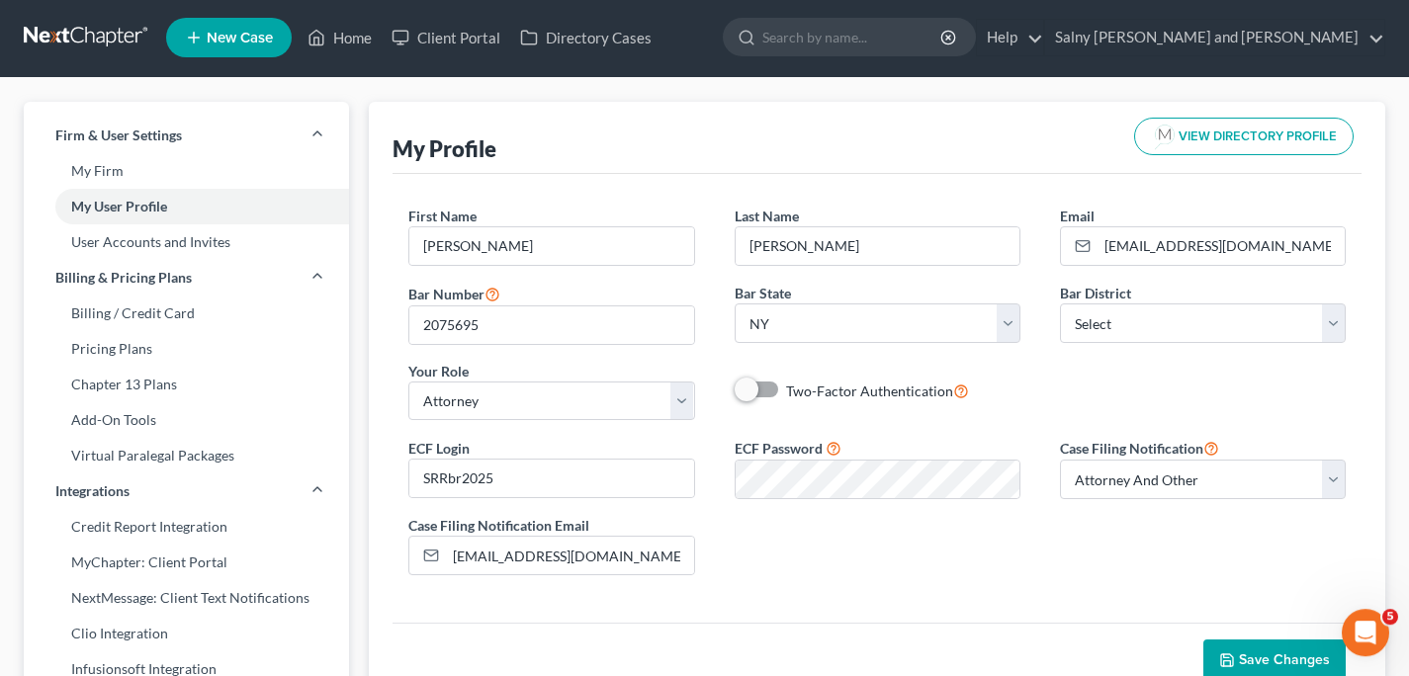
scroll to position [0, 0]
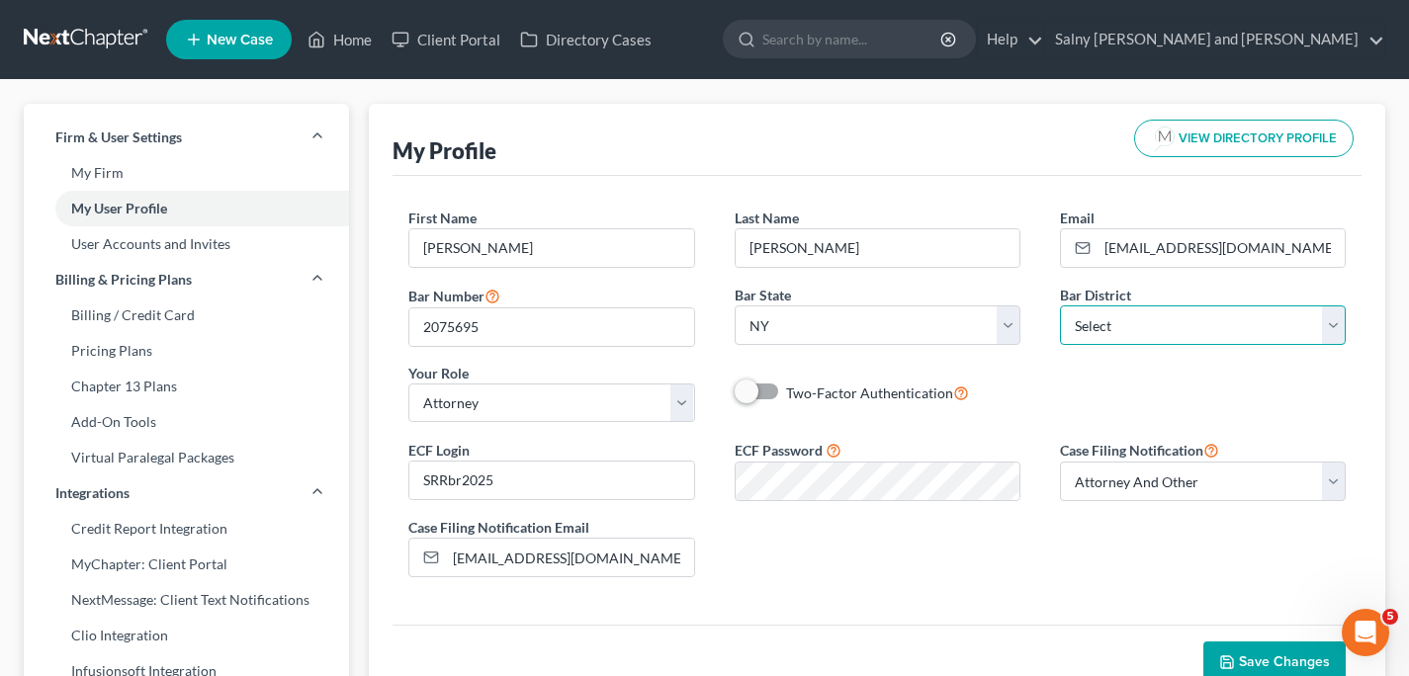
click at [1332, 329] on select "Select Alabama - Middle Alabama - Northern Alabama - Southern Alaska Arizona Ar…" at bounding box center [1203, 326] width 286 height 40
select select "51"
click option "[US_STATE]" at bounding box center [0, 0] width 0 height 0
click at [1012, 322] on select "State AL AK AR AZ CA CO CT DE DC FL GA GU HI ID IL IN IA KS KY LA ME MD MA MI M…" at bounding box center [878, 326] width 286 height 40
select select "33"
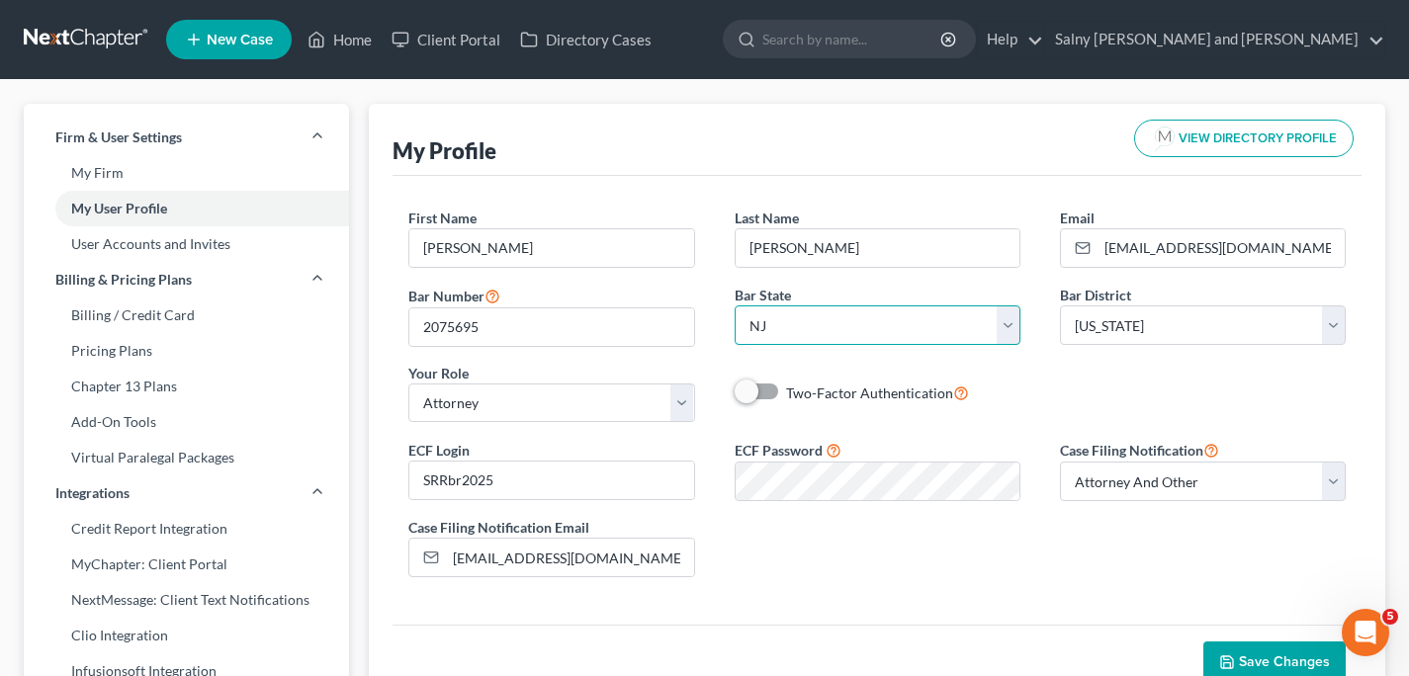
click option "NJ" at bounding box center [0, 0] width 0 height 0
click at [664, 332] on input "2075695" at bounding box center [551, 328] width 284 height 38
type input "2"
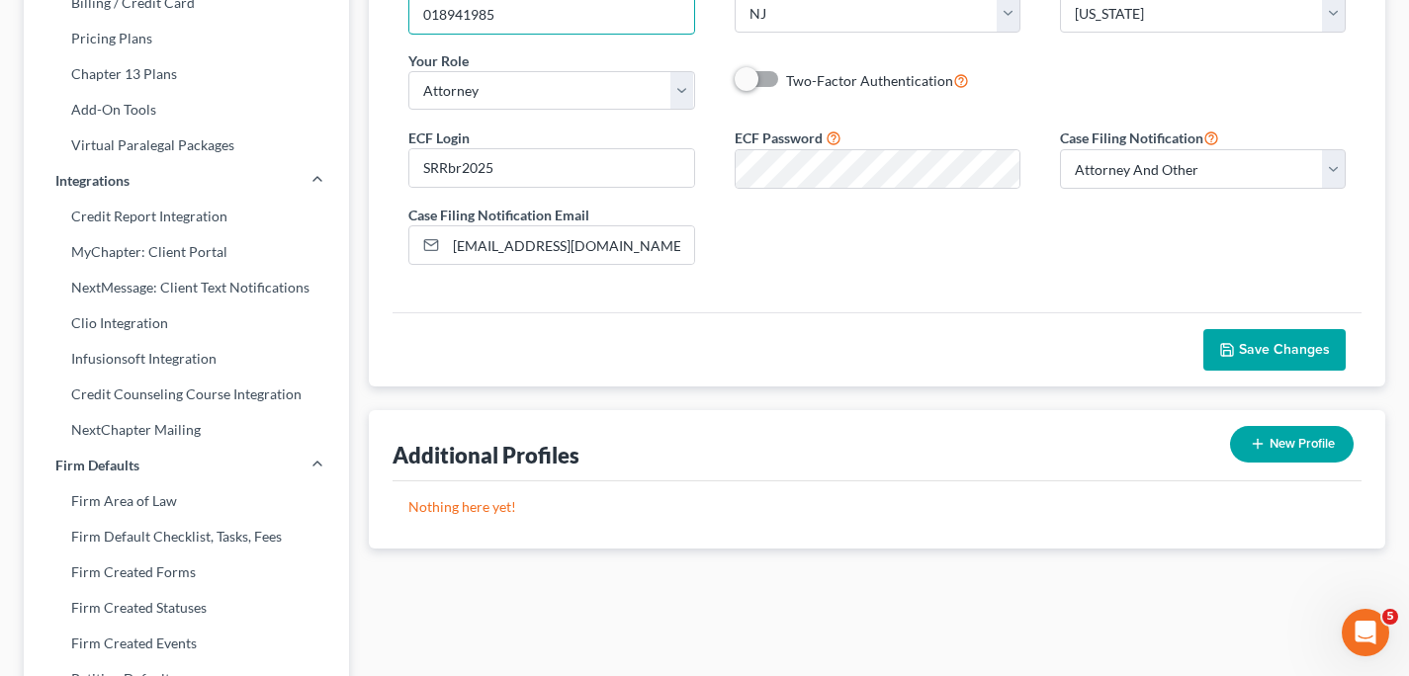
scroll to position [362, 0]
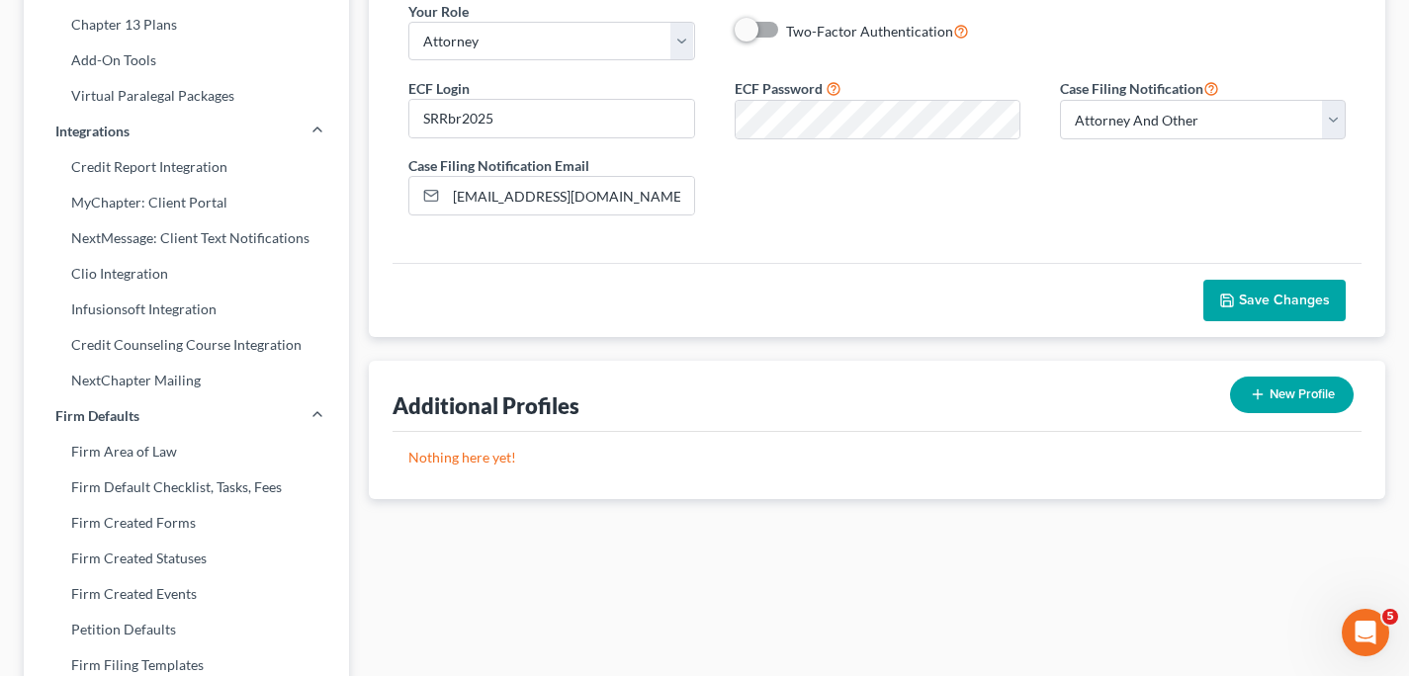
type input "018941985"
click at [1266, 299] on span "Save Changes" at bounding box center [1284, 300] width 91 height 17
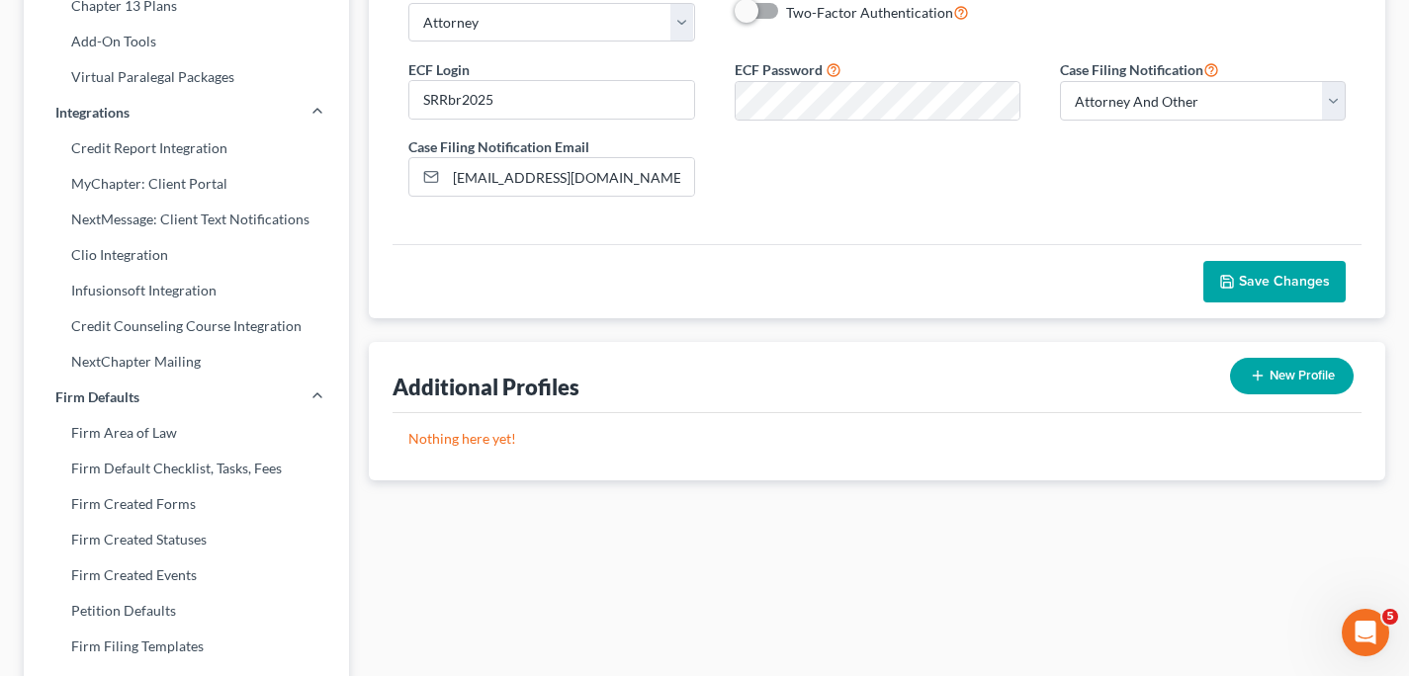
scroll to position [0, 0]
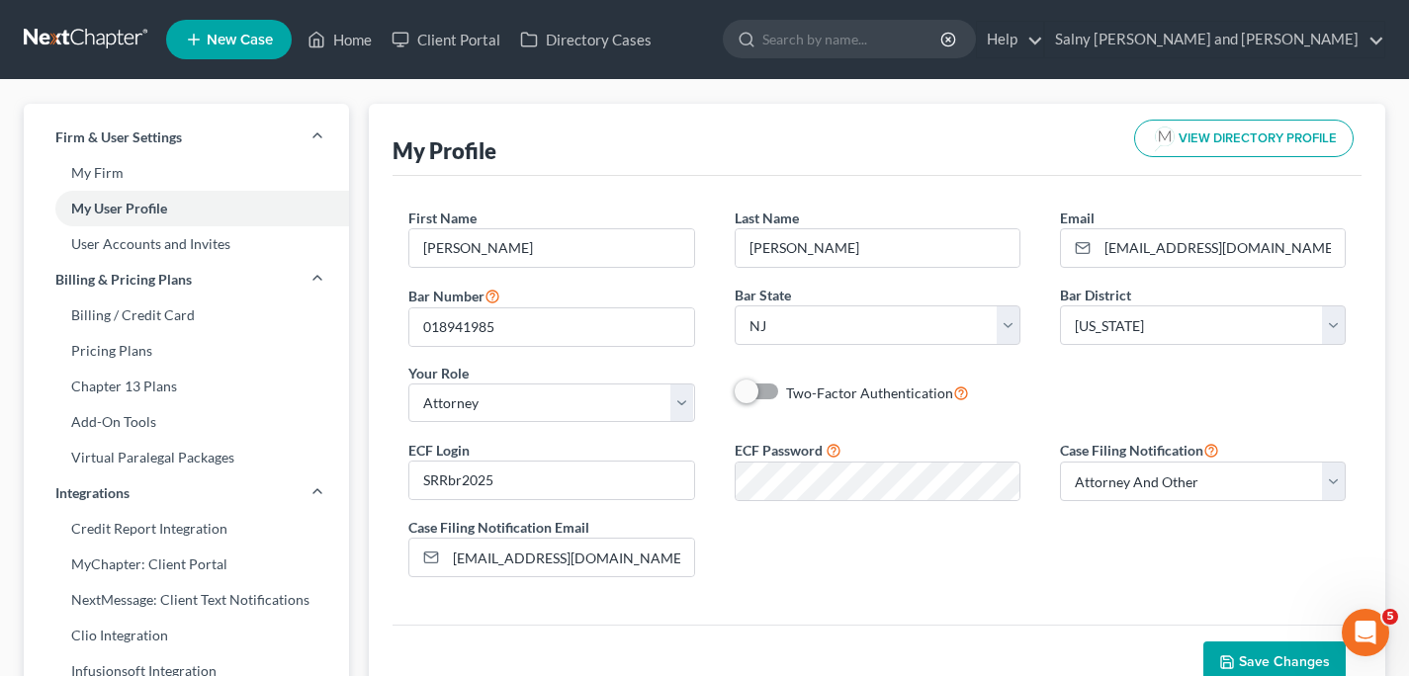
click at [114, 33] on link at bounding box center [87, 40] width 127 height 36
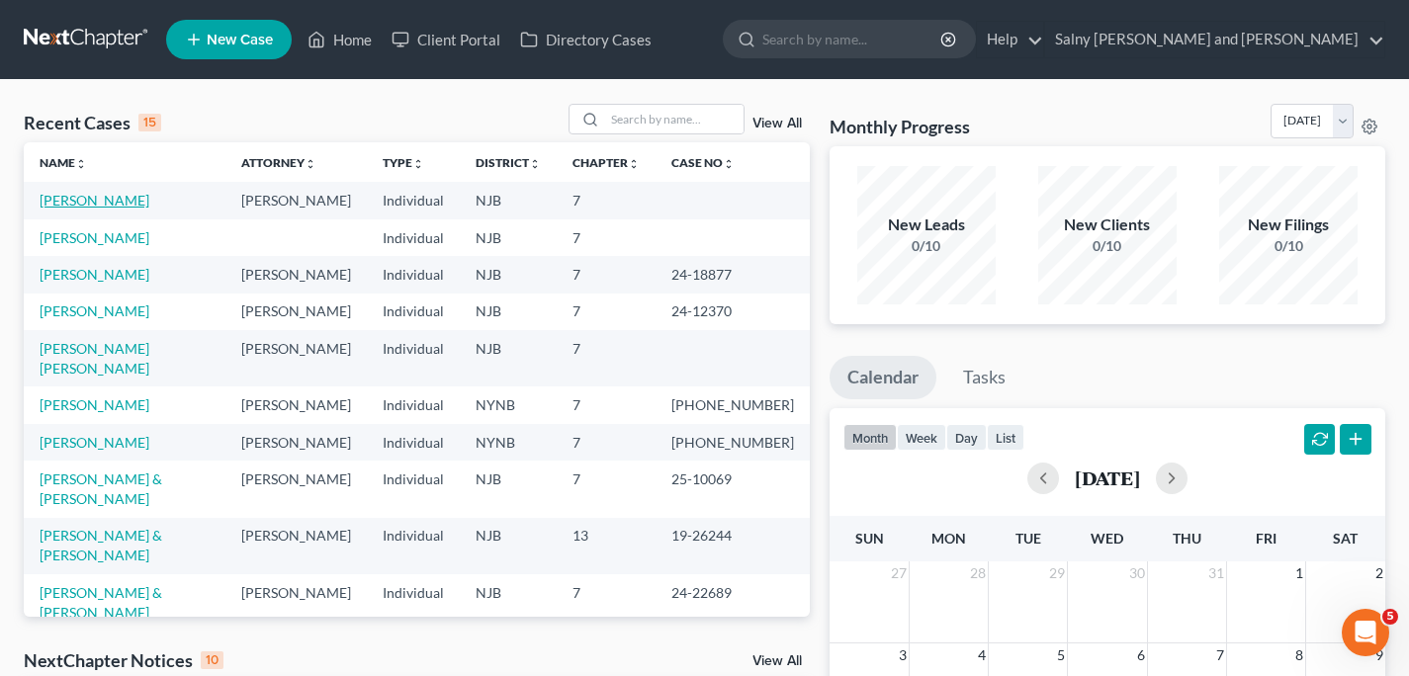
click at [121, 206] on link "[PERSON_NAME]" at bounding box center [95, 200] width 110 height 17
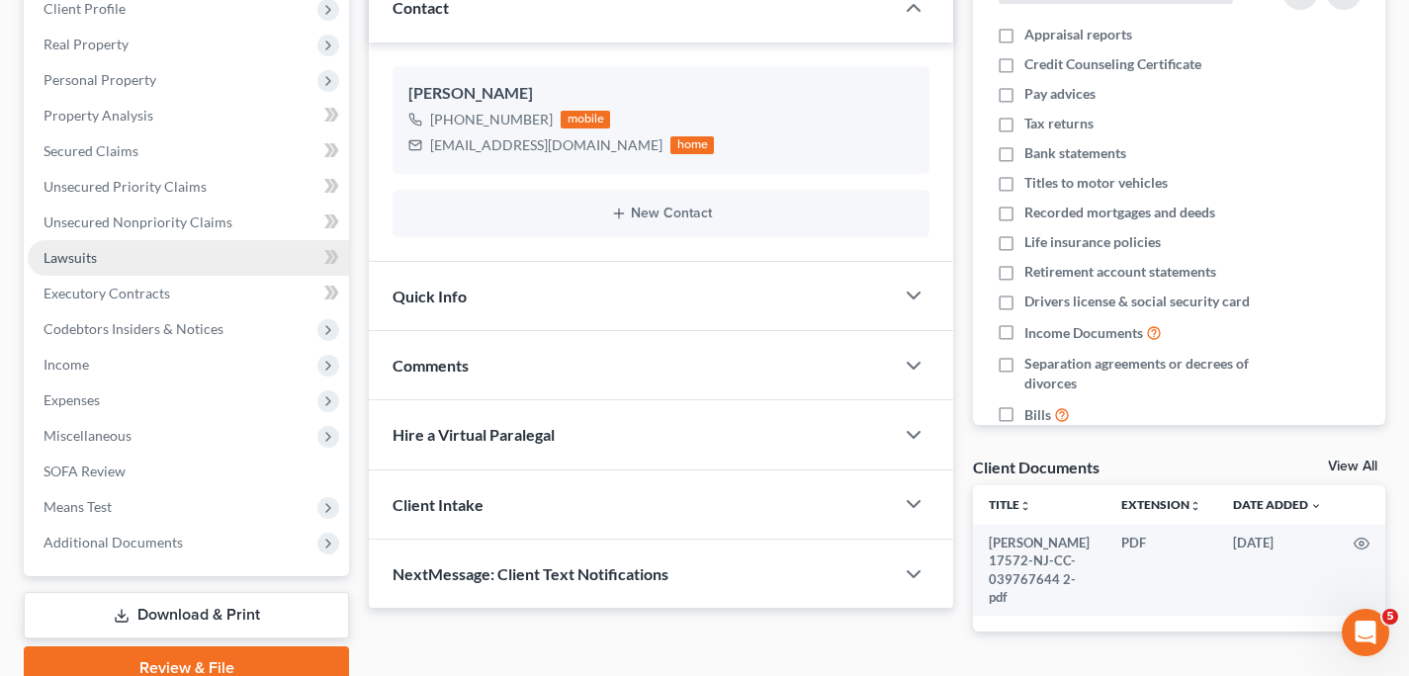
scroll to position [373, 0]
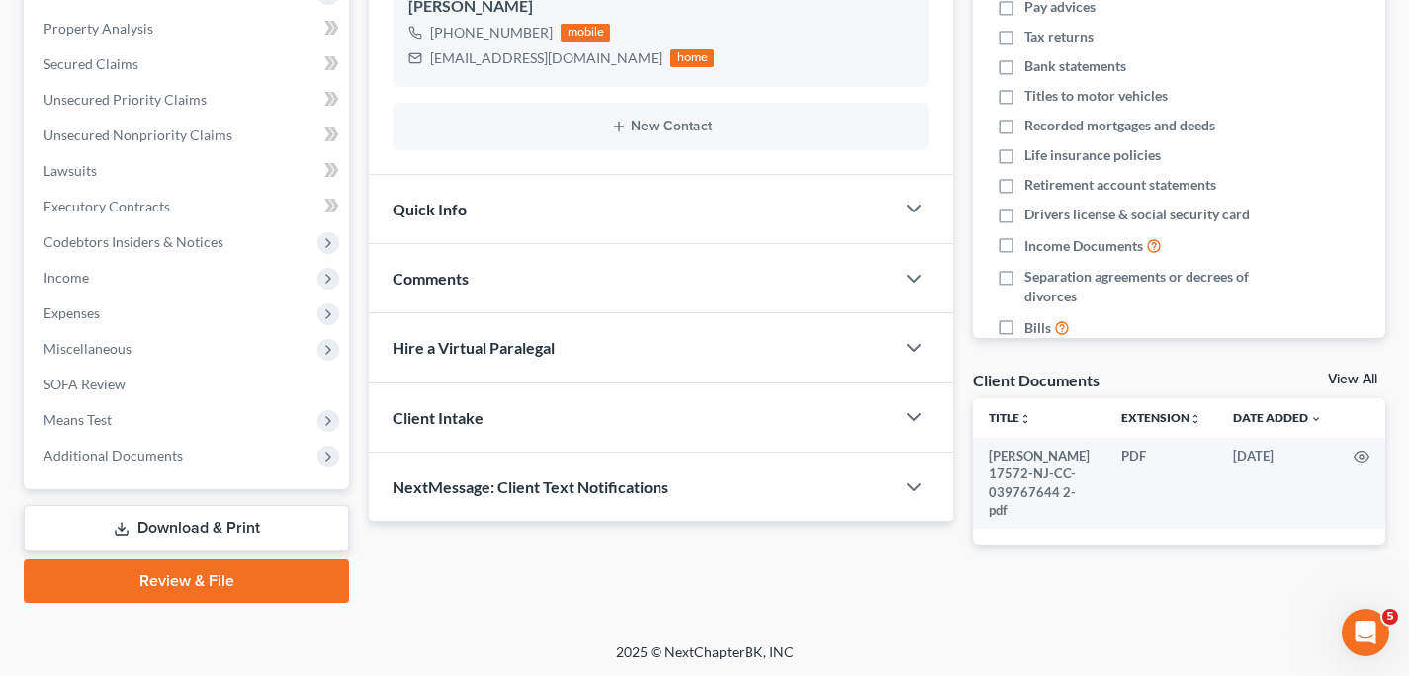
click at [180, 584] on link "Review & File" at bounding box center [186, 582] width 325 height 44
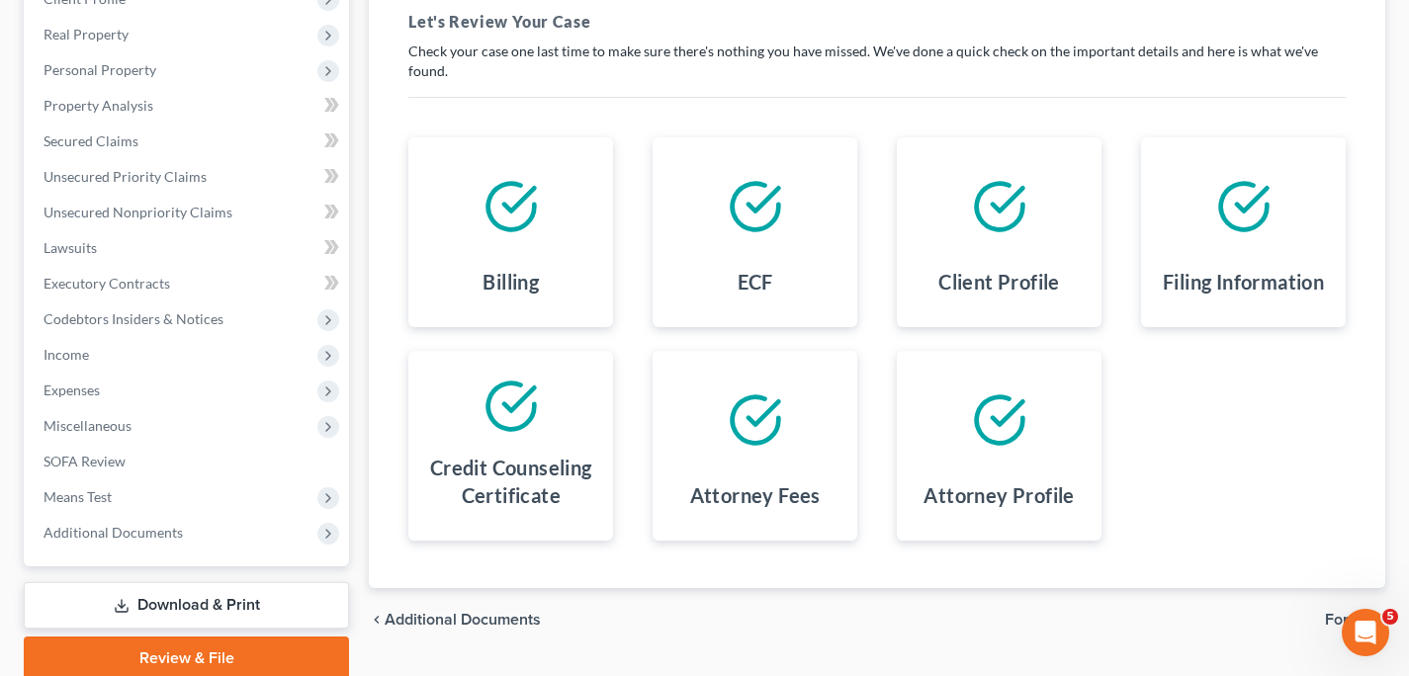
scroll to position [373, 0]
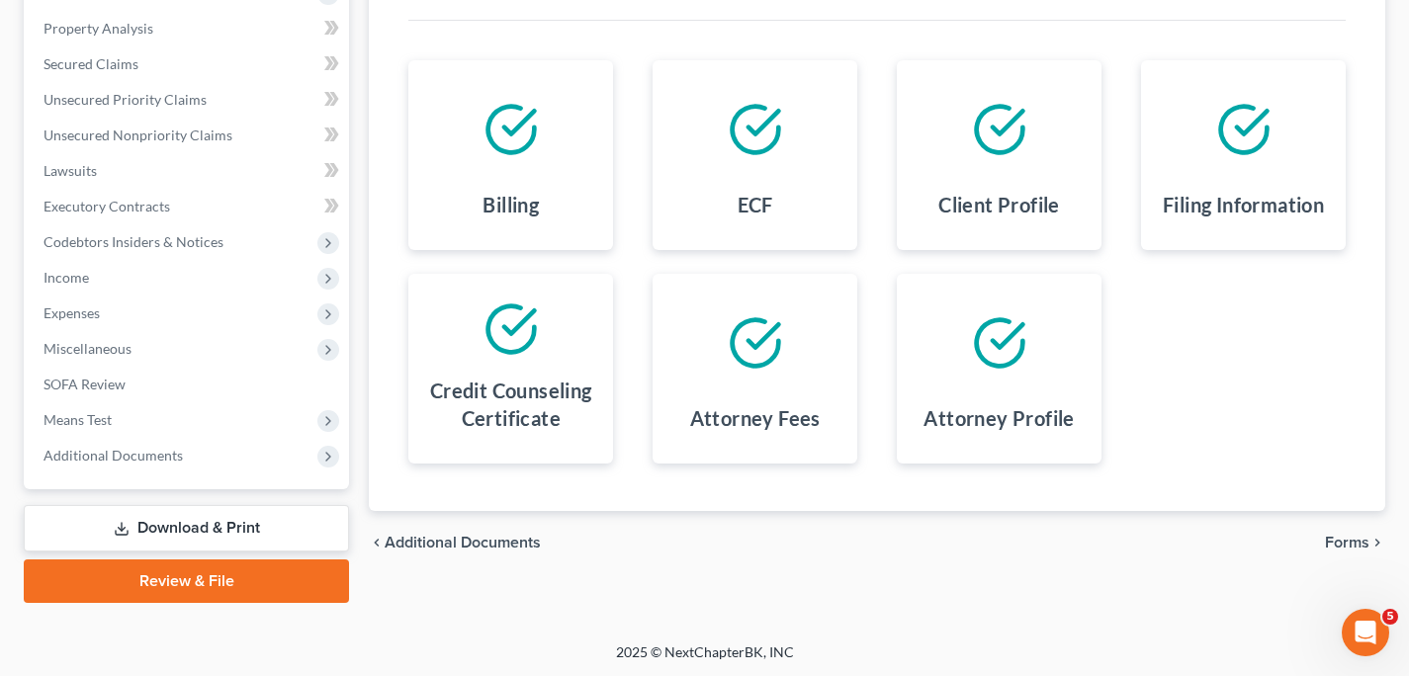
click at [1357, 538] on span "Forms" at bounding box center [1347, 543] width 44 height 16
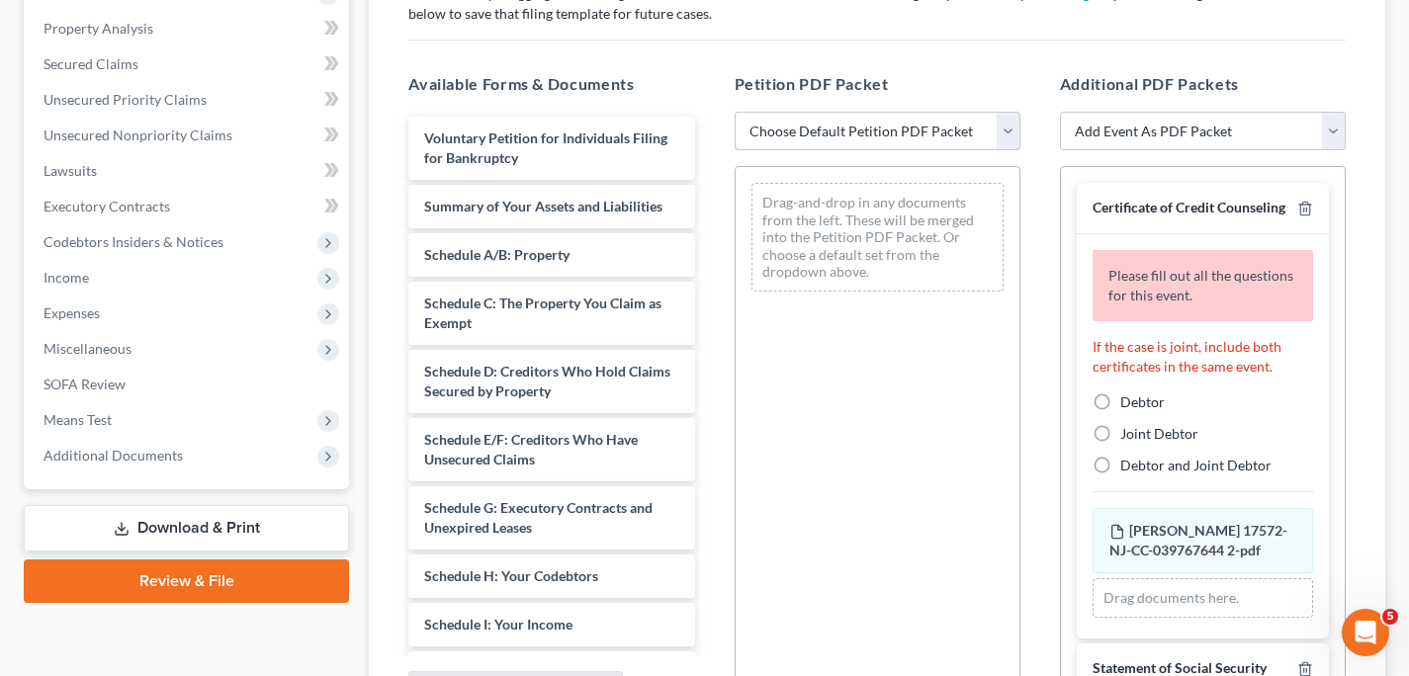
click at [1010, 143] on select "Choose Default Petition PDF Packet Complete Bankruptcy Petition (all forms and …" at bounding box center [878, 132] width 286 height 40
select select "0"
click option "Complete Bankruptcy Petition (all forms and schedules)" at bounding box center [0, 0] width 0 height 0
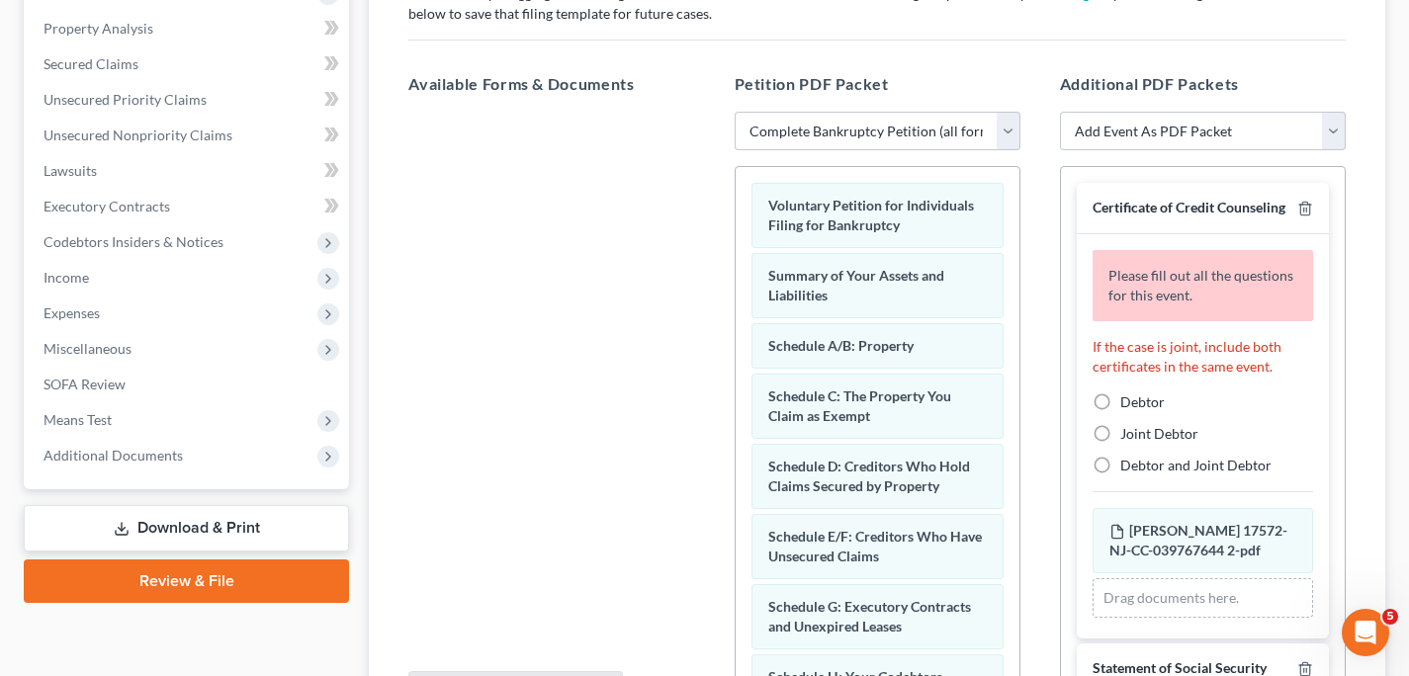
click at [1120, 412] on label "Debtor" at bounding box center [1142, 403] width 44 height 20
click at [1128, 405] on input "Debtor" at bounding box center [1134, 399] width 13 height 13
radio input "true"
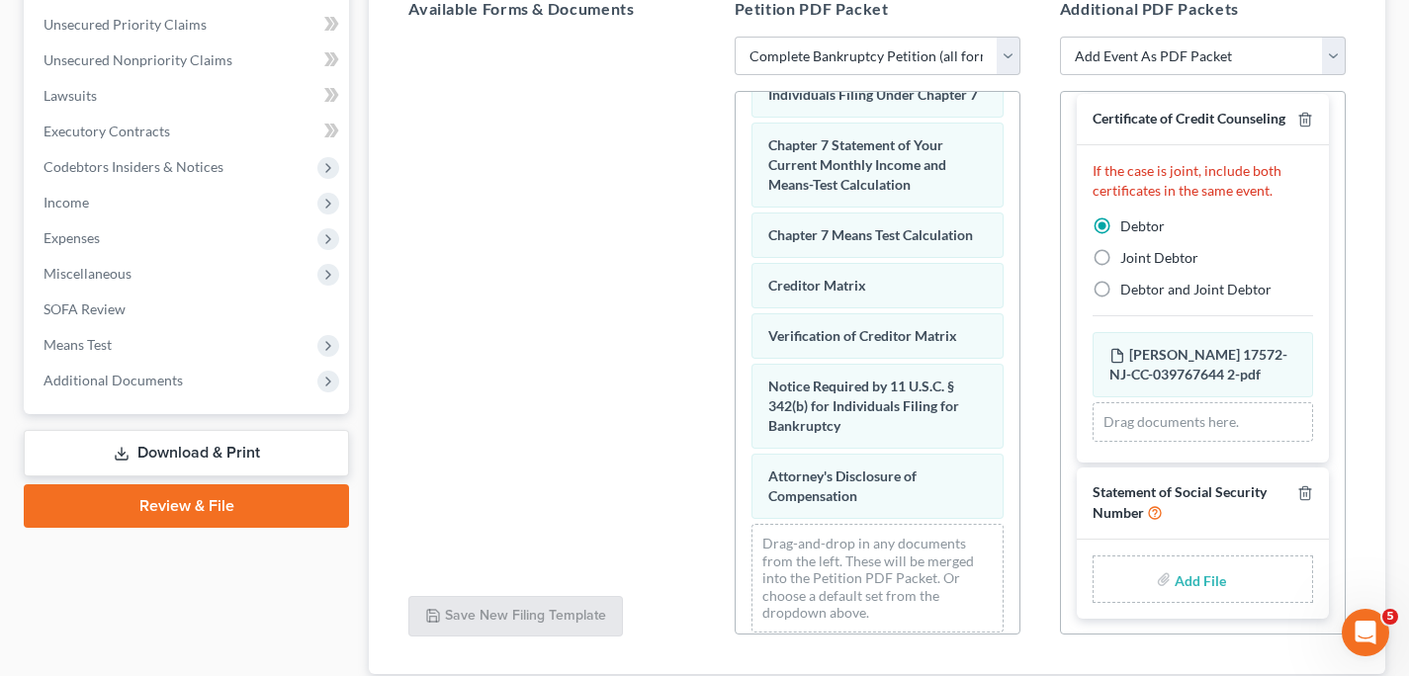
scroll to position [892, 0]
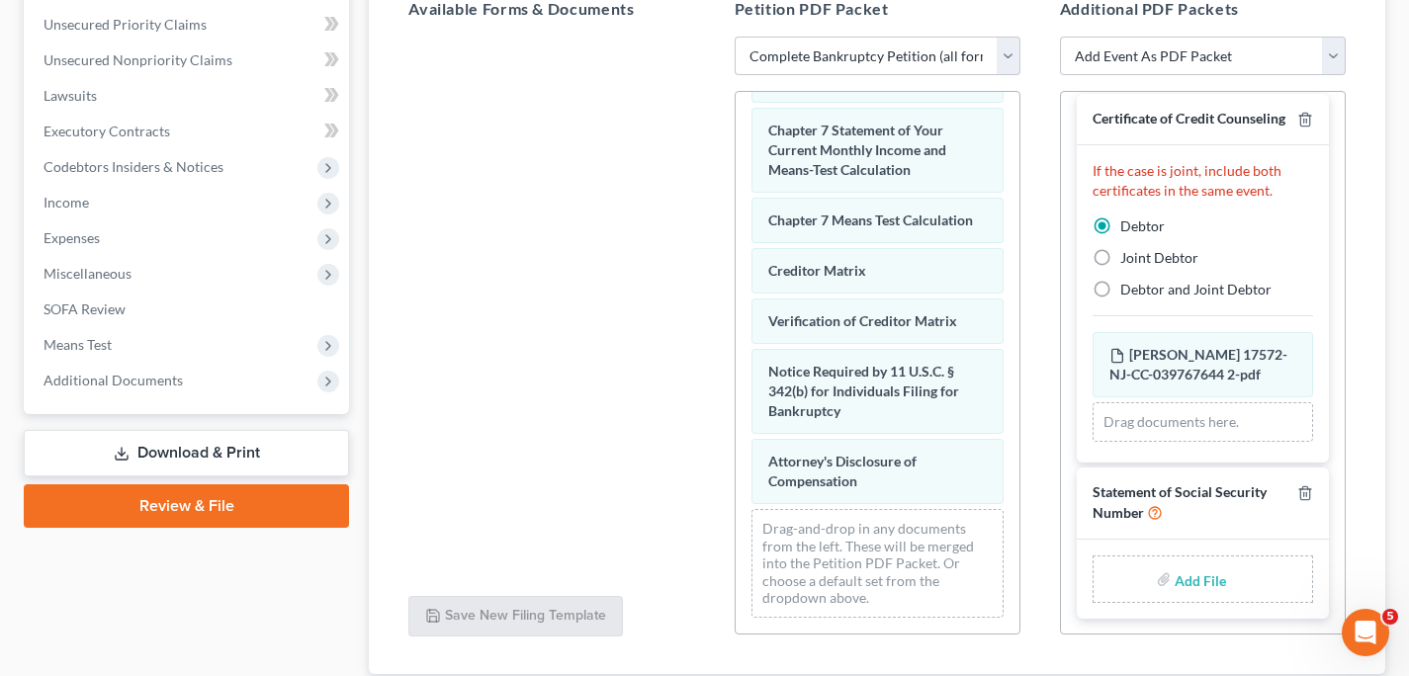
click at [887, 588] on div "Drag-and-drop in any documents from the left. These will be merged into the Pet…" at bounding box center [878, 563] width 252 height 109
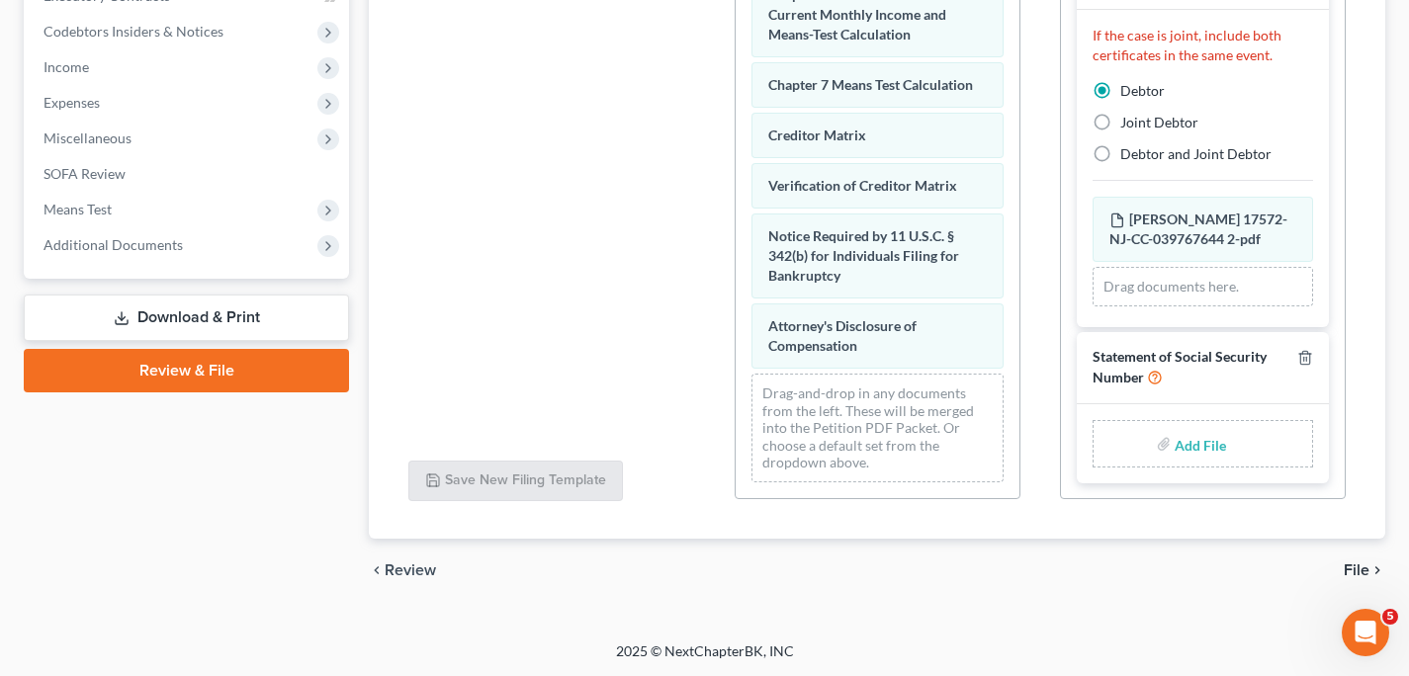
click at [1356, 566] on span "File" at bounding box center [1357, 571] width 26 height 16
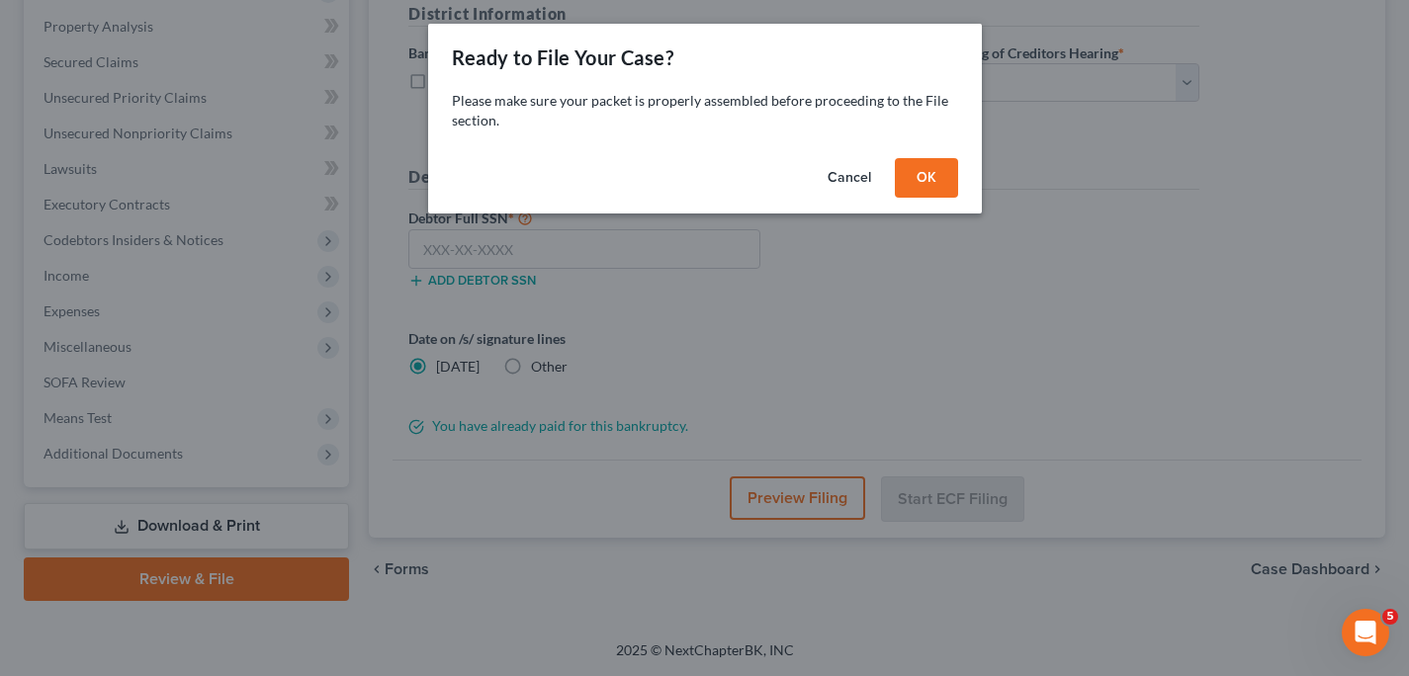
scroll to position [374, 0]
click at [944, 184] on button "OK" at bounding box center [933, 178] width 63 height 40
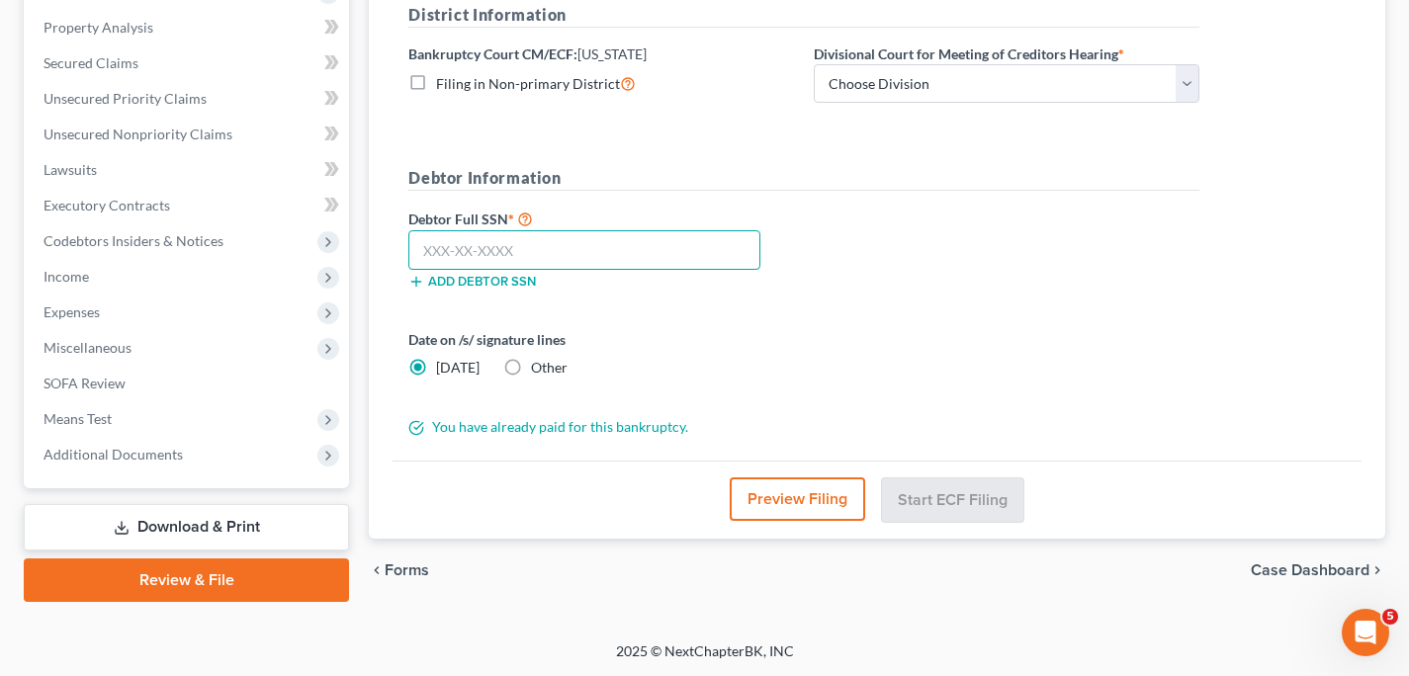
click at [742, 240] on input "text" at bounding box center [584, 250] width 352 height 40
type input "138-76-9930"
click at [531, 364] on label "Other" at bounding box center [549, 368] width 37 height 20
click at [539, 364] on input "Other" at bounding box center [545, 364] width 13 height 13
radio input "true"
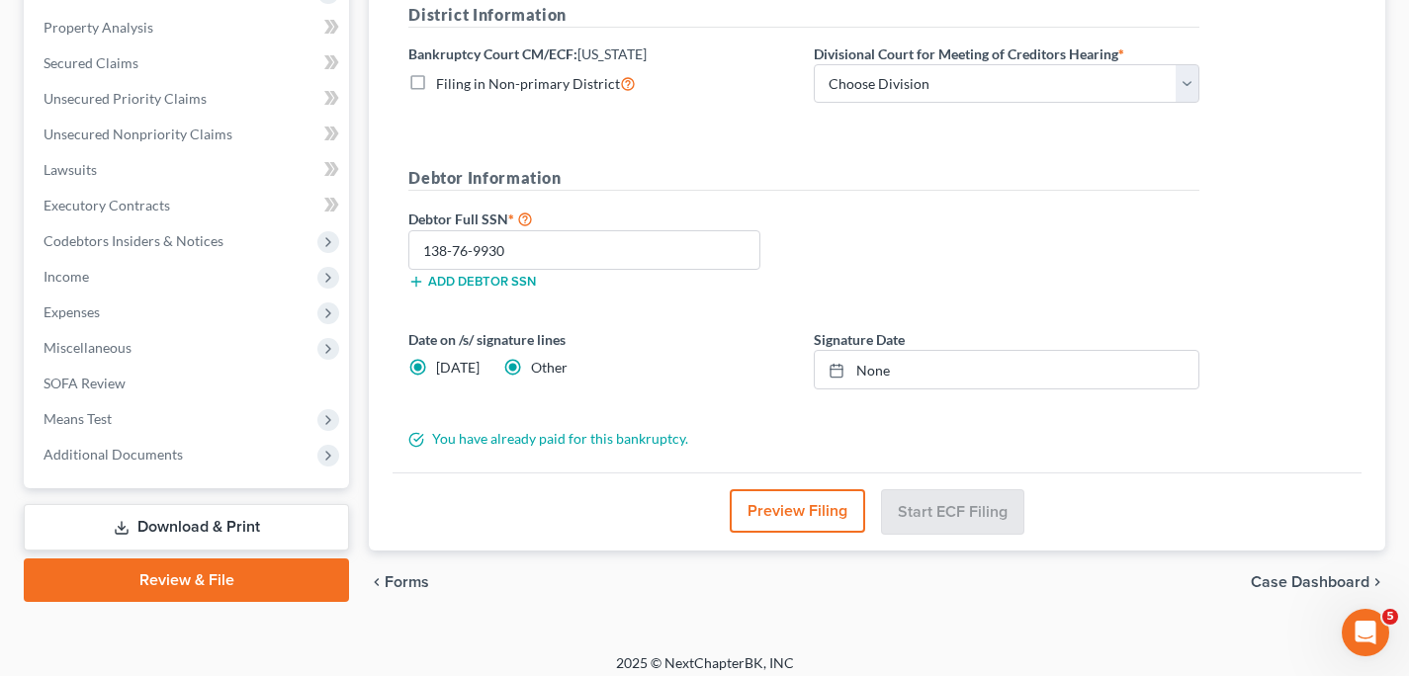
radio input "false"
click at [868, 369] on link "None" at bounding box center [1007, 370] width 384 height 38
type input "[DATE]"
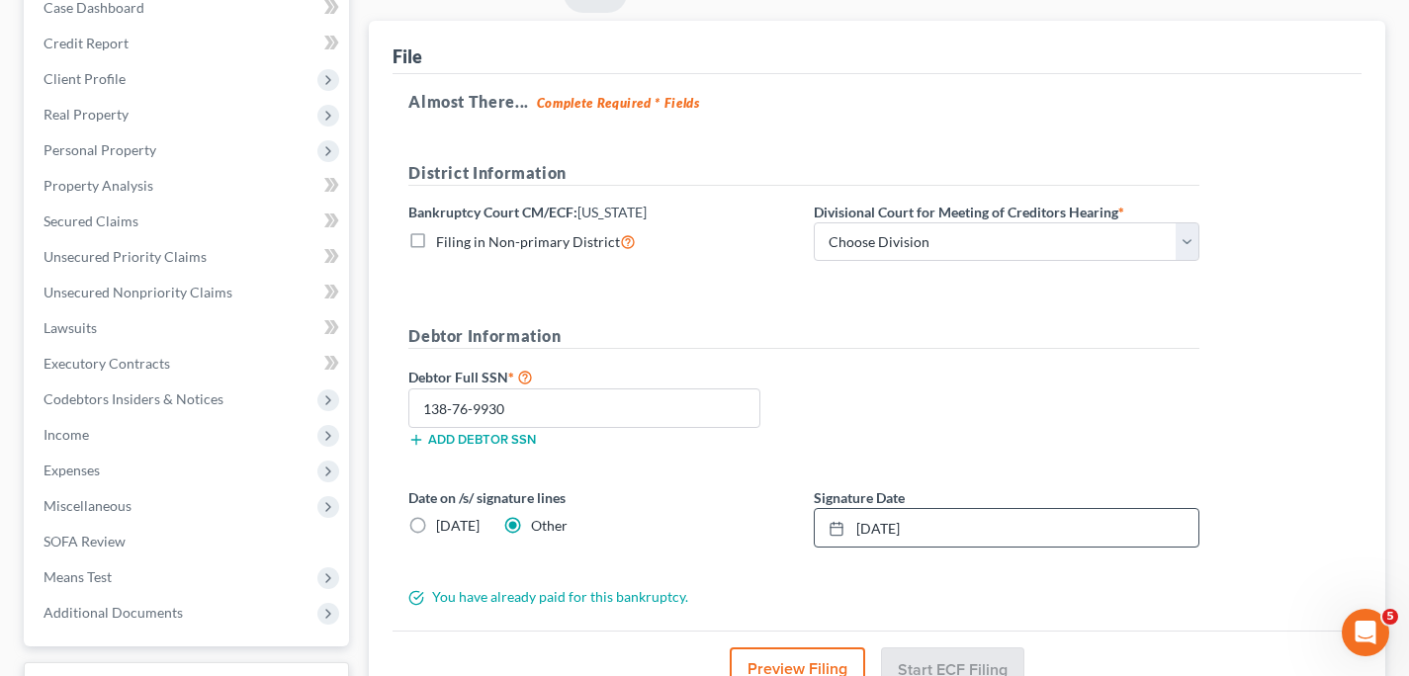
scroll to position [212, 0]
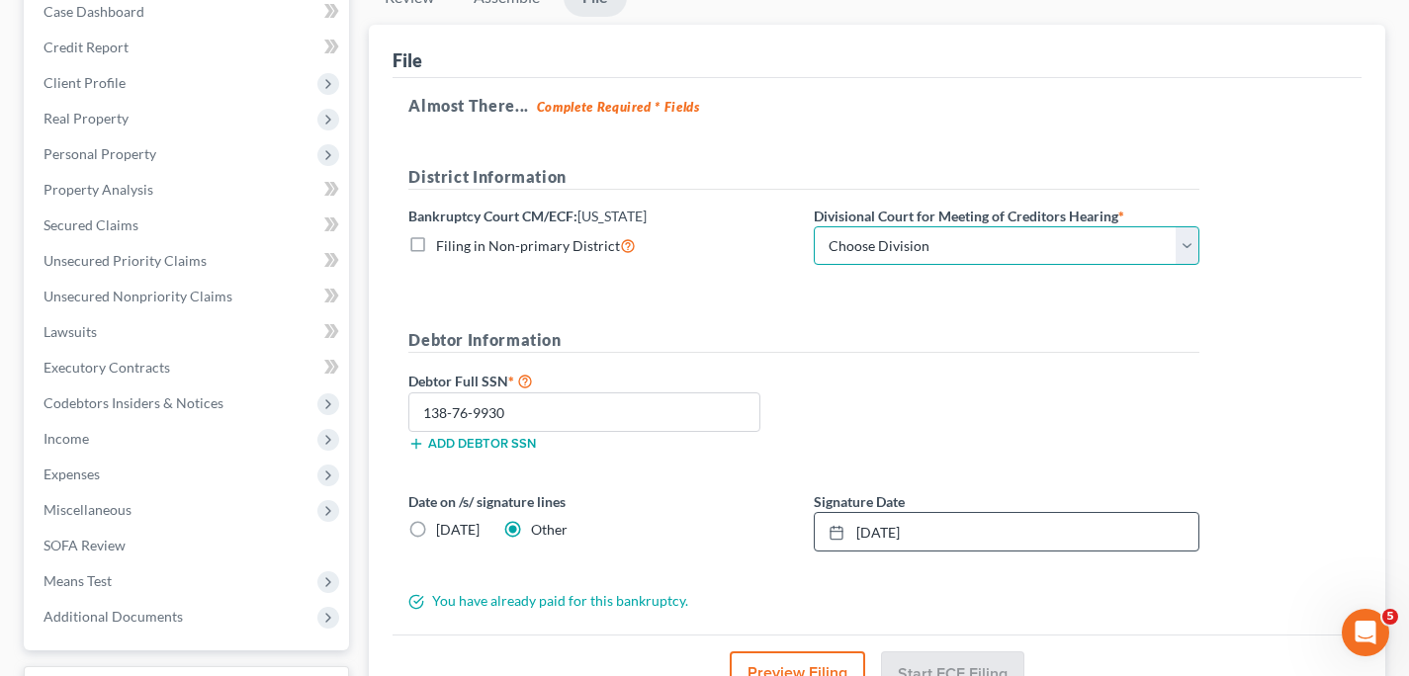
click at [1184, 246] on select "Choose Division [GEOGRAPHIC_DATA] [GEOGRAPHIC_DATA]/[GEOGRAPHIC_DATA] [GEOGRAPH…" at bounding box center [1007, 246] width 386 height 40
select select "2"
click option "[GEOGRAPHIC_DATA]" at bounding box center [0, 0] width 0 height 0
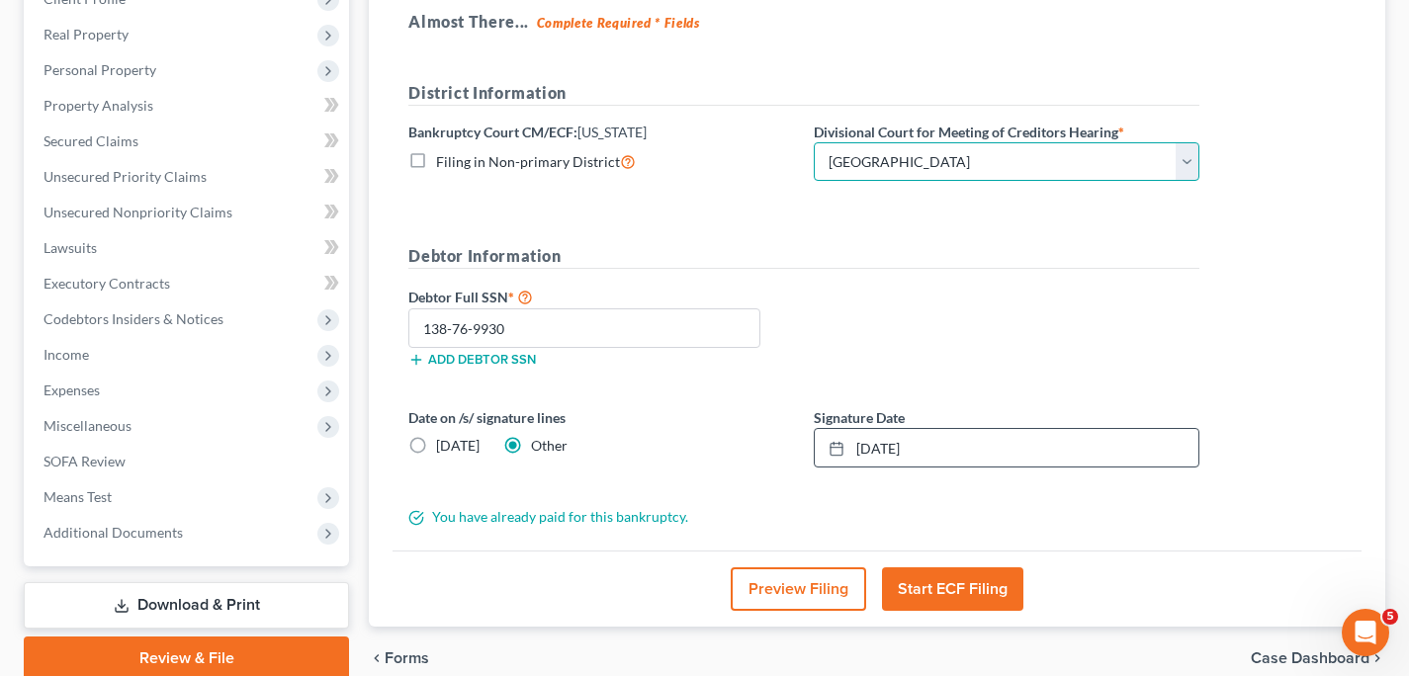
scroll to position [384, 0]
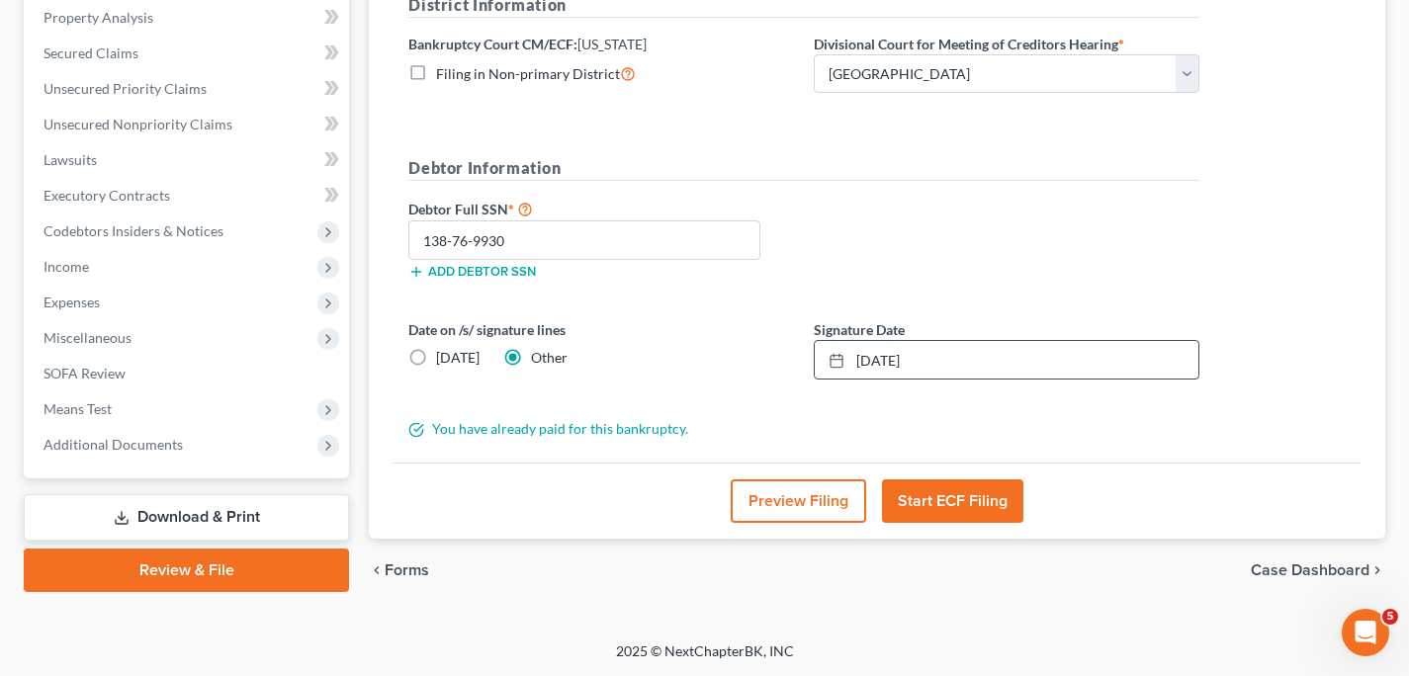
click at [1005, 494] on button "Start ECF Filing" at bounding box center [952, 502] width 141 height 44
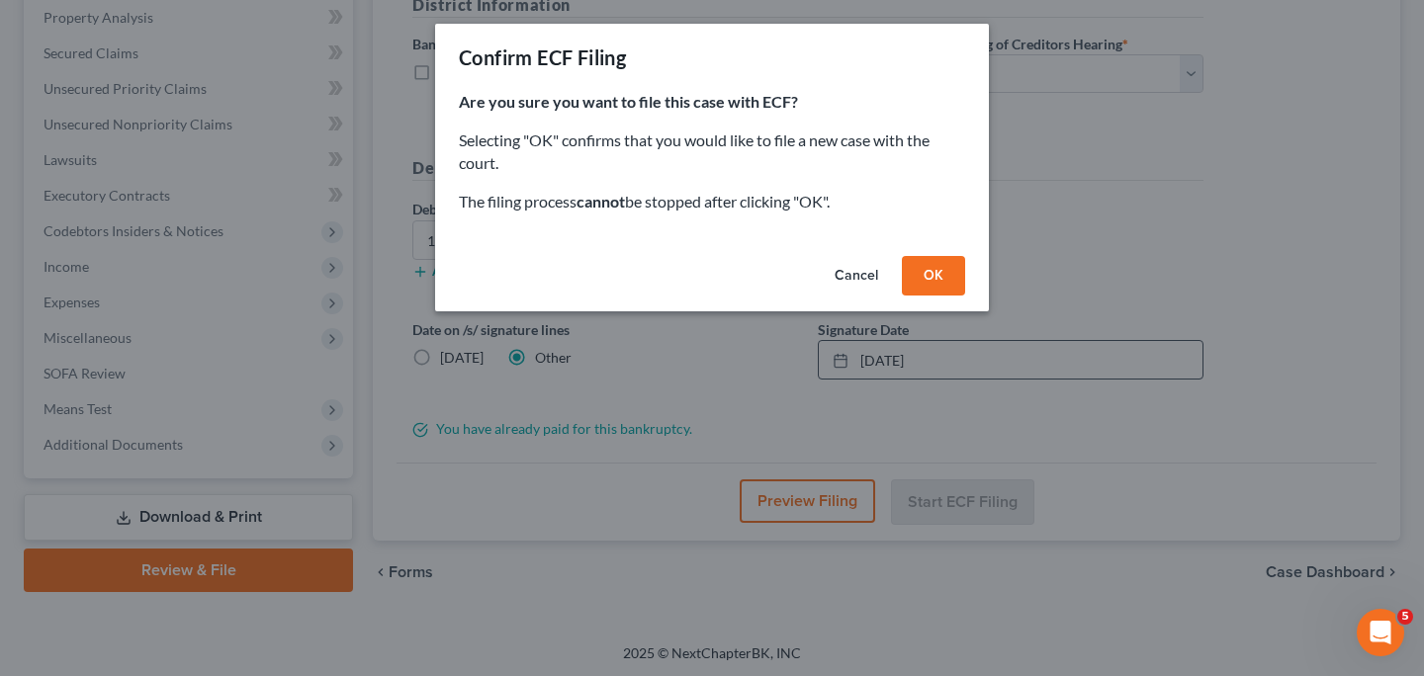
click at [943, 272] on button "OK" at bounding box center [933, 276] width 63 height 40
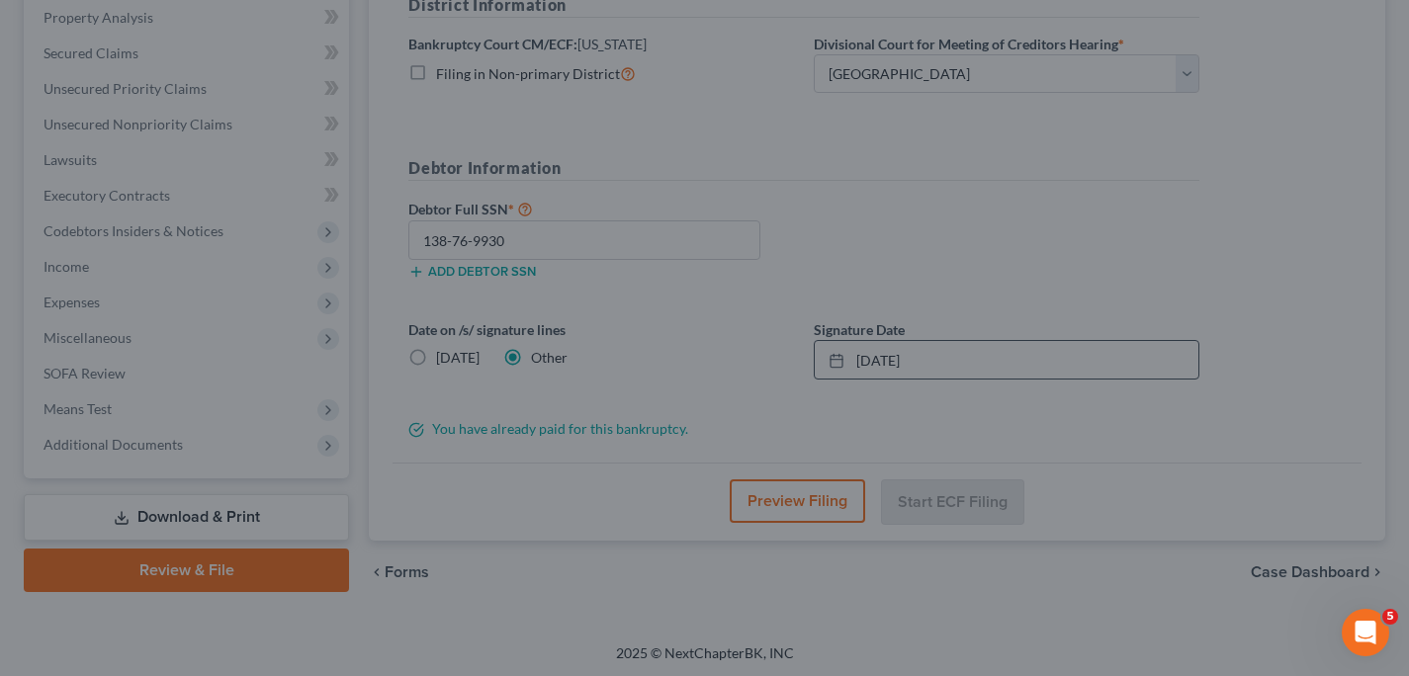
scroll to position [373, 0]
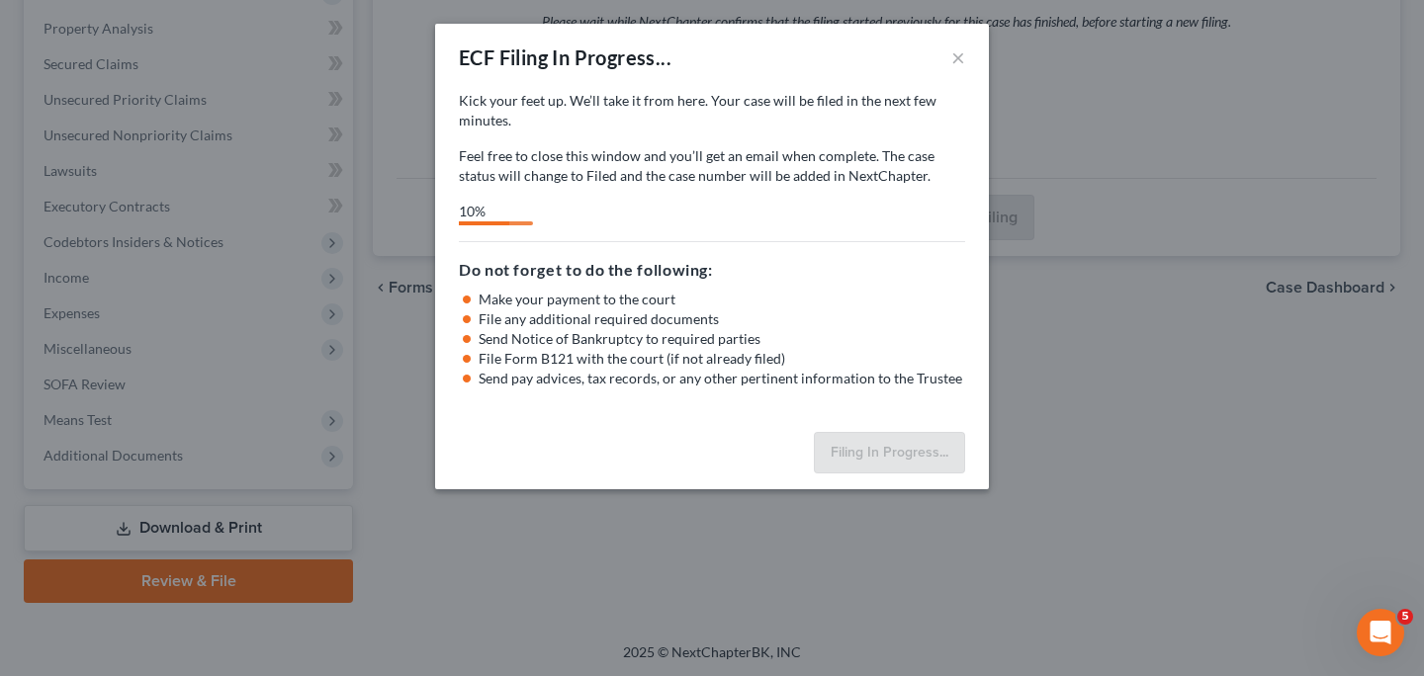
select select "2"
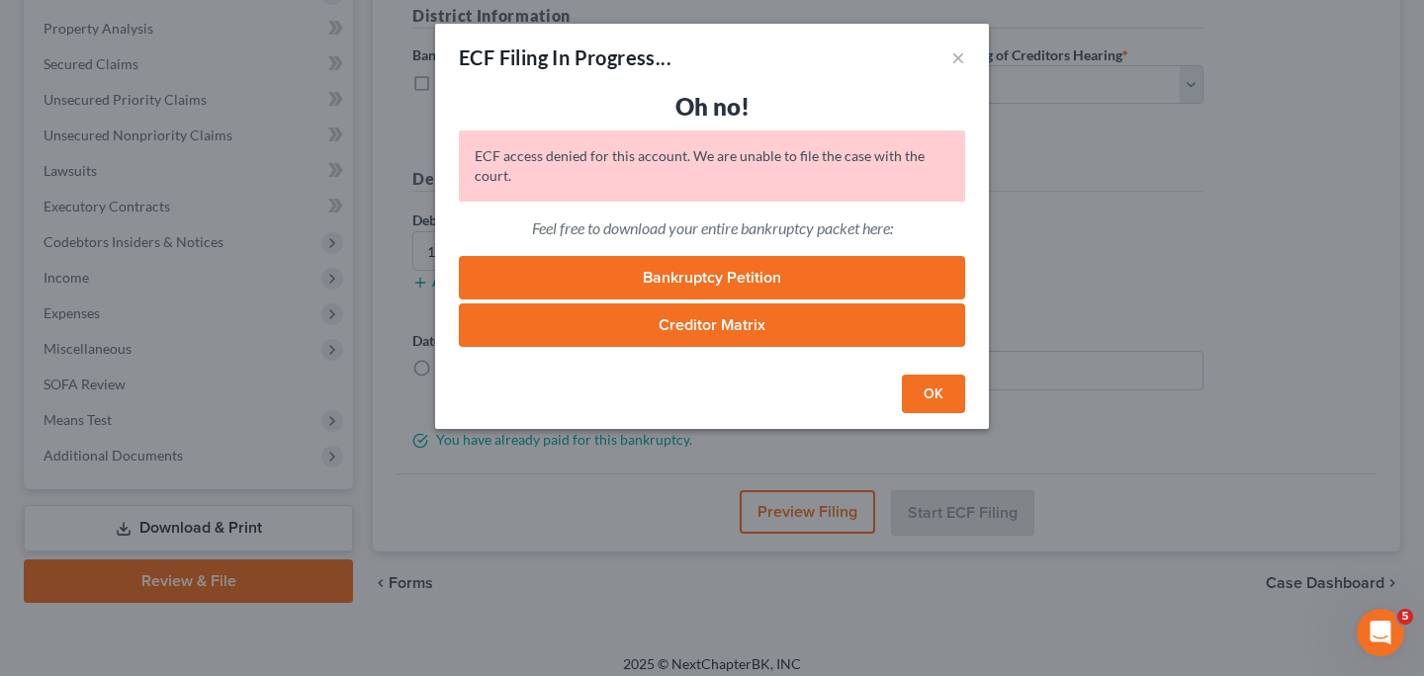
click at [923, 398] on button "OK" at bounding box center [933, 395] width 63 height 40
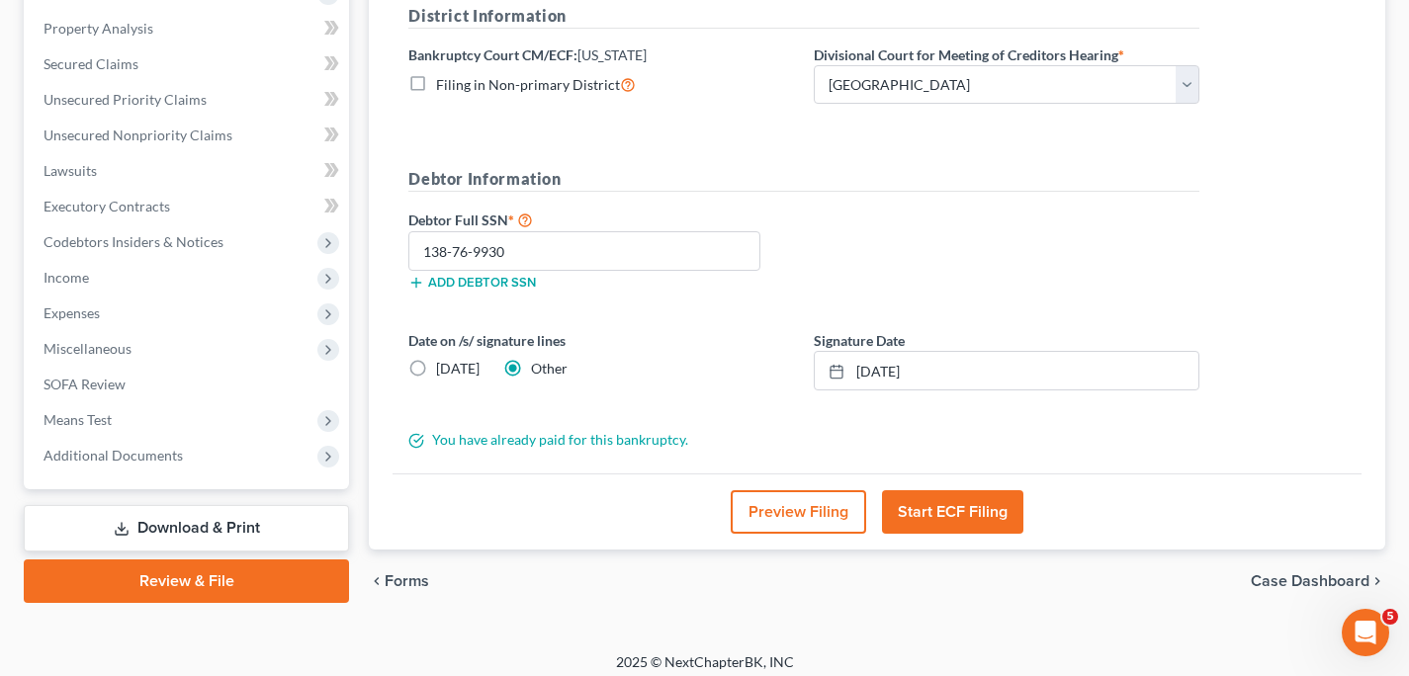
click at [1365, 634] on icon "Open Intercom Messenger" at bounding box center [1366, 633] width 33 height 33
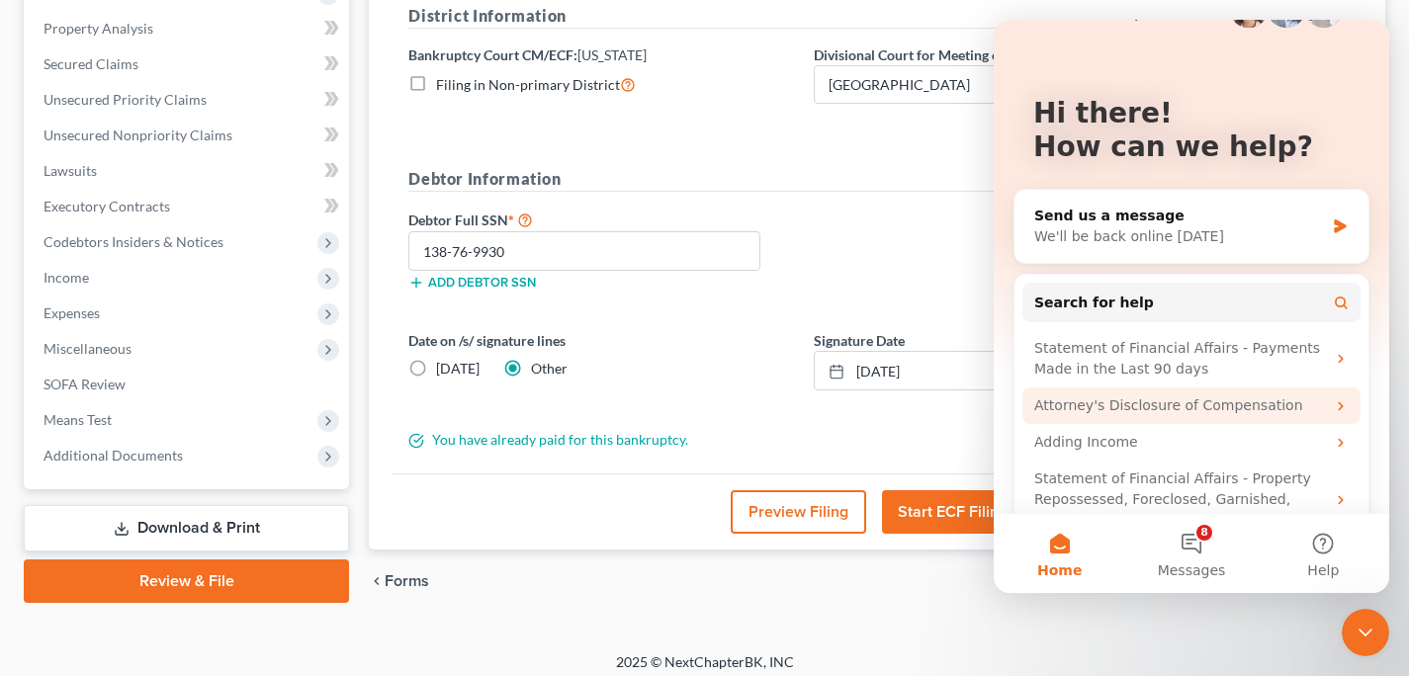
scroll to position [0, 0]
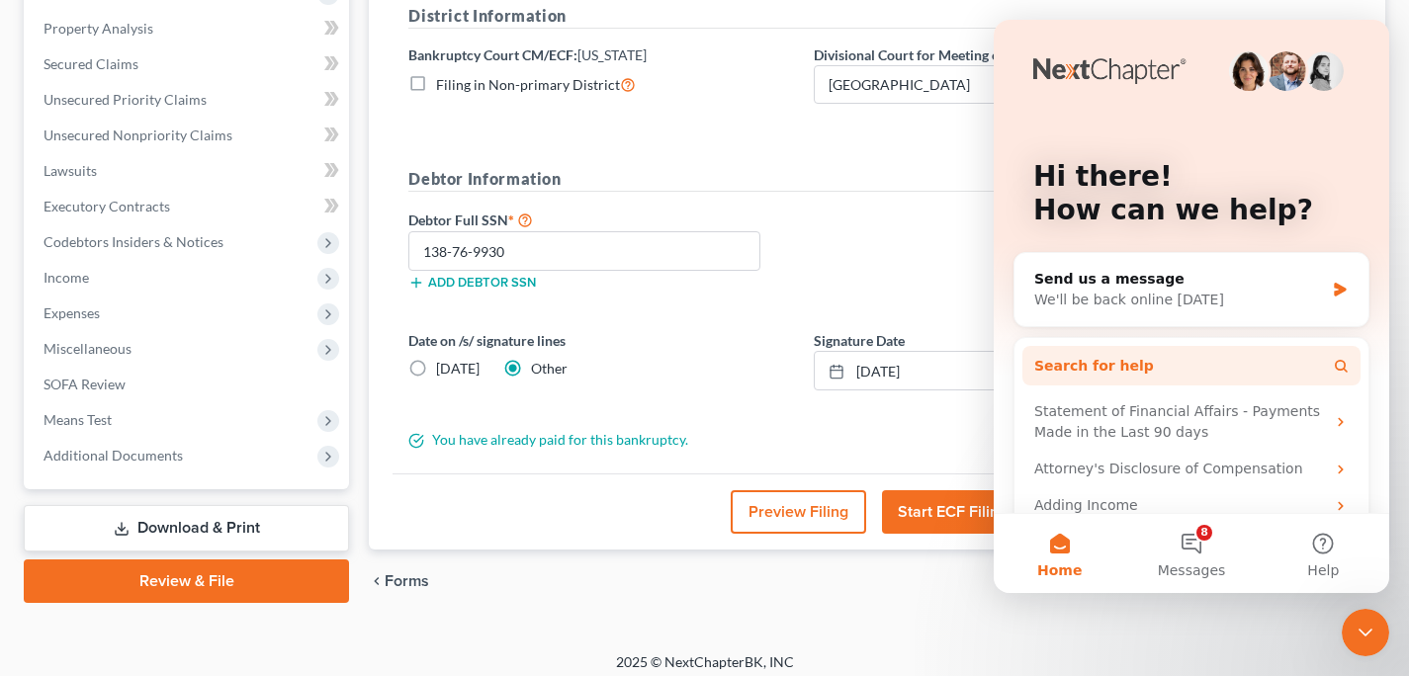
click at [1236, 365] on button "Search for help" at bounding box center [1191, 366] width 338 height 40
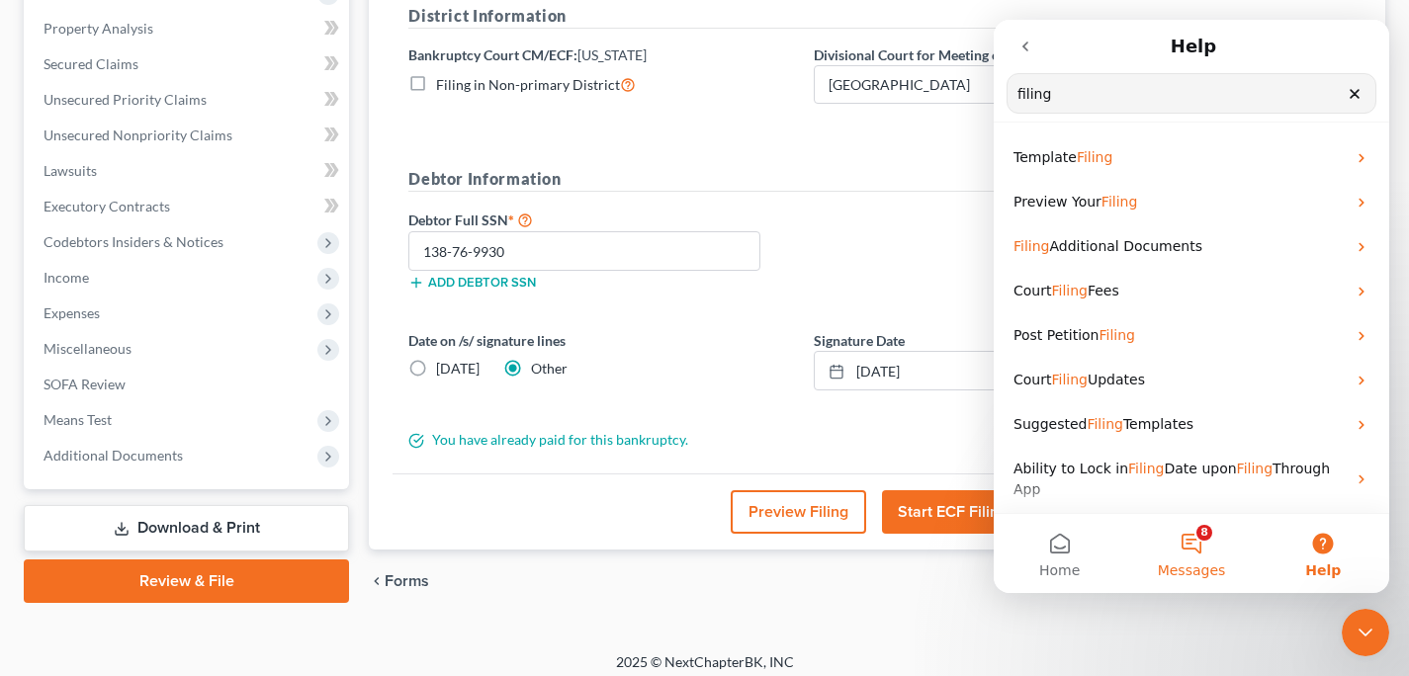
type input "filing"
click at [1186, 545] on button "8 Messages" at bounding box center [1191, 553] width 132 height 79
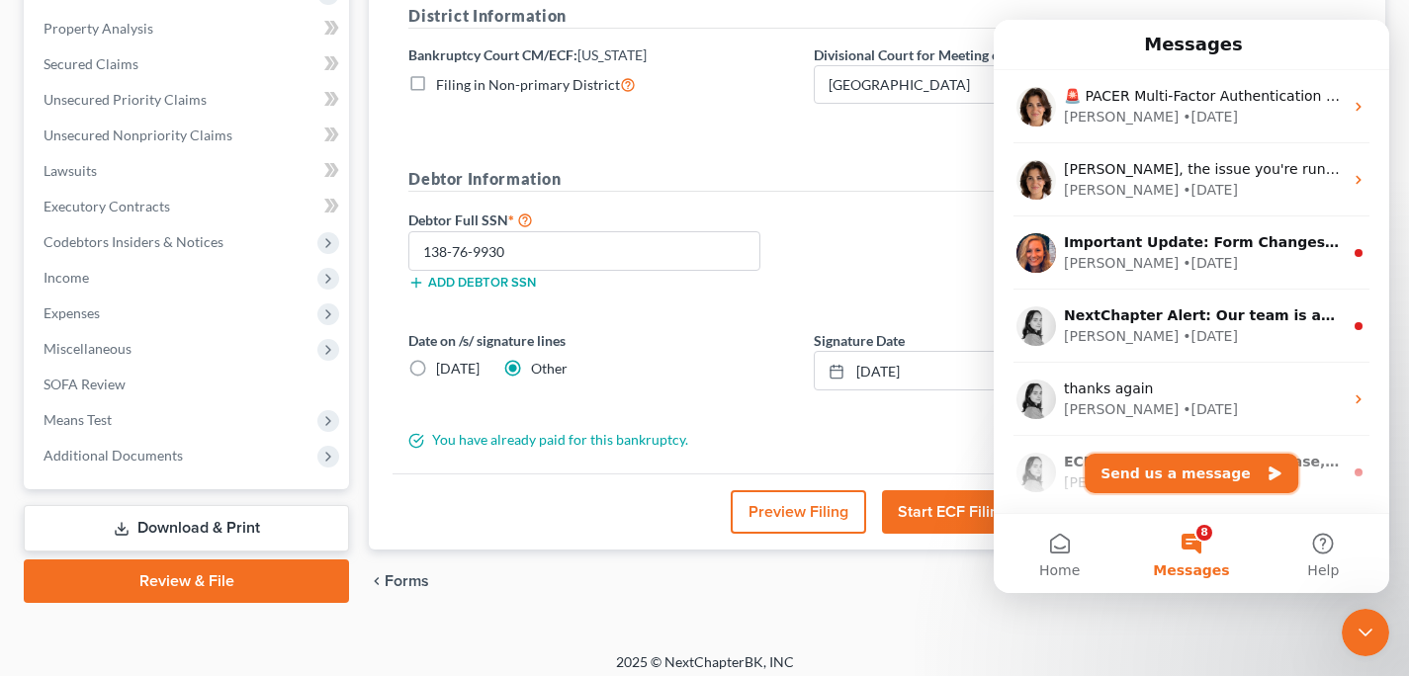
click at [1201, 473] on button "Send us a message" at bounding box center [1192, 474] width 214 height 40
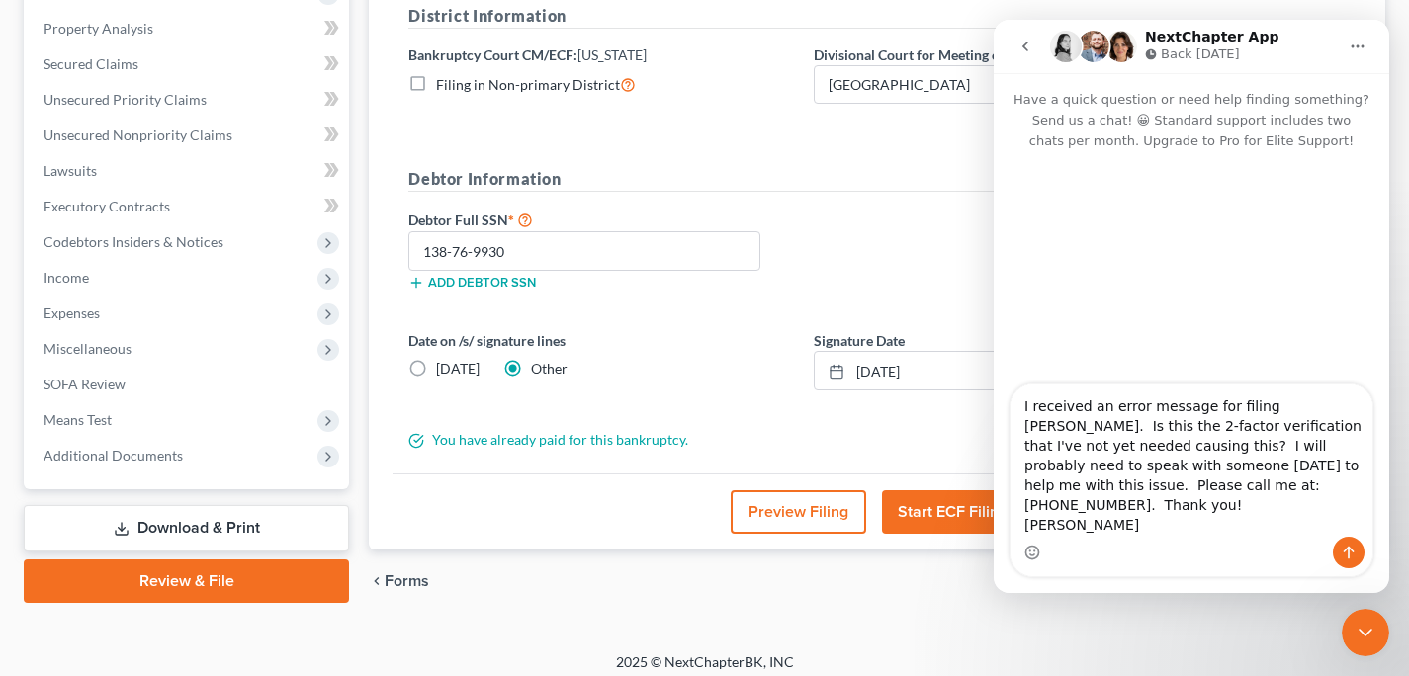
click at [1229, 428] on textarea "I received an error message for filing [PERSON_NAME]. Is this the 2-factor veri…" at bounding box center [1192, 461] width 362 height 152
click at [1323, 423] on textarea "I received an error message when filing [PERSON_NAME]. Is this the 2-factor ver…" at bounding box center [1192, 461] width 362 height 152
type textarea "I received an error message when filing [PERSON_NAME] in [US_STATE]. Is this th…"
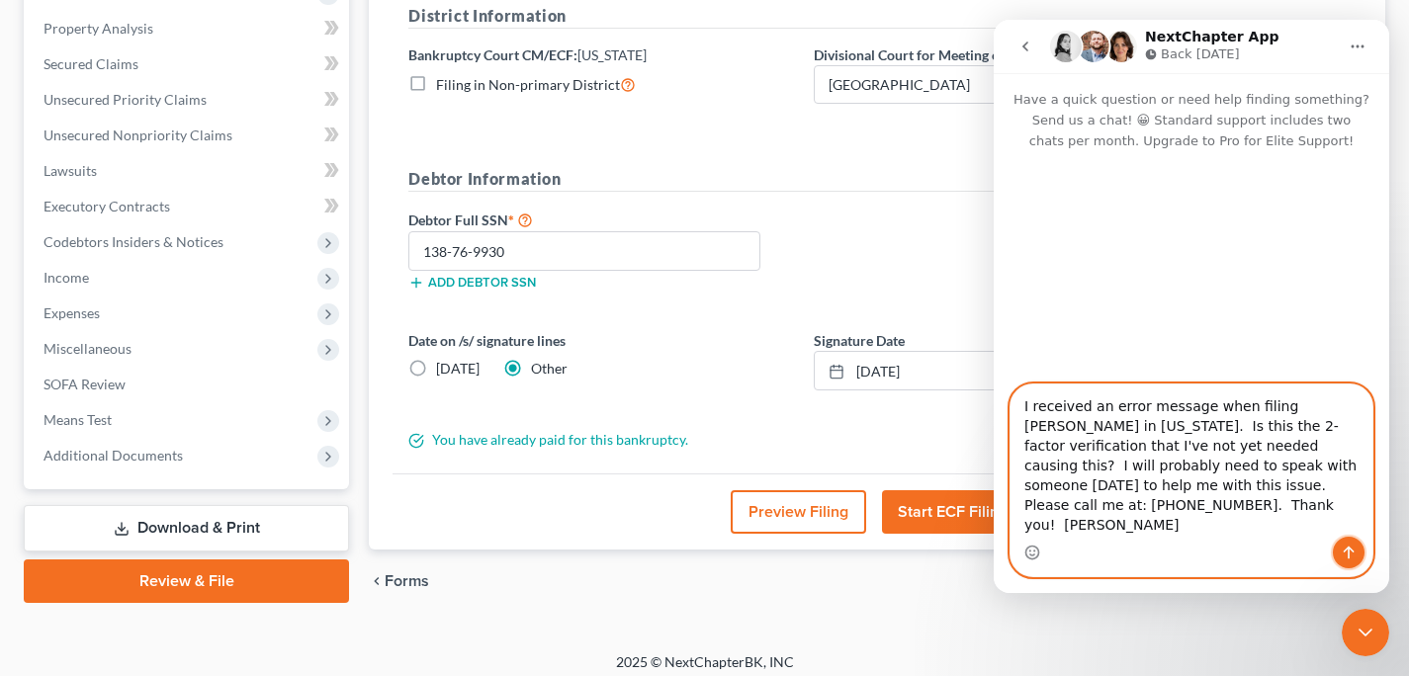
click at [1345, 562] on button "Send a message…" at bounding box center [1349, 553] width 32 height 32
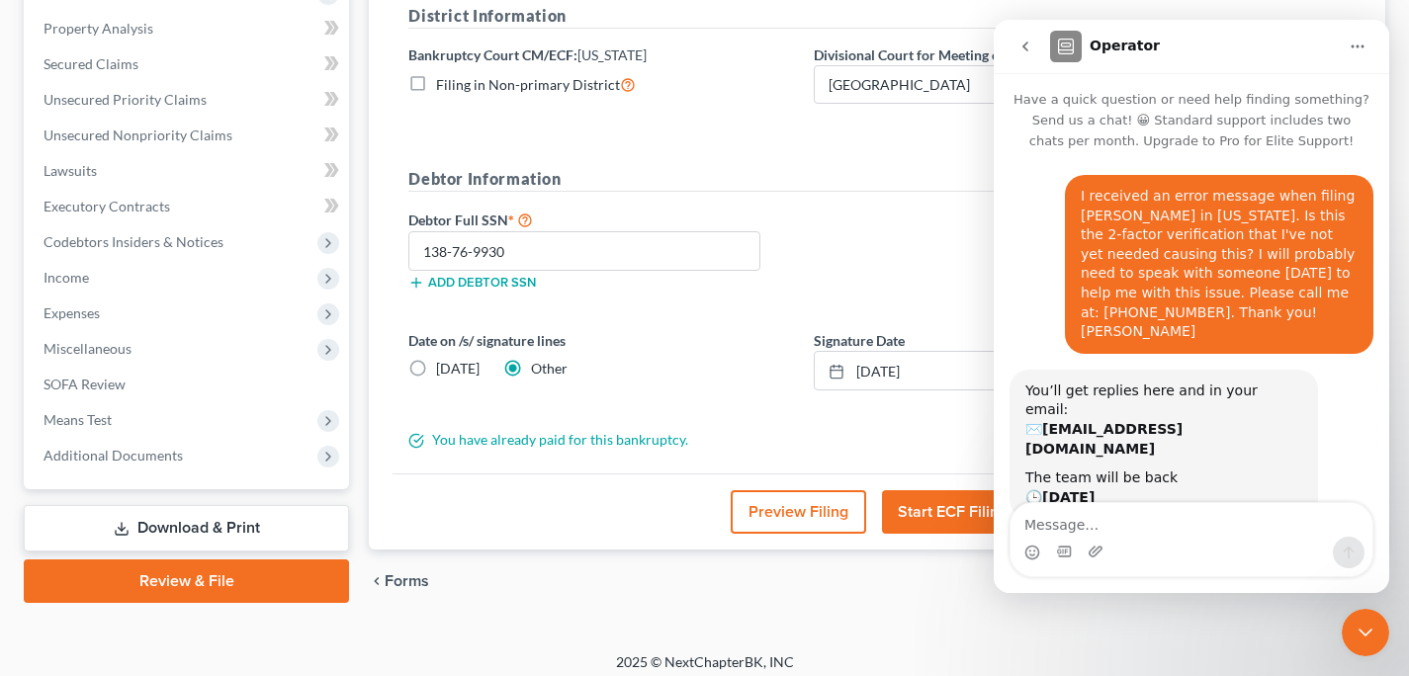
click at [1361, 633] on icon "Close Intercom Messenger" at bounding box center [1366, 633] width 24 height 24
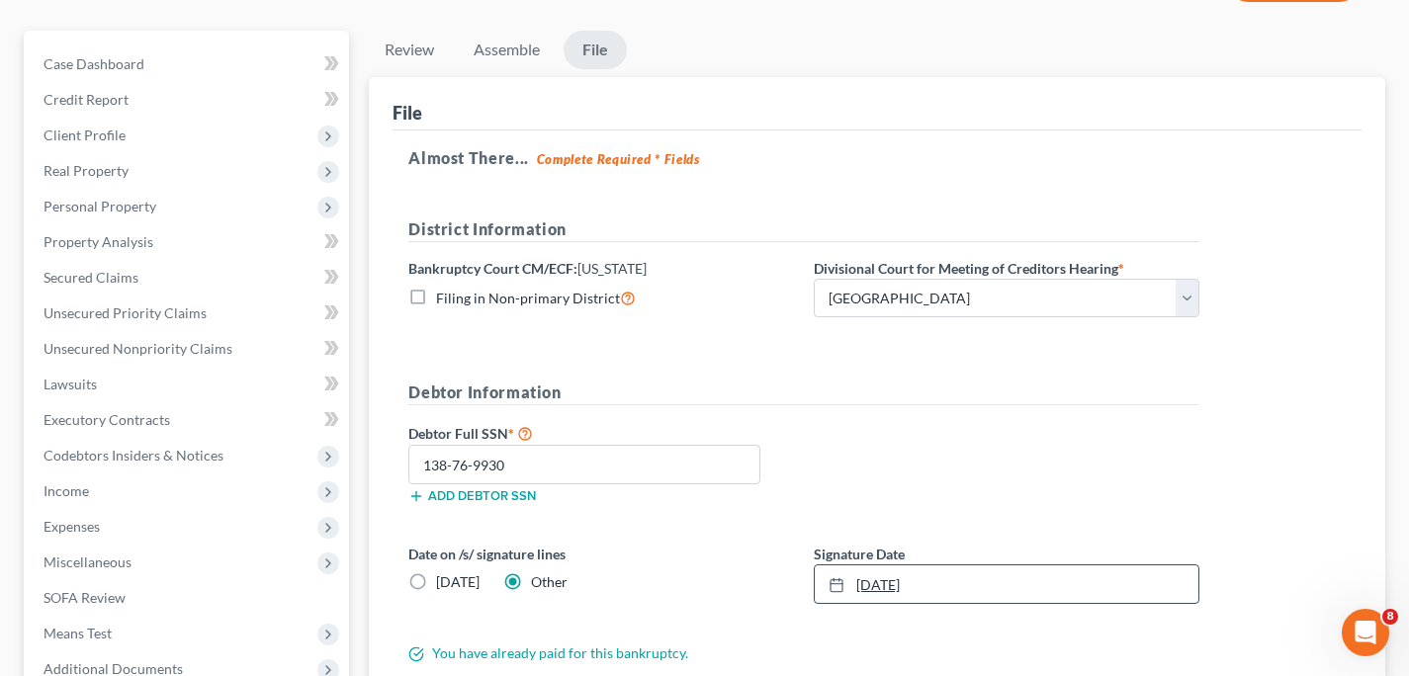
scroll to position [384, 0]
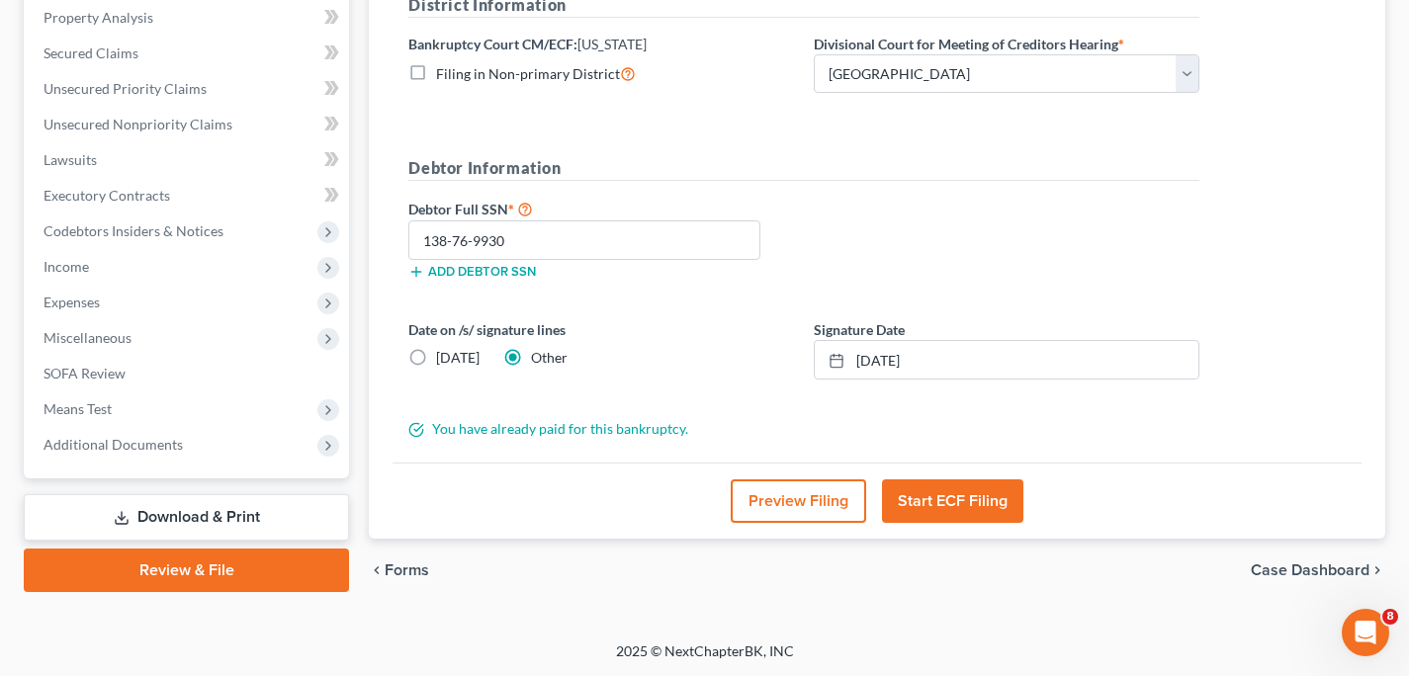
click at [1371, 632] on icon "Open Intercom Messenger" at bounding box center [1366, 633] width 33 height 33
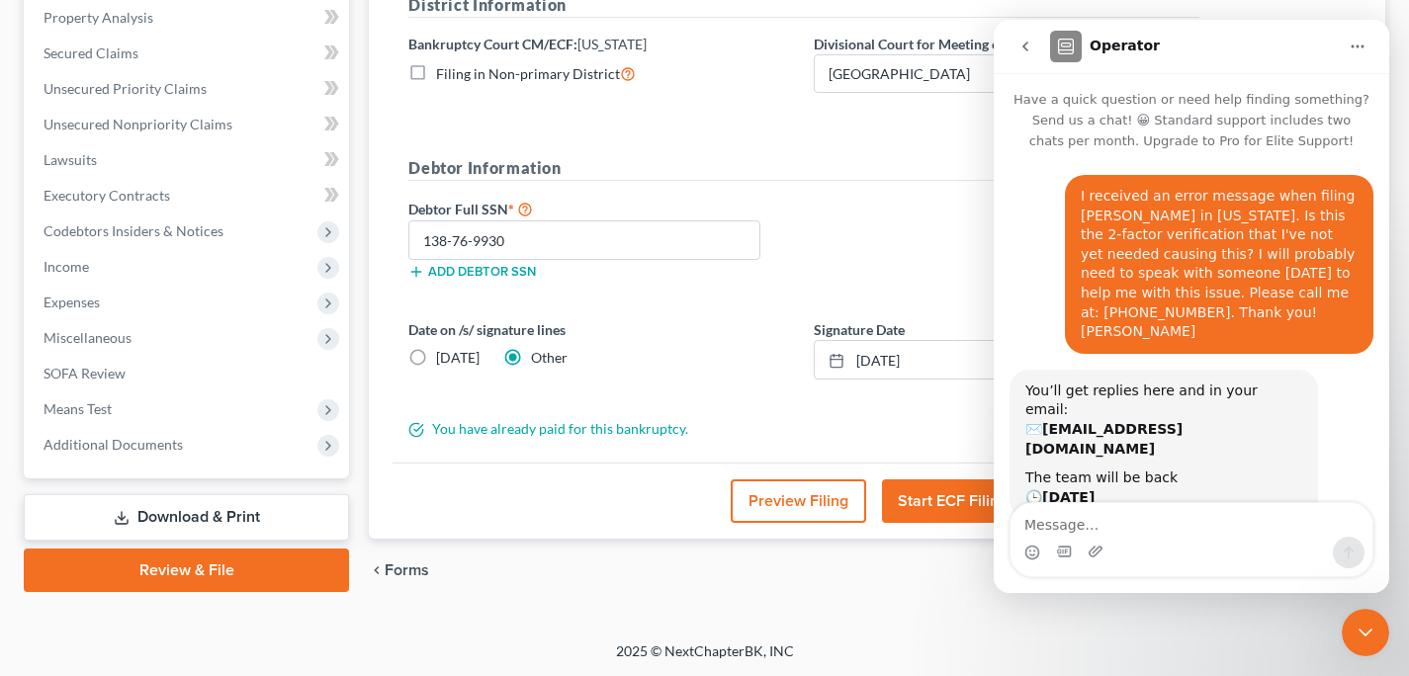
click at [1361, 635] on icon "Close Intercom Messenger" at bounding box center [1366, 633] width 24 height 24
